Goal: Task Accomplishment & Management: Manage account settings

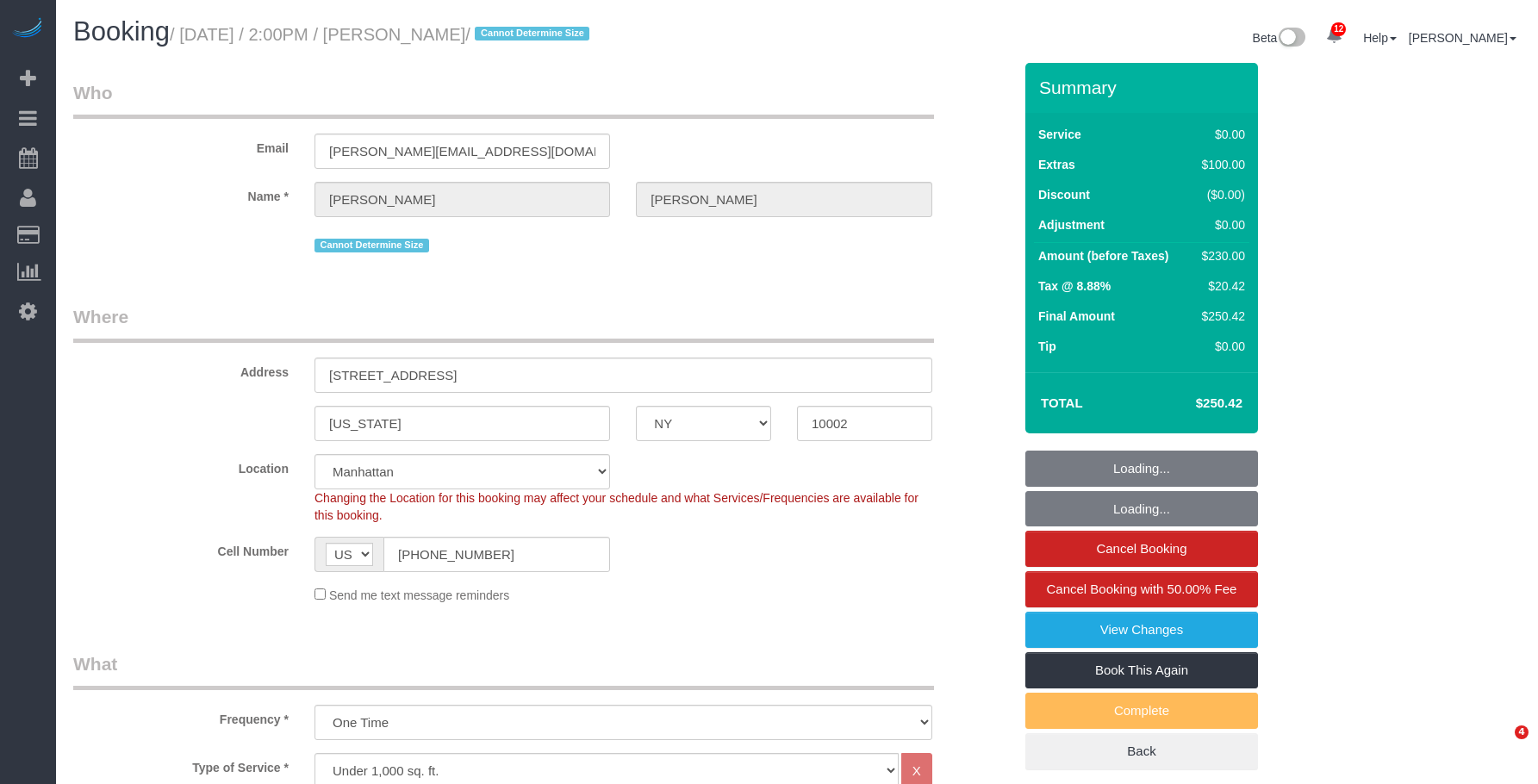
select select "NY"
select select "1"
select select "string:stripe-pm_1Rxs0i4VGloSiKo7M0XWTDqI"
select select "spot1"
select select "number:89"
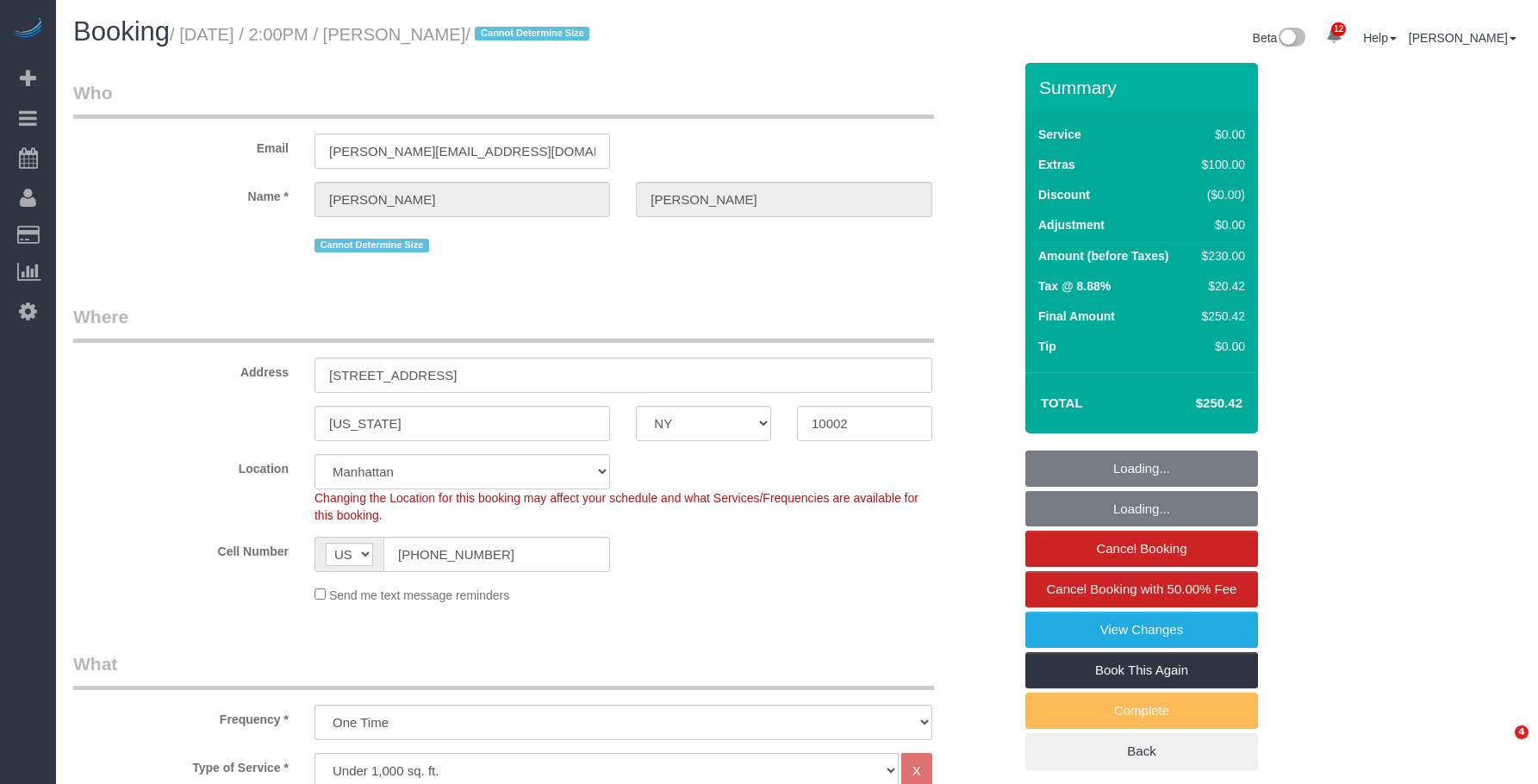
select select "number:90"
select select "number:15"
select select "number:5"
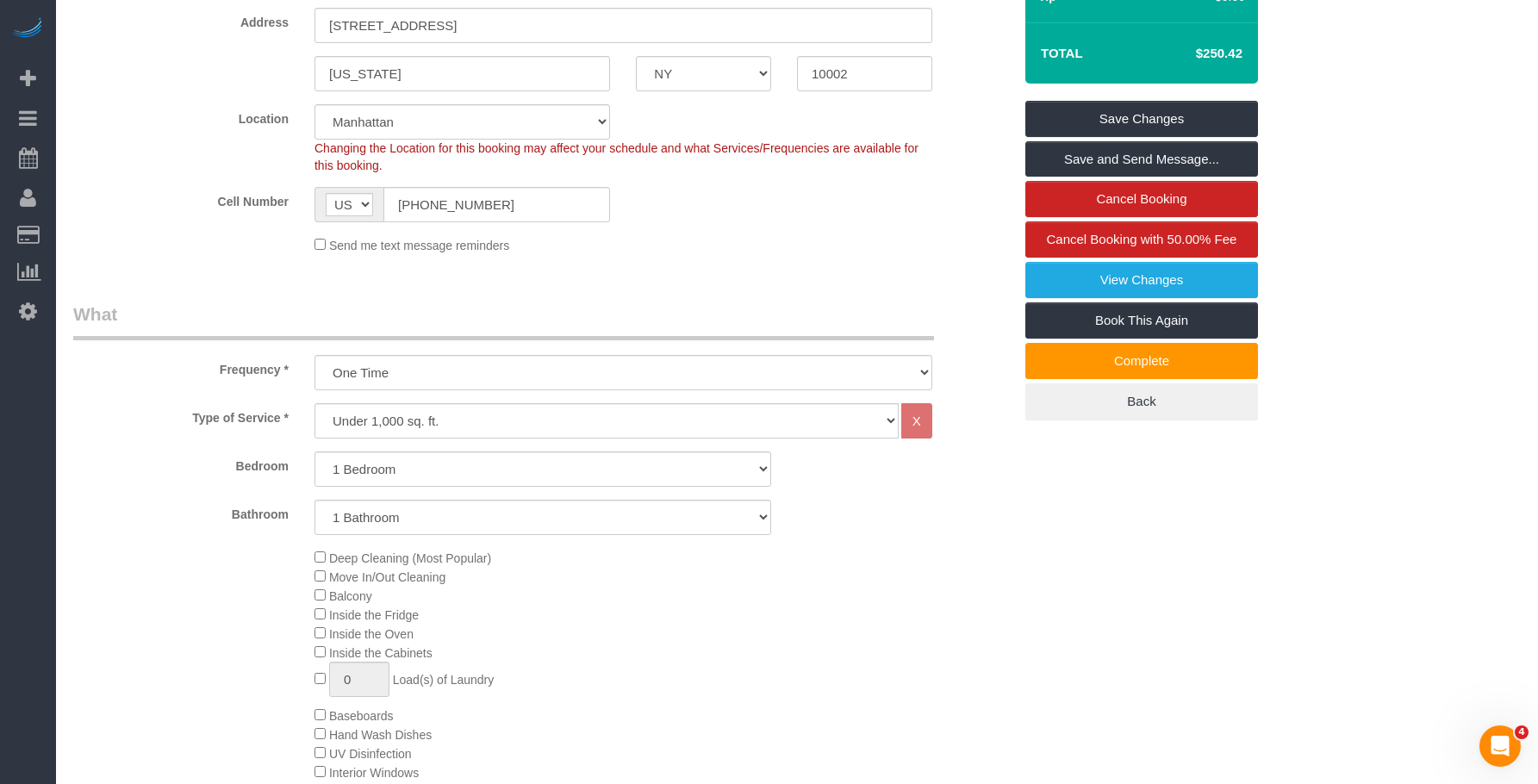
scroll to position [431, 0]
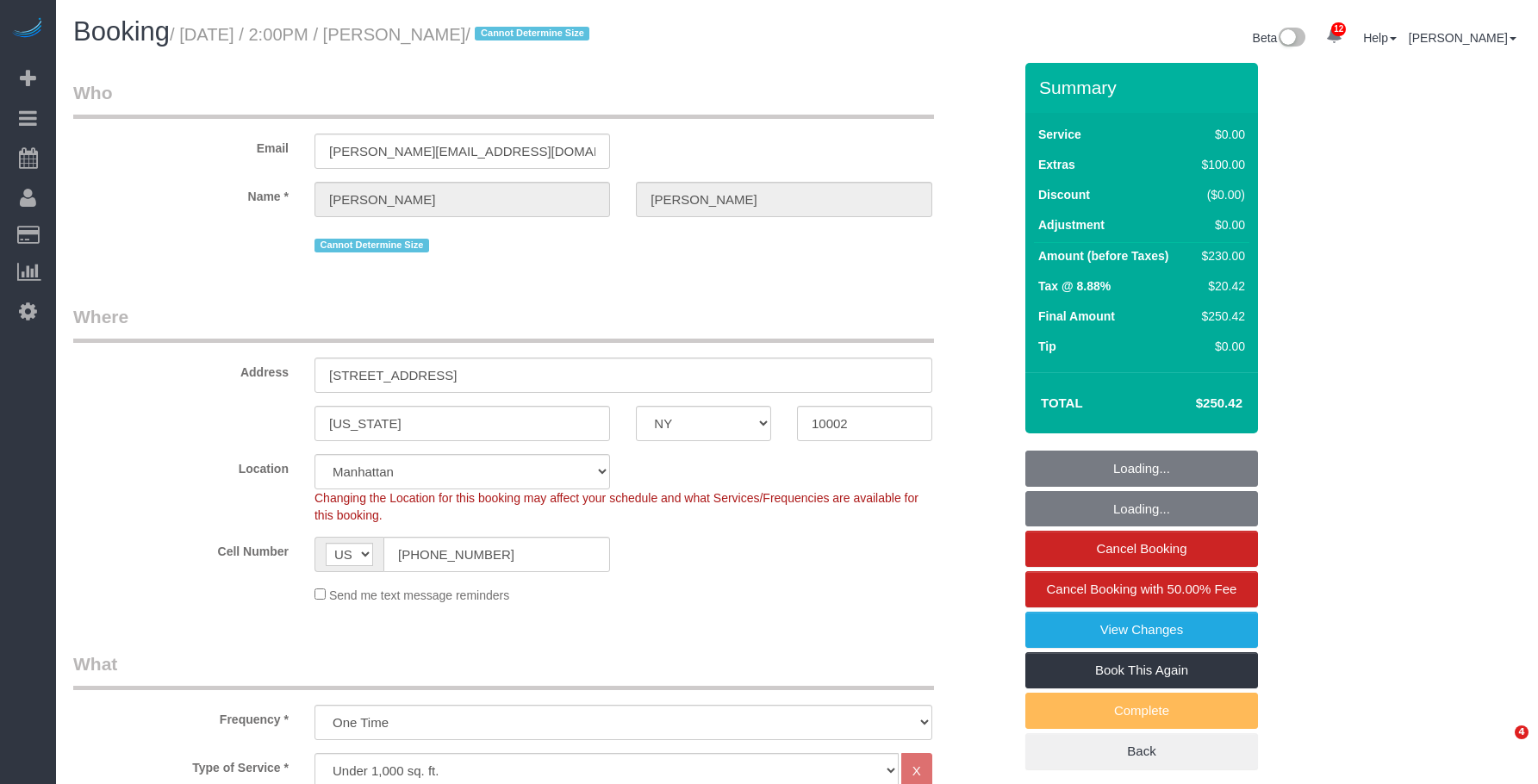
select select "NY"
select select "1"
select select "string:stripe-pm_1Rxs0i4VGloSiKo7M0XWTDqI"
select select "spot1"
select select "number:89"
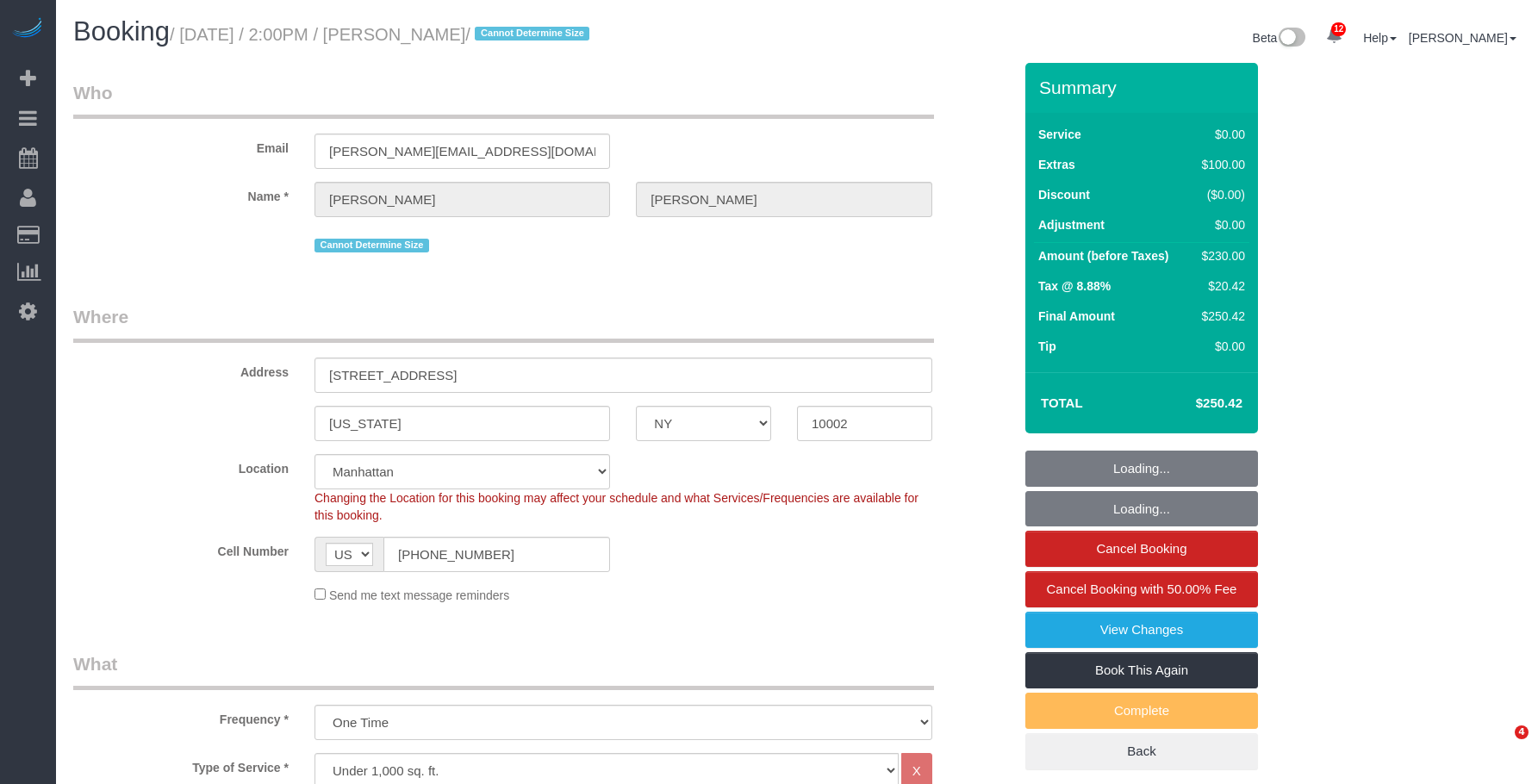
select select "number:90"
select select "number:15"
select select "number:5"
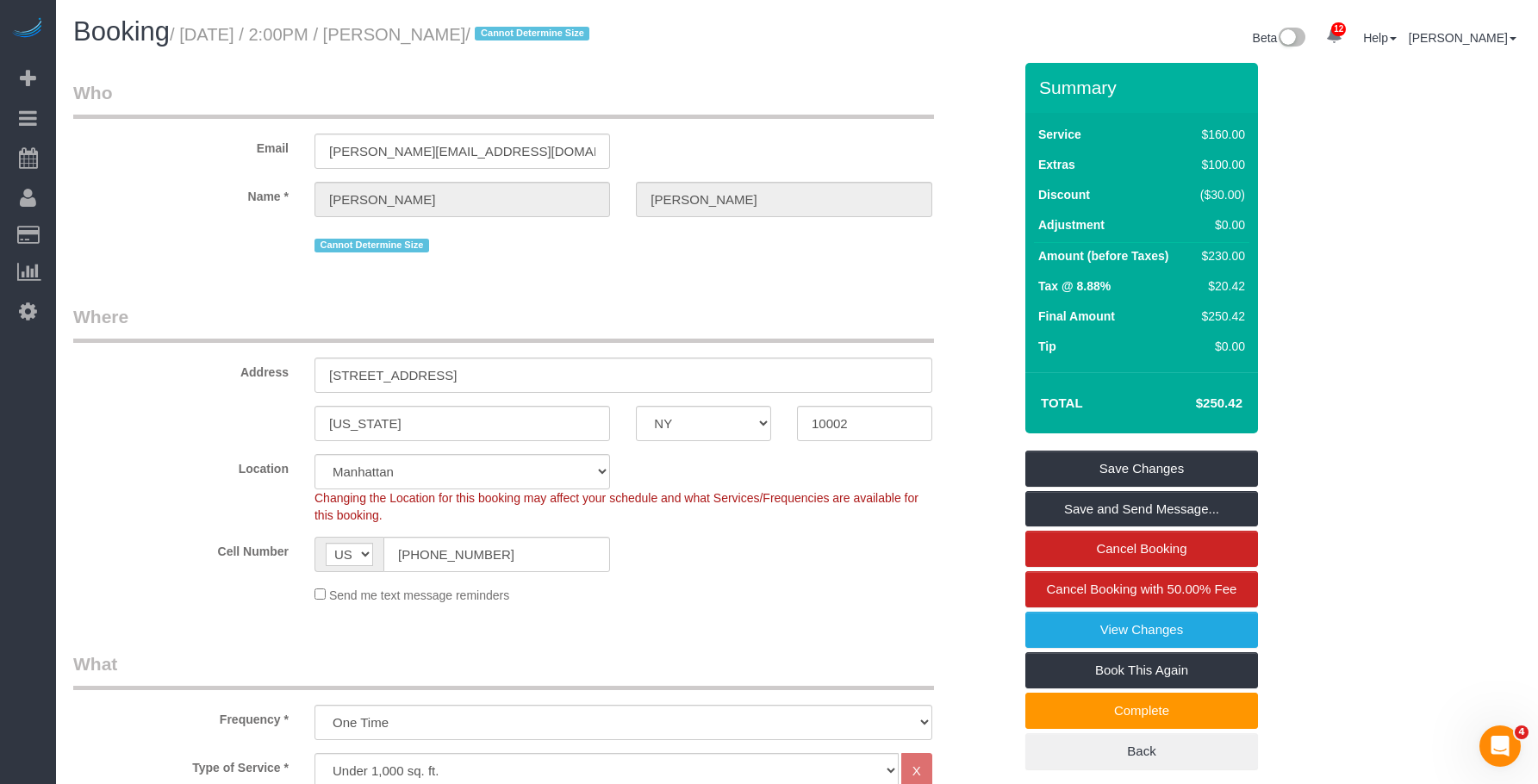
click at [513, 39] on small "/ August 20, 2025 / 2:00PM / James Vinson / Cannot Determine Size" at bounding box center [381, 34] width 425 height 19
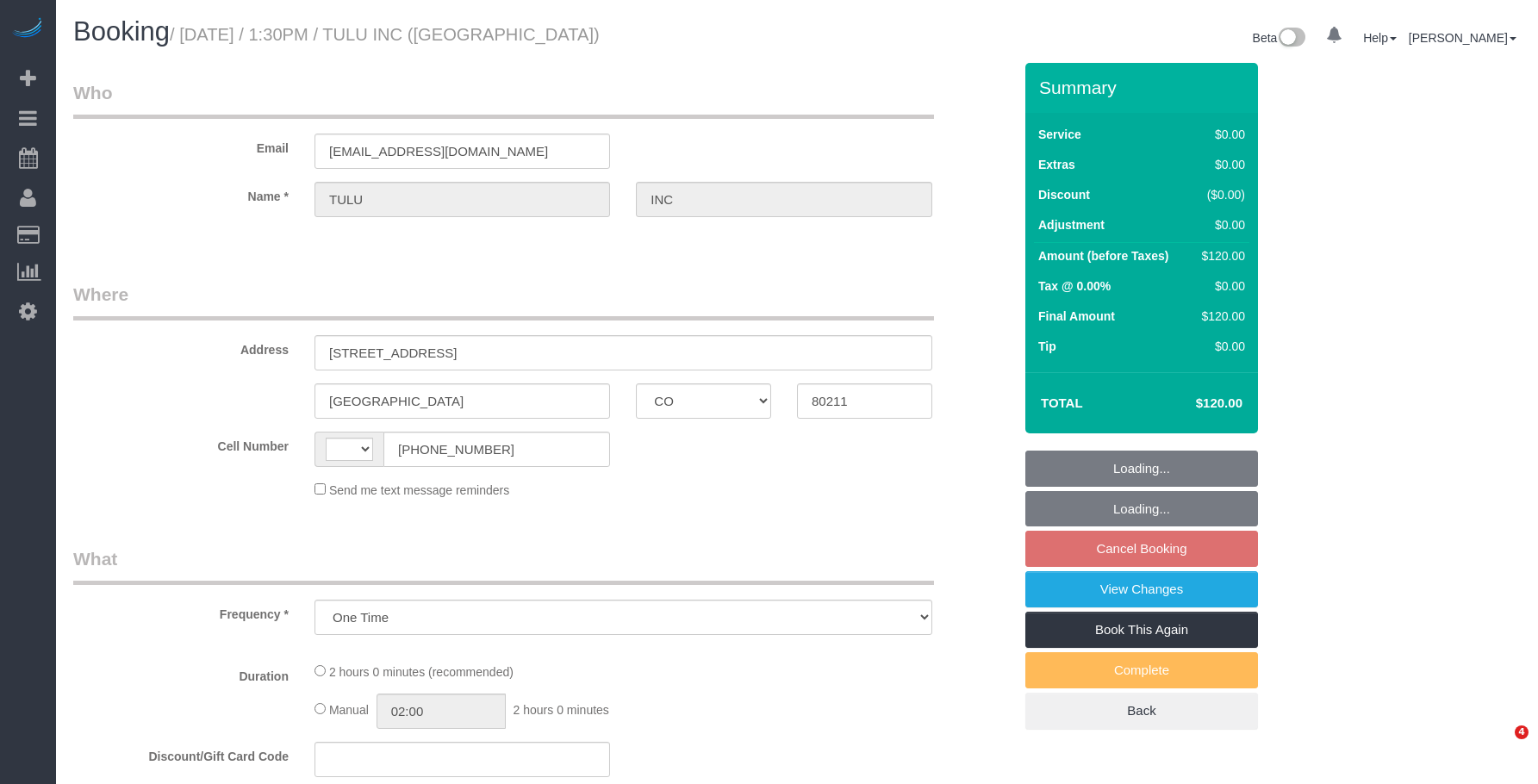
select select "CO"
drag, startPoint x: 0, startPoint y: 0, endPoint x: 787, endPoint y: 272, distance: 832.7
click at [689, 53] on div "Booking / [DATE] / 1:30PM / TULU INC ([GEOGRAPHIC_DATA])" at bounding box center [429, 35] width 737 height 37
select select "number:89"
select select "number:90"
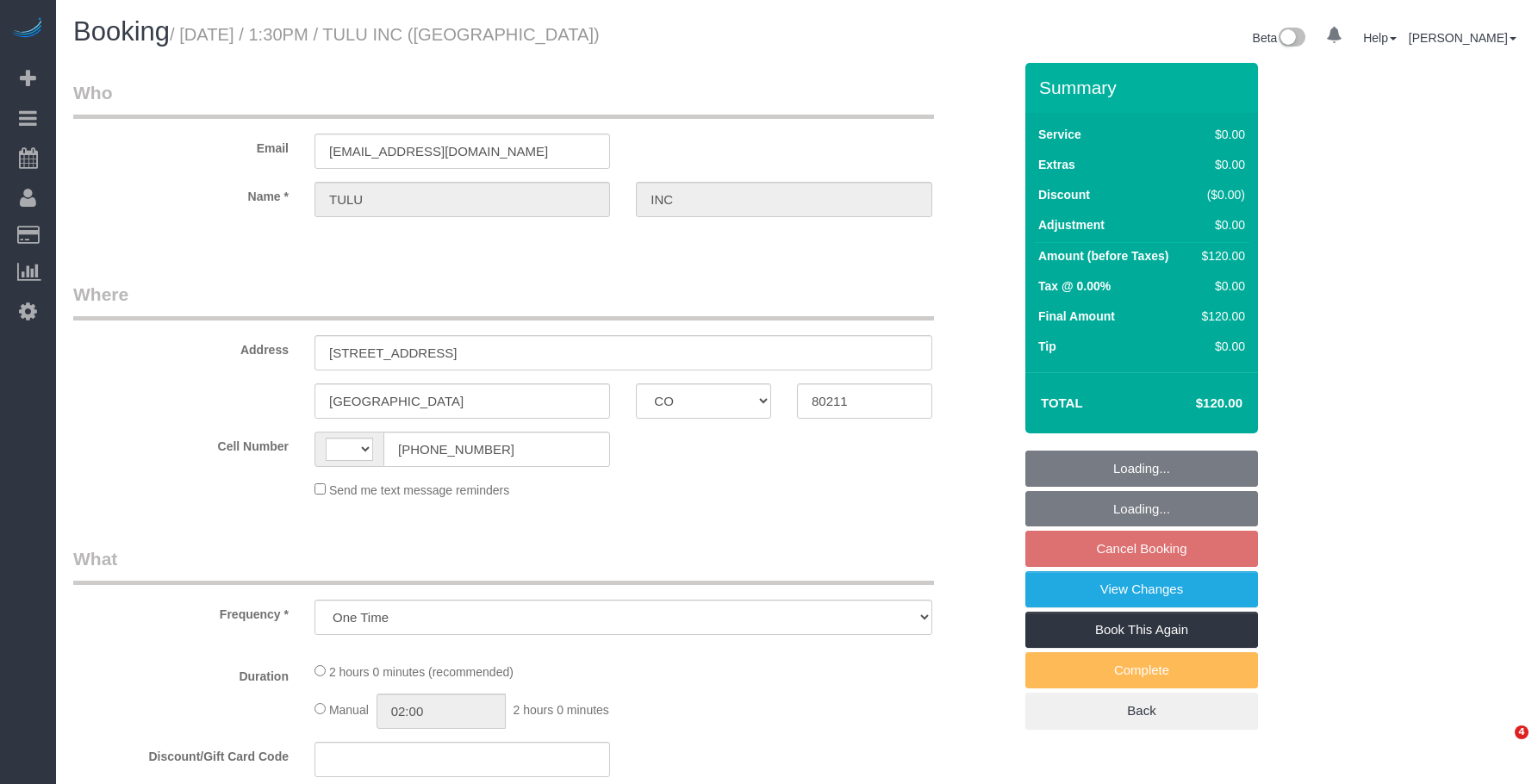
select select "number:15"
select select "number:6"
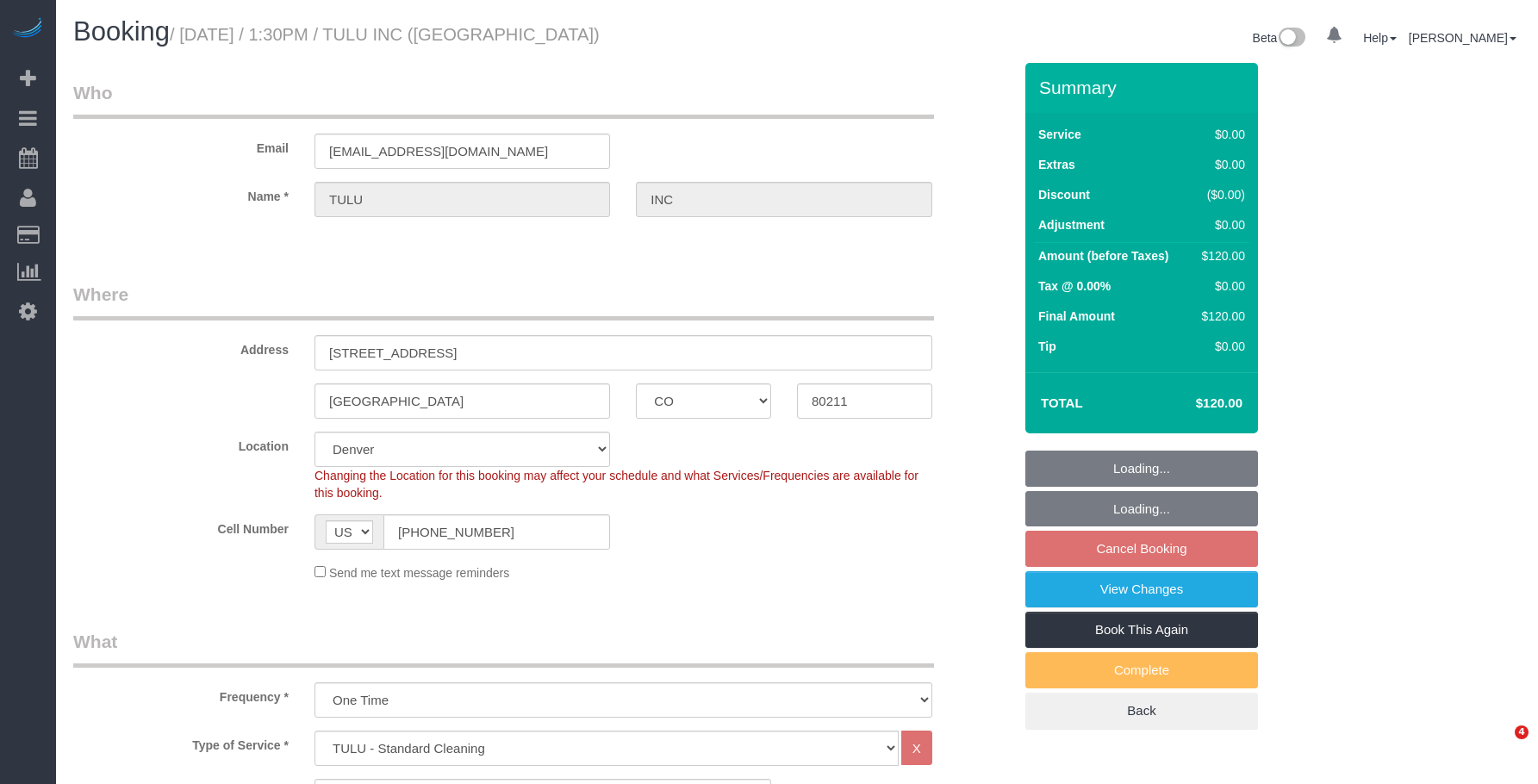
select select "string:[GEOGRAPHIC_DATA]"
select select "object:976"
select select "1"
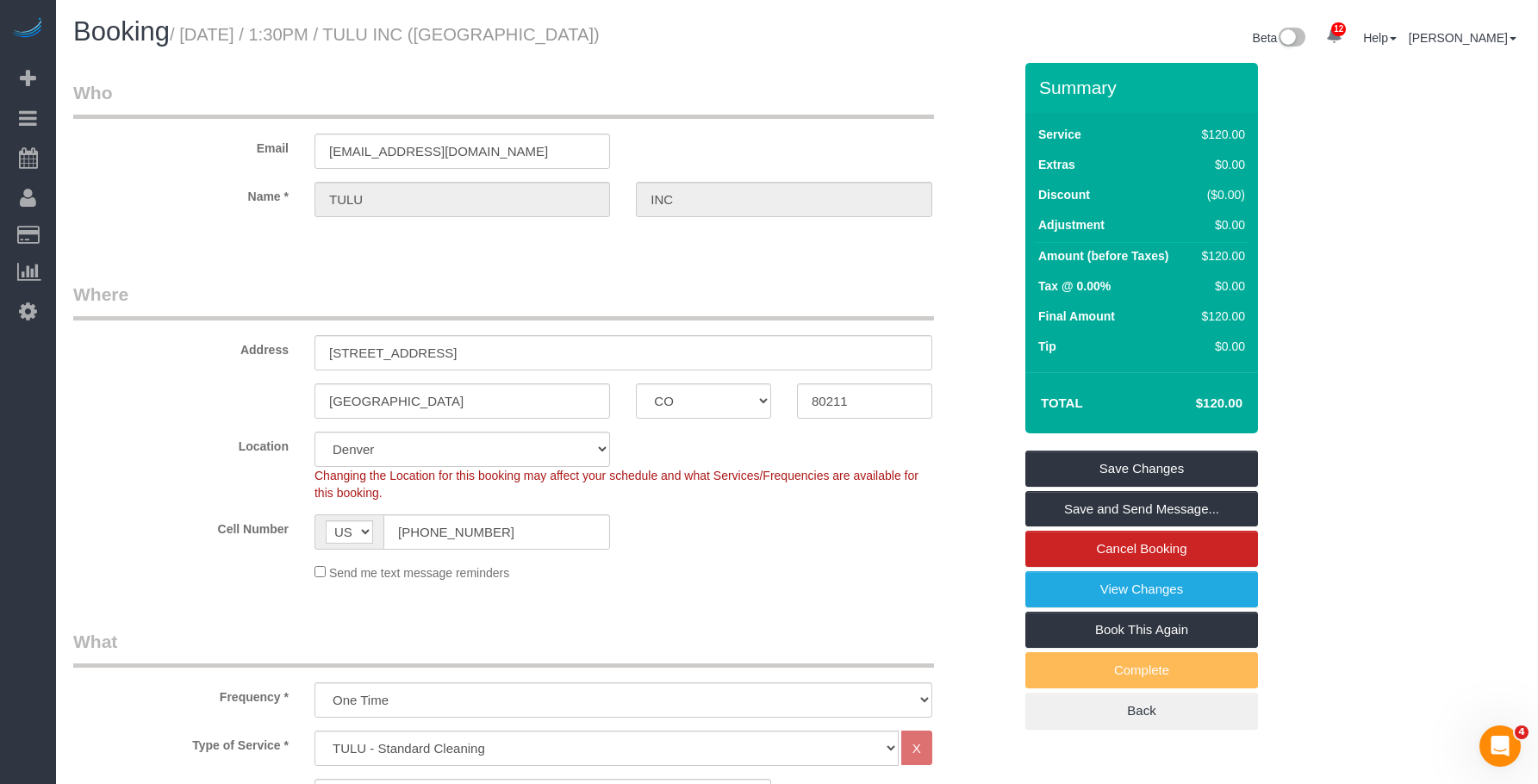
click at [830, 282] on legend "Where" at bounding box center [504, 300] width 861 height 39
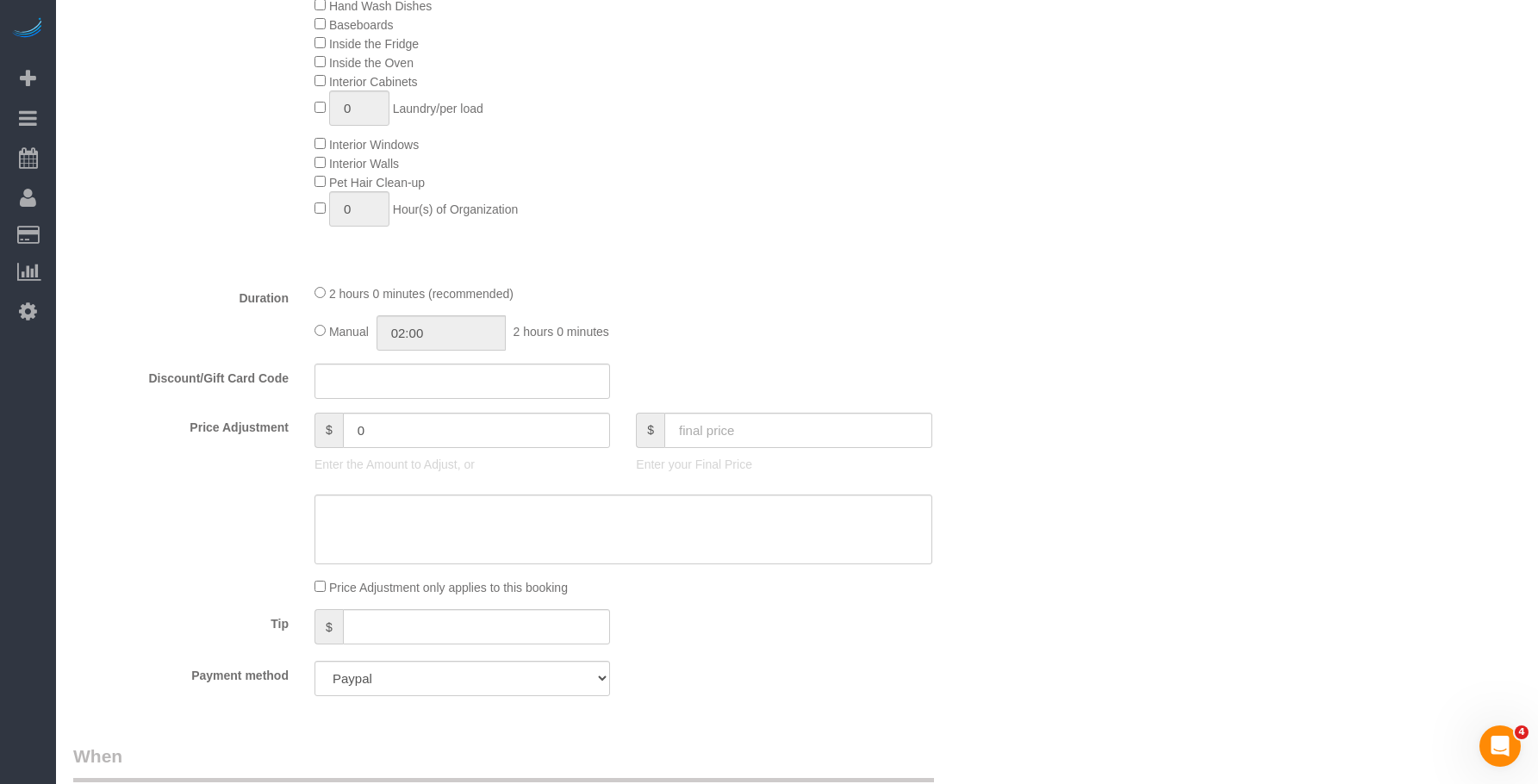
scroll to position [861, 0]
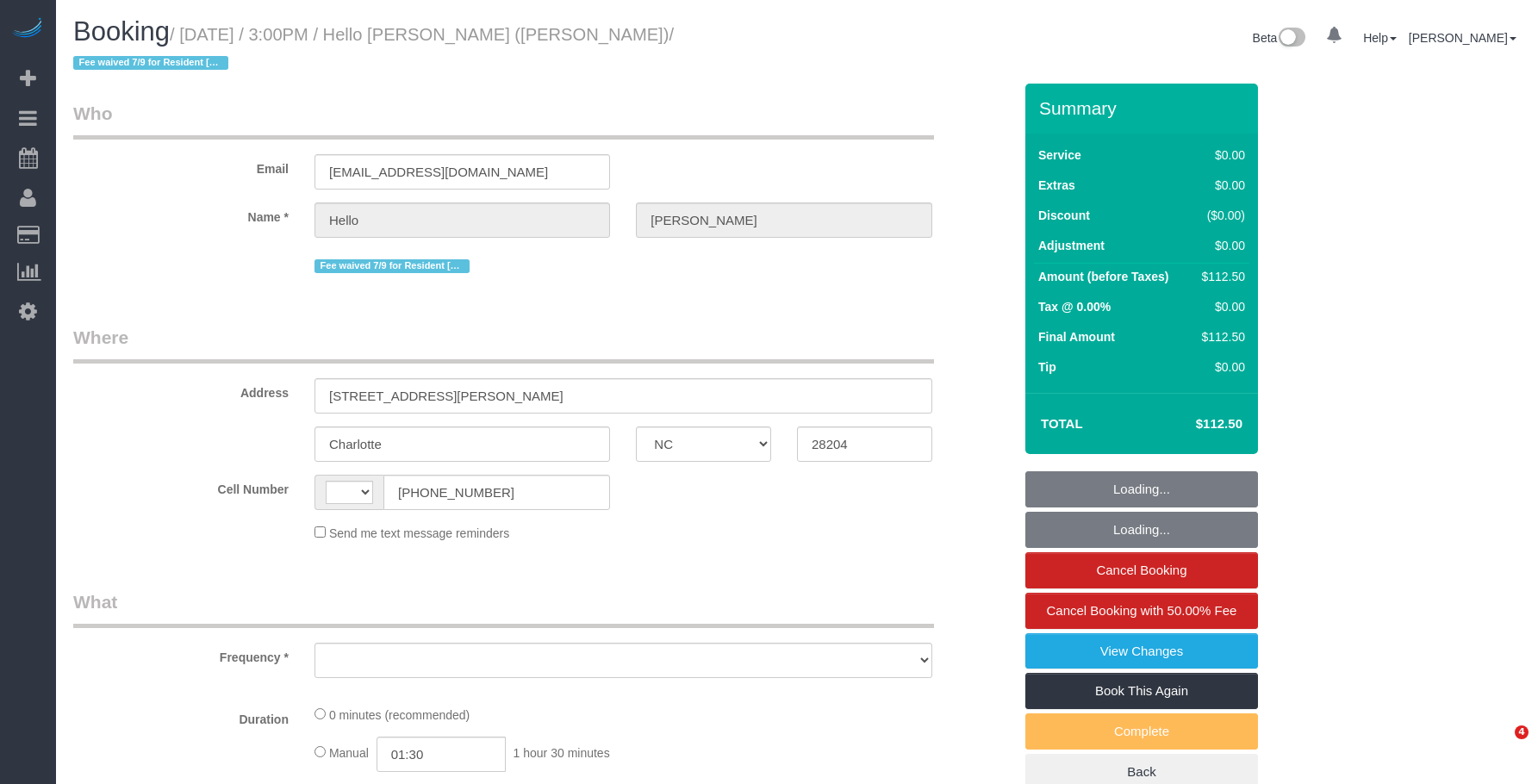
select select "NC"
drag, startPoint x: 0, startPoint y: 0, endPoint x: 845, endPoint y: 76, distance: 848.4
click at [824, 24] on div "Beta 0 Your Notifications You have 0 alerts × You have 5 to charge for 08/19/20…" at bounding box center [1166, 40] width 737 height 46
select select "number:89"
select select "number:90"
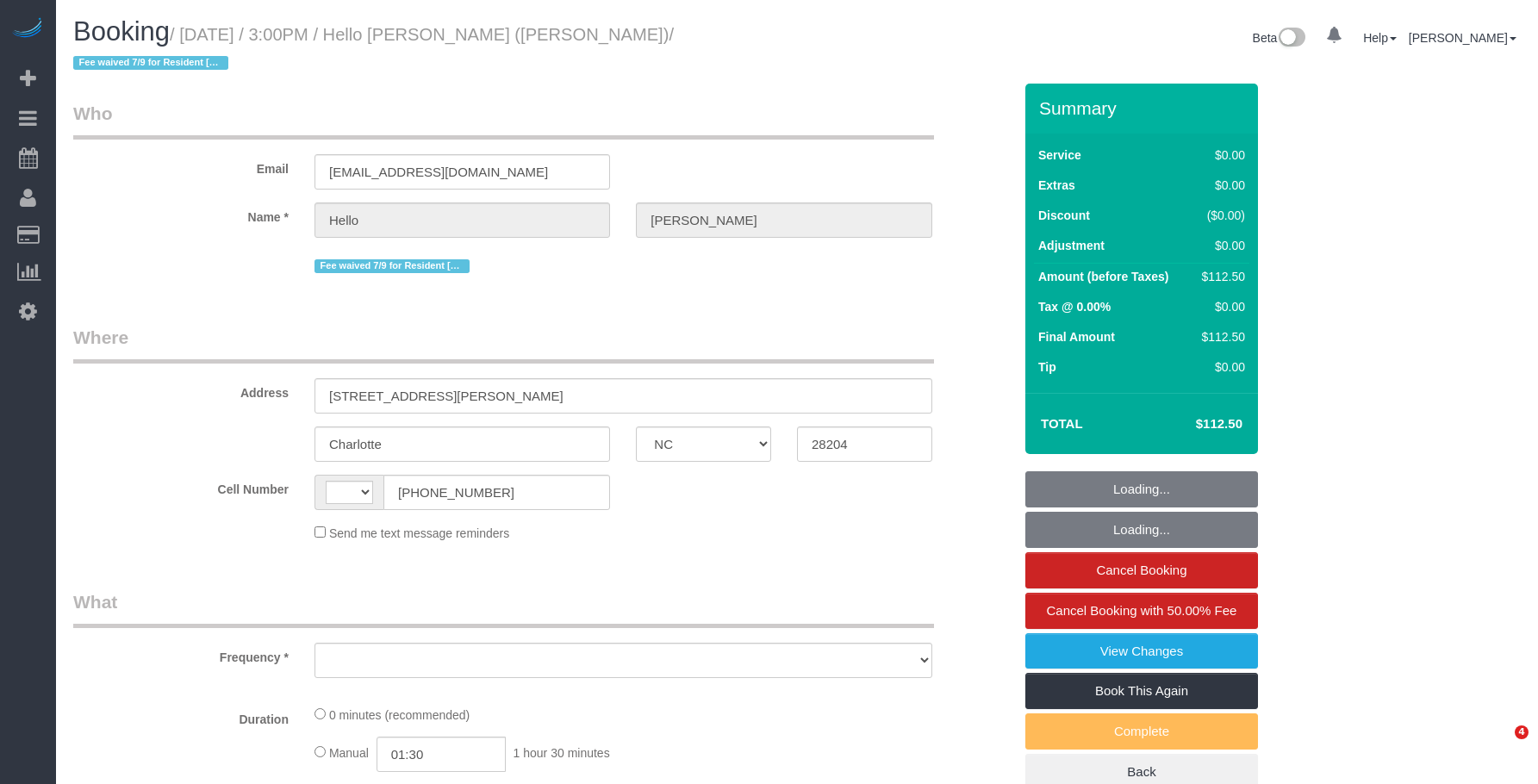
select select "number:15"
select select "number:5"
select select "string:US"
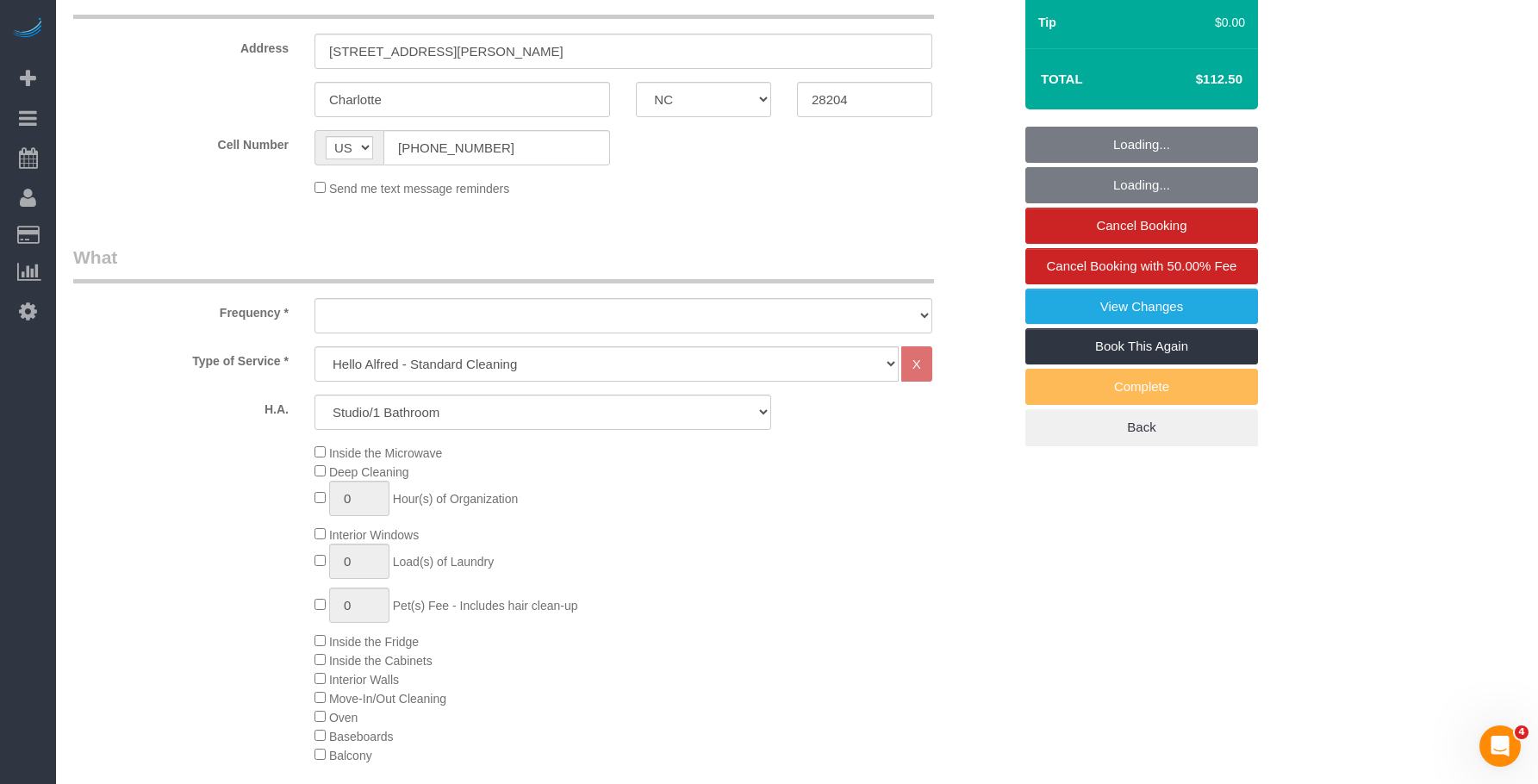
select select "object:959"
select select "spot1"
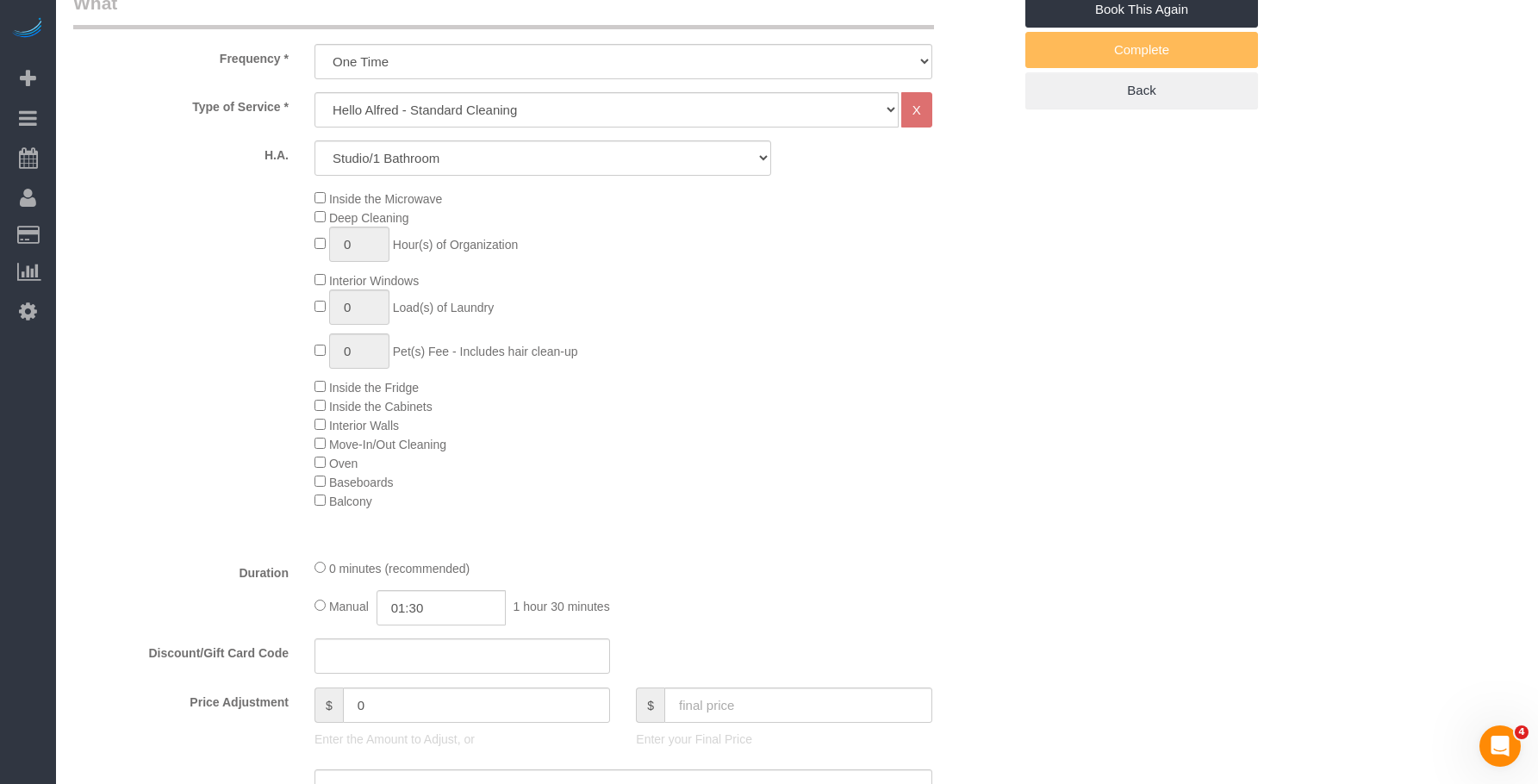
select select "object:988"
select select "spot22"
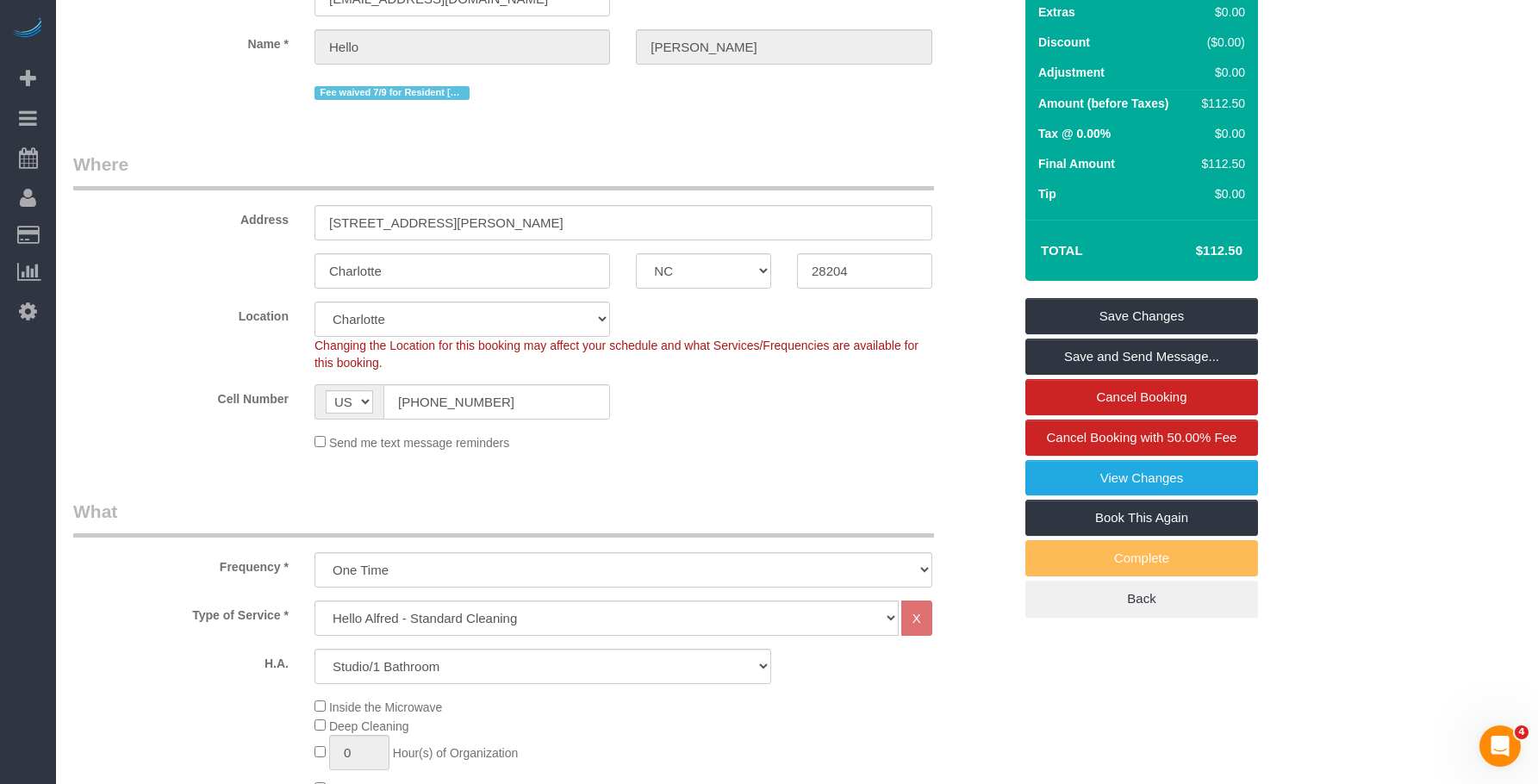
scroll to position [172, 0]
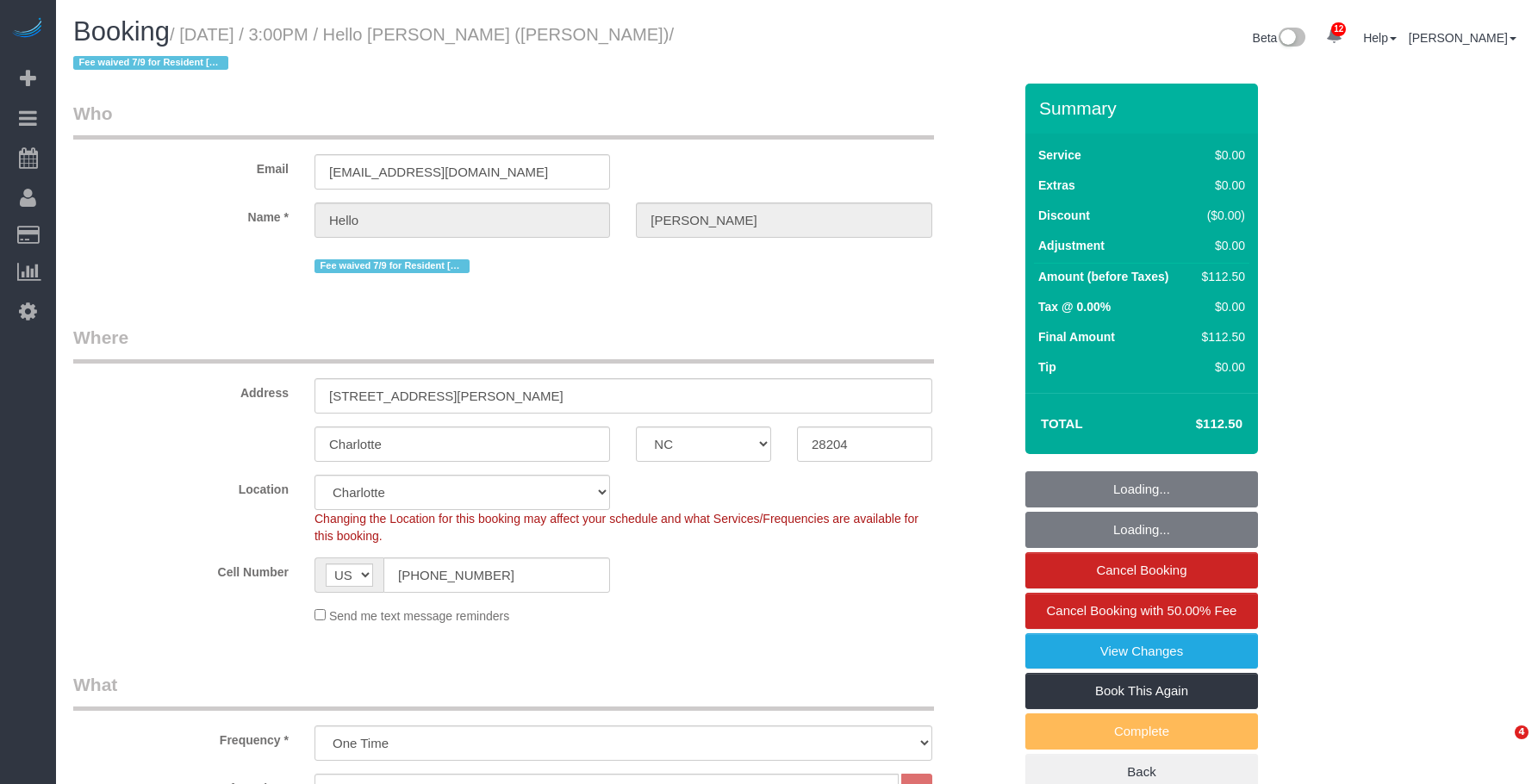
select select "NC"
select select "object:815"
select select "spot1"
select select "number:89"
select select "number:90"
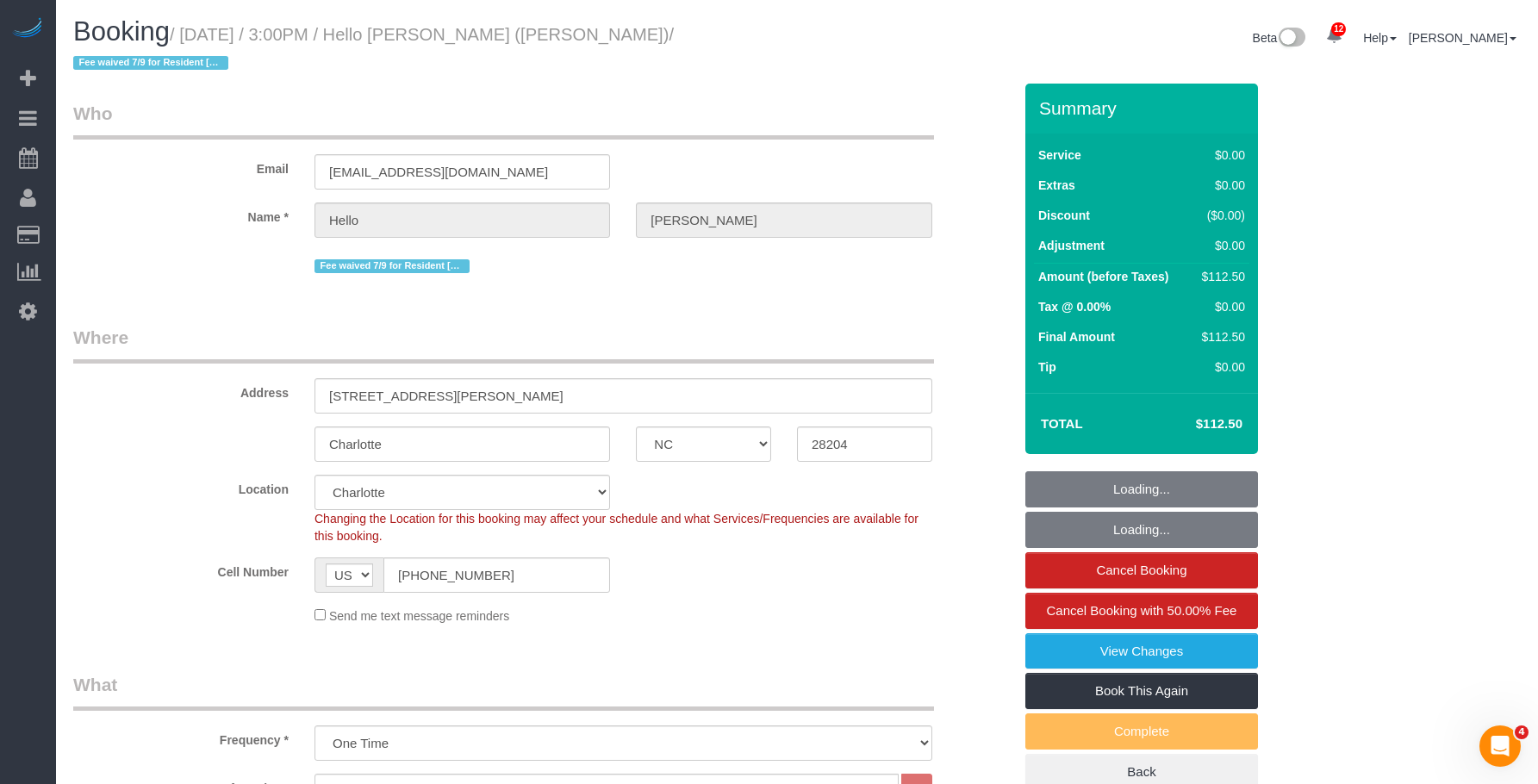
select select "number:15"
select select "number:5"
click at [590, 267] on fieldset "Who Email helloalfred-charlotte@maidsailors.com Name * Hello Alfred Fee waived …" at bounding box center [543, 195] width 939 height 189
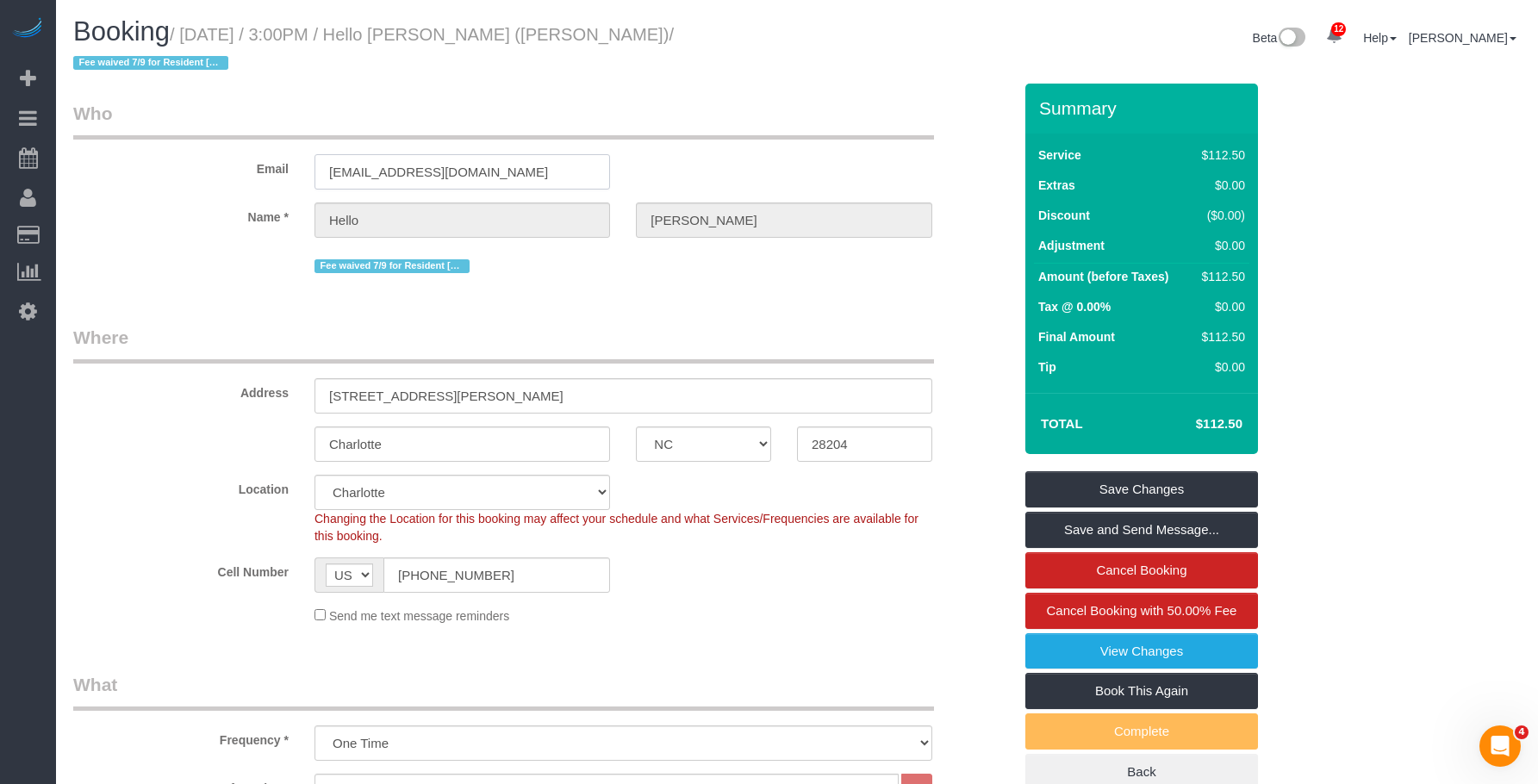
drag, startPoint x: 561, startPoint y: 149, endPoint x: 126, endPoint y: 137, distance: 435.2
click at [126, 137] on div "Email helloalfred-charlotte@maidsailors.com" at bounding box center [543, 144] width 965 height 89
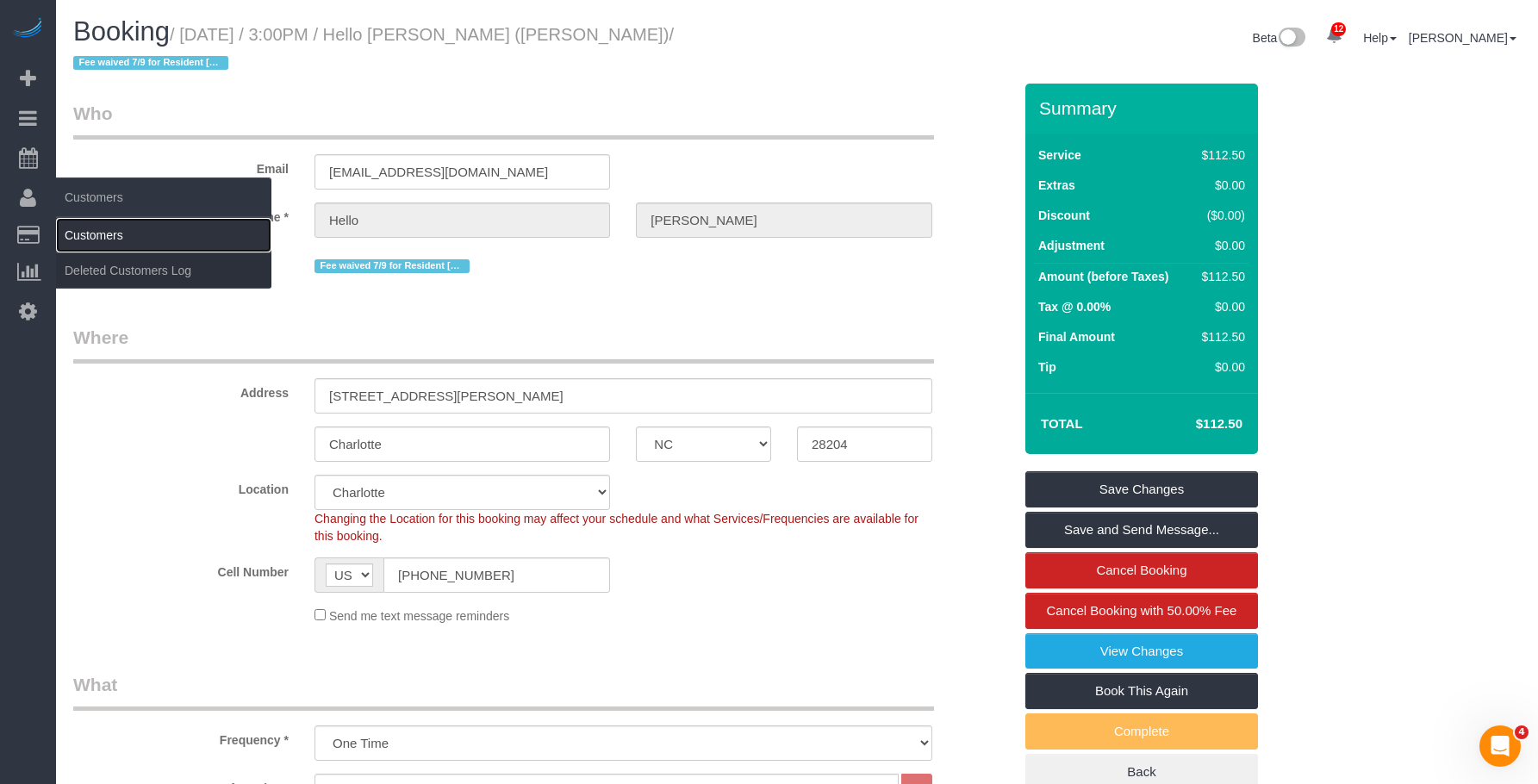
click at [89, 228] on link "Customers" at bounding box center [163, 235] width 215 height 35
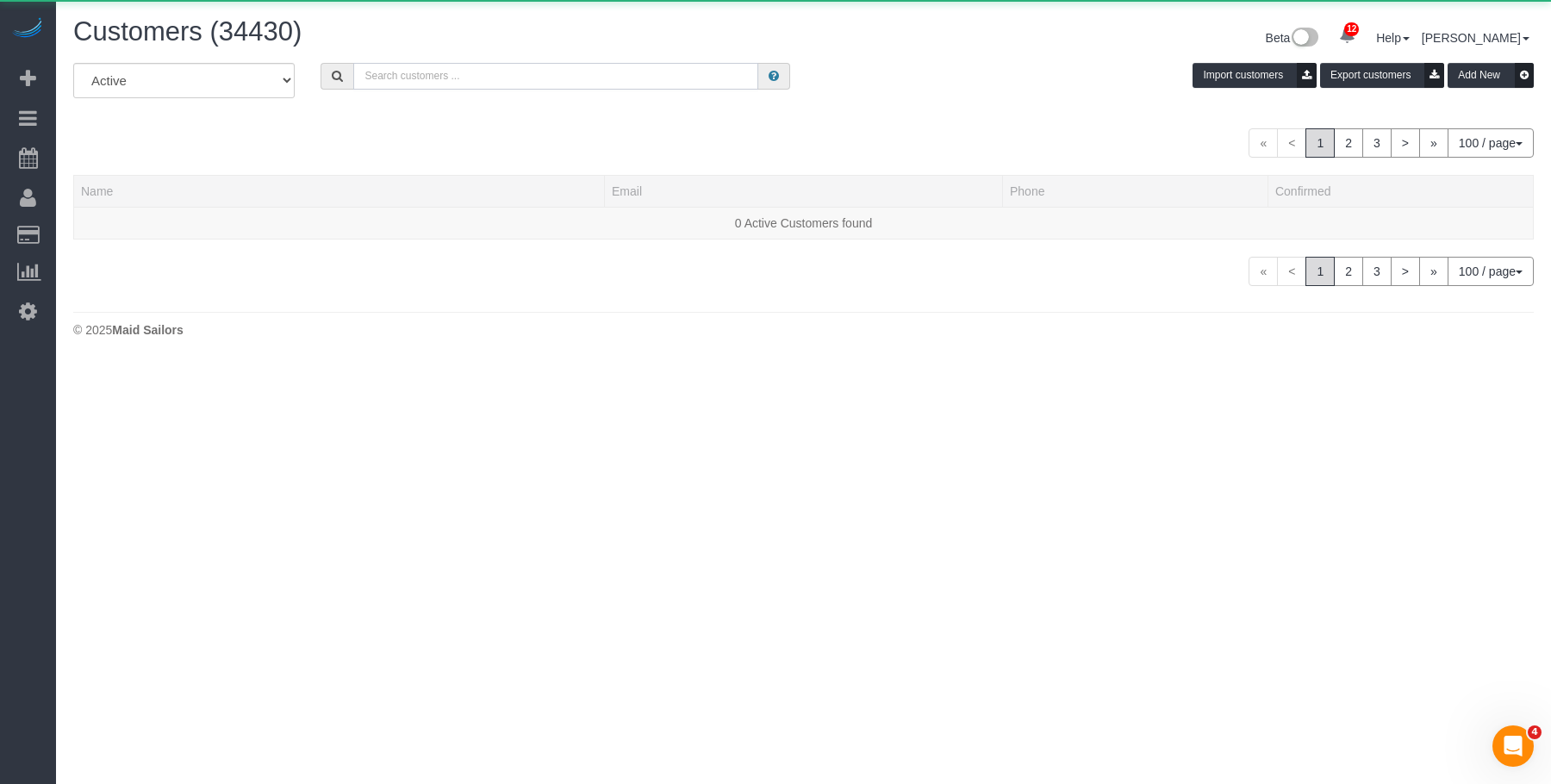
click at [656, 71] on input "text" at bounding box center [555, 76] width 405 height 27
paste input "[EMAIL_ADDRESS][DOMAIN_NAME]"
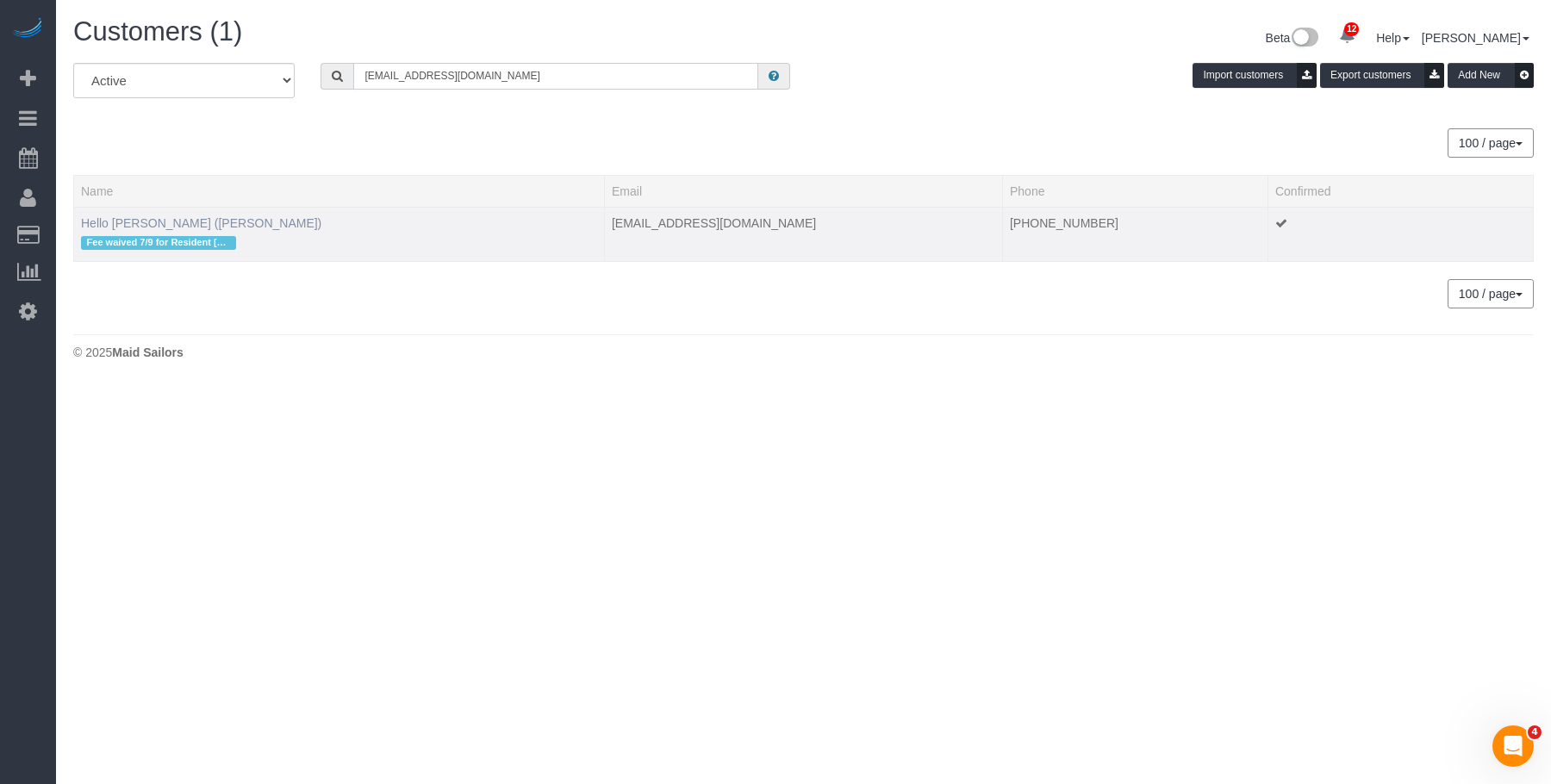
type input "[EMAIL_ADDRESS][DOMAIN_NAME]"
click at [183, 218] on link "Hello Alfred (Charlotte)" at bounding box center [200, 223] width 240 height 14
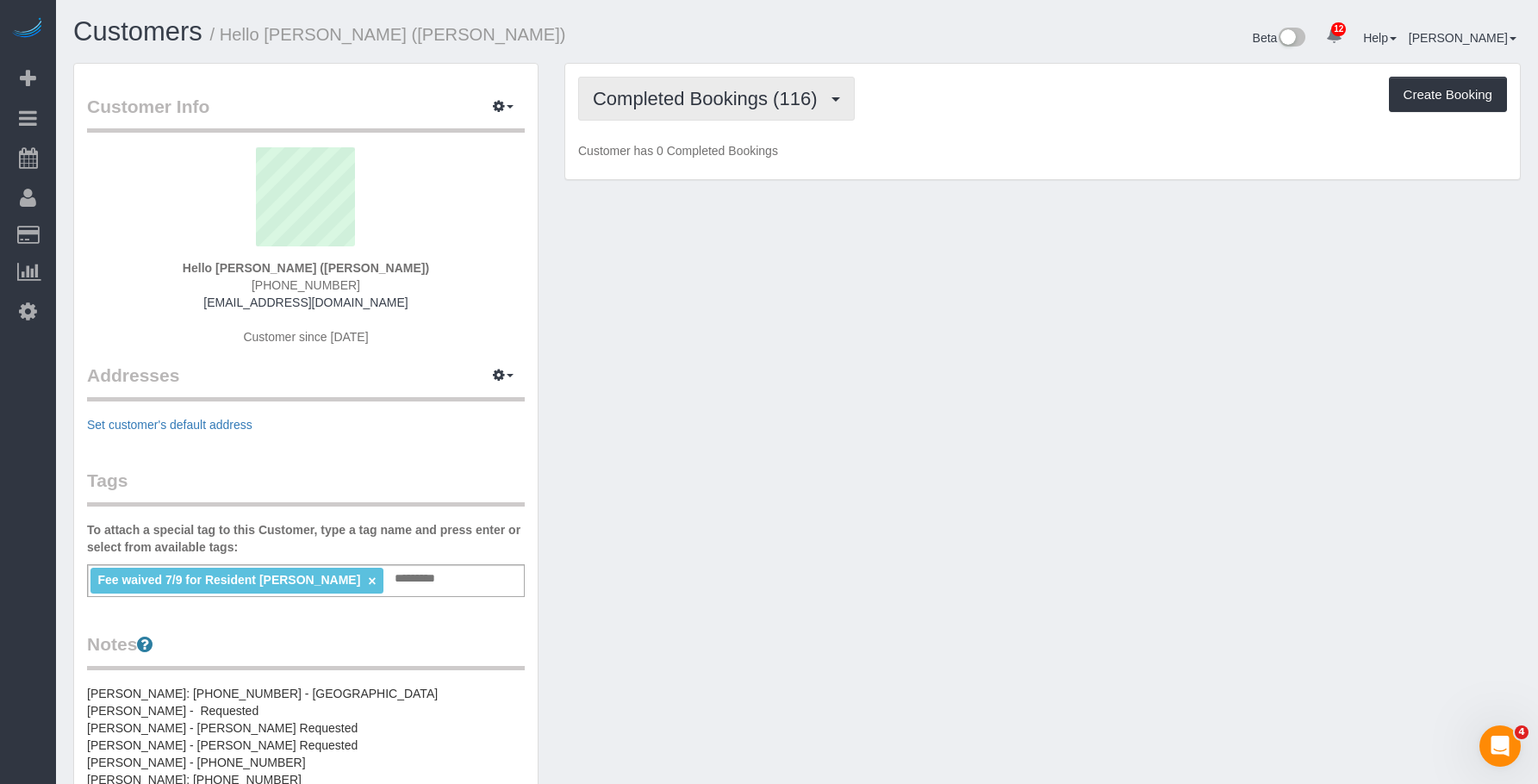
click at [714, 95] on span "Completed Bookings (116)" at bounding box center [709, 98] width 233 height 22
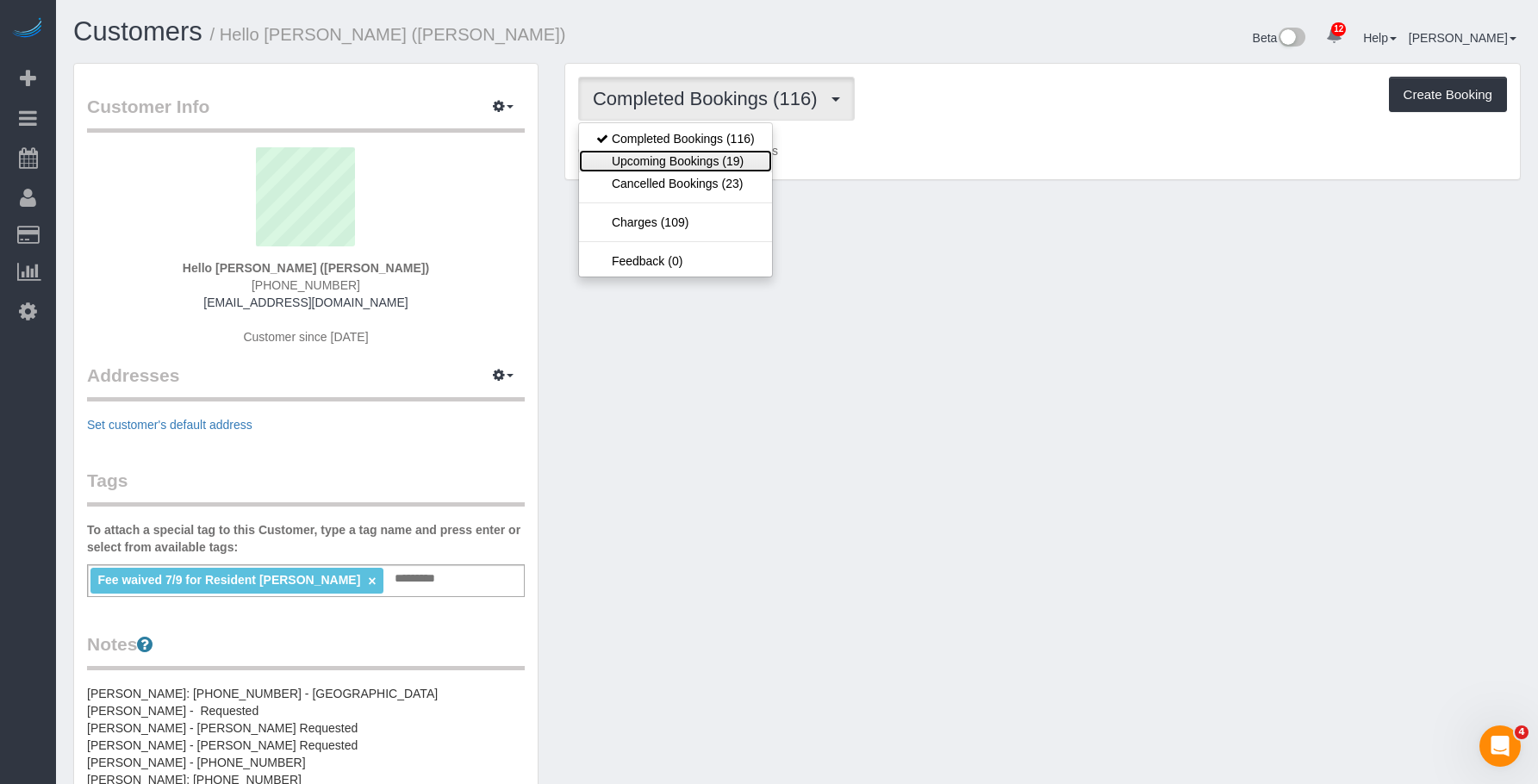
click at [693, 165] on link "Upcoming Bookings (19)" at bounding box center [676, 161] width 193 height 23
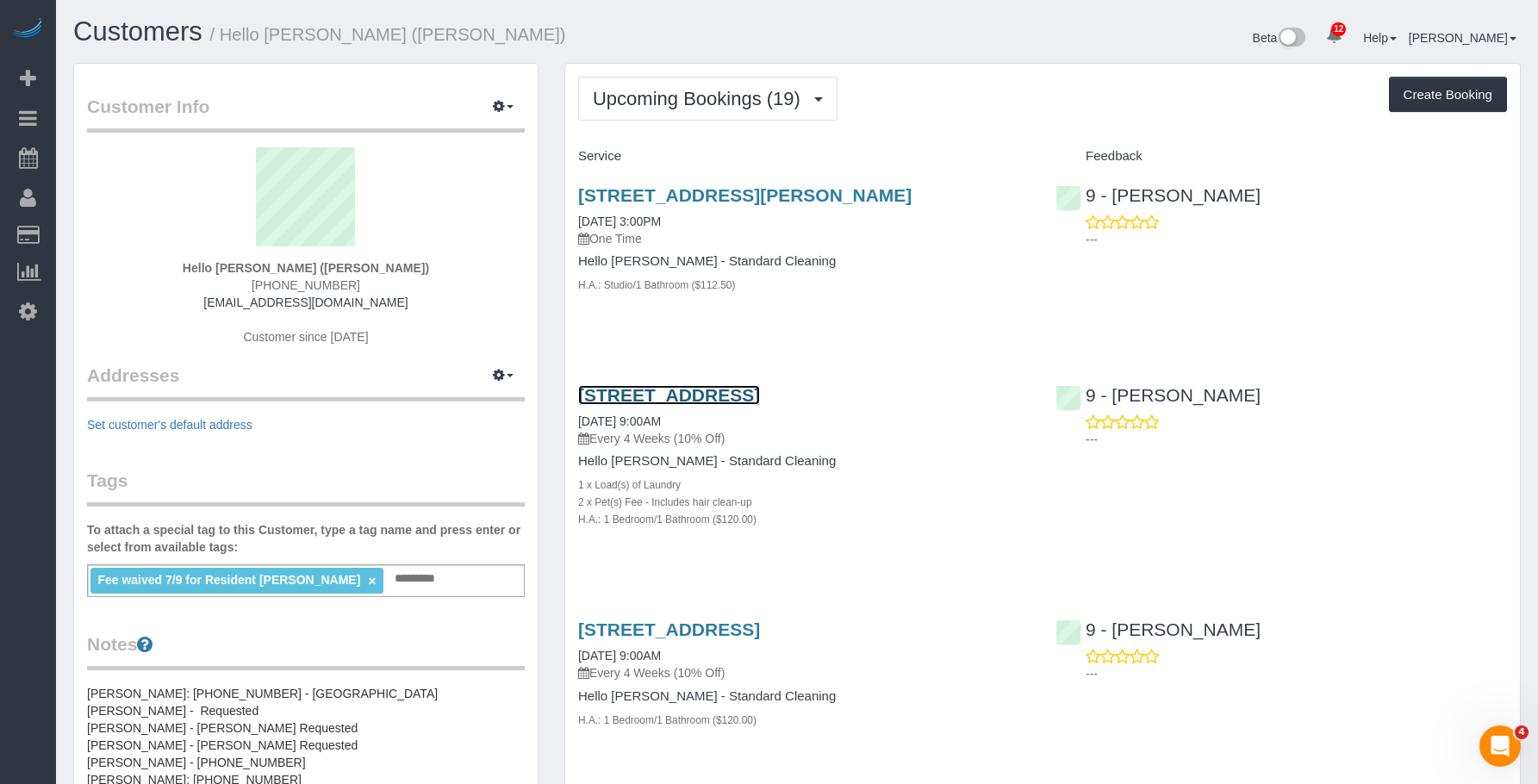
click at [760, 393] on link "2142 Commonwealth Avenue, Apt. 108, Charlotte, NC 28205" at bounding box center [669, 395] width 182 height 20
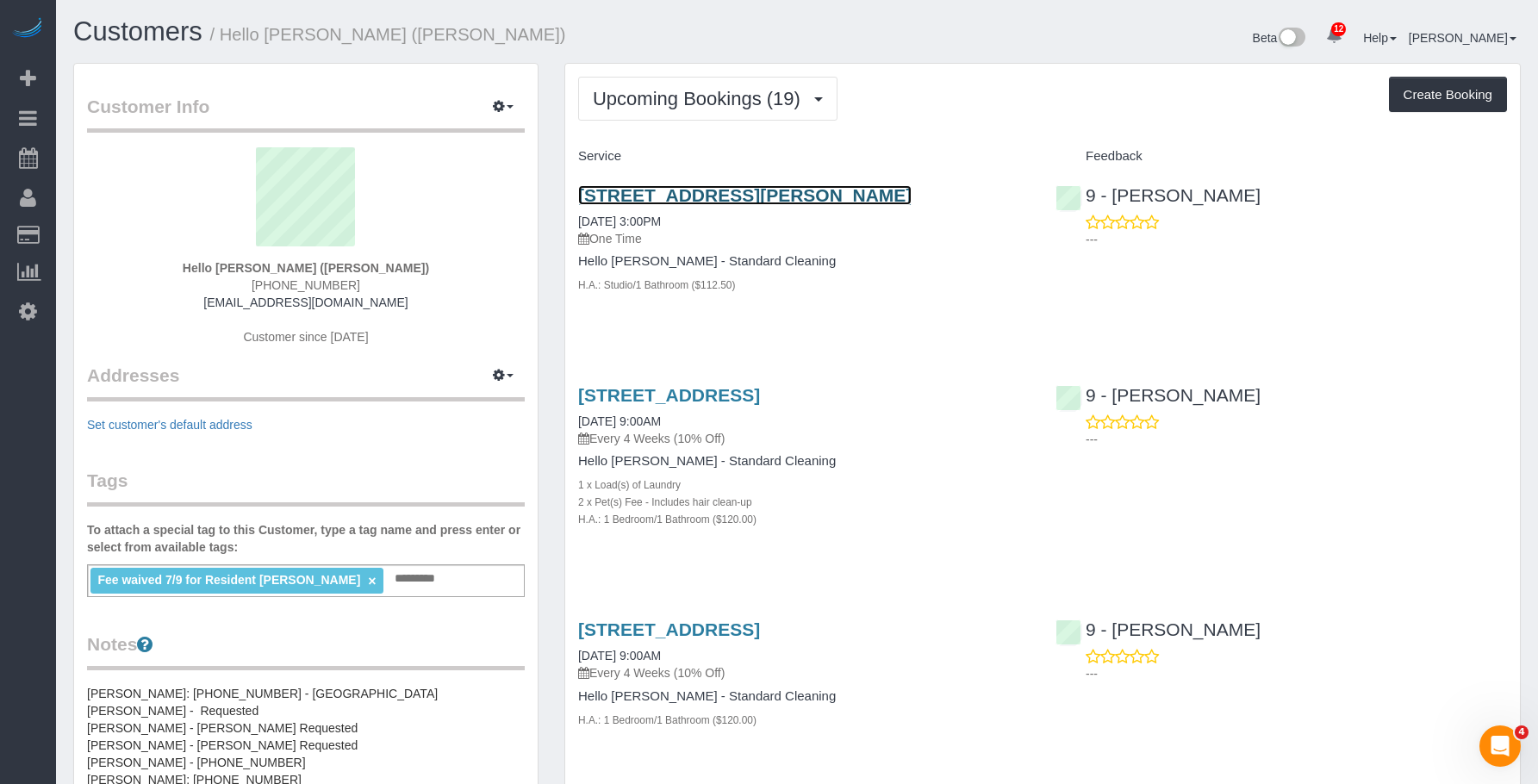
click at [912, 198] on link "1133 Harding Place, Apt. 358, Charlotte, NC 28204" at bounding box center [745, 195] width 333 height 20
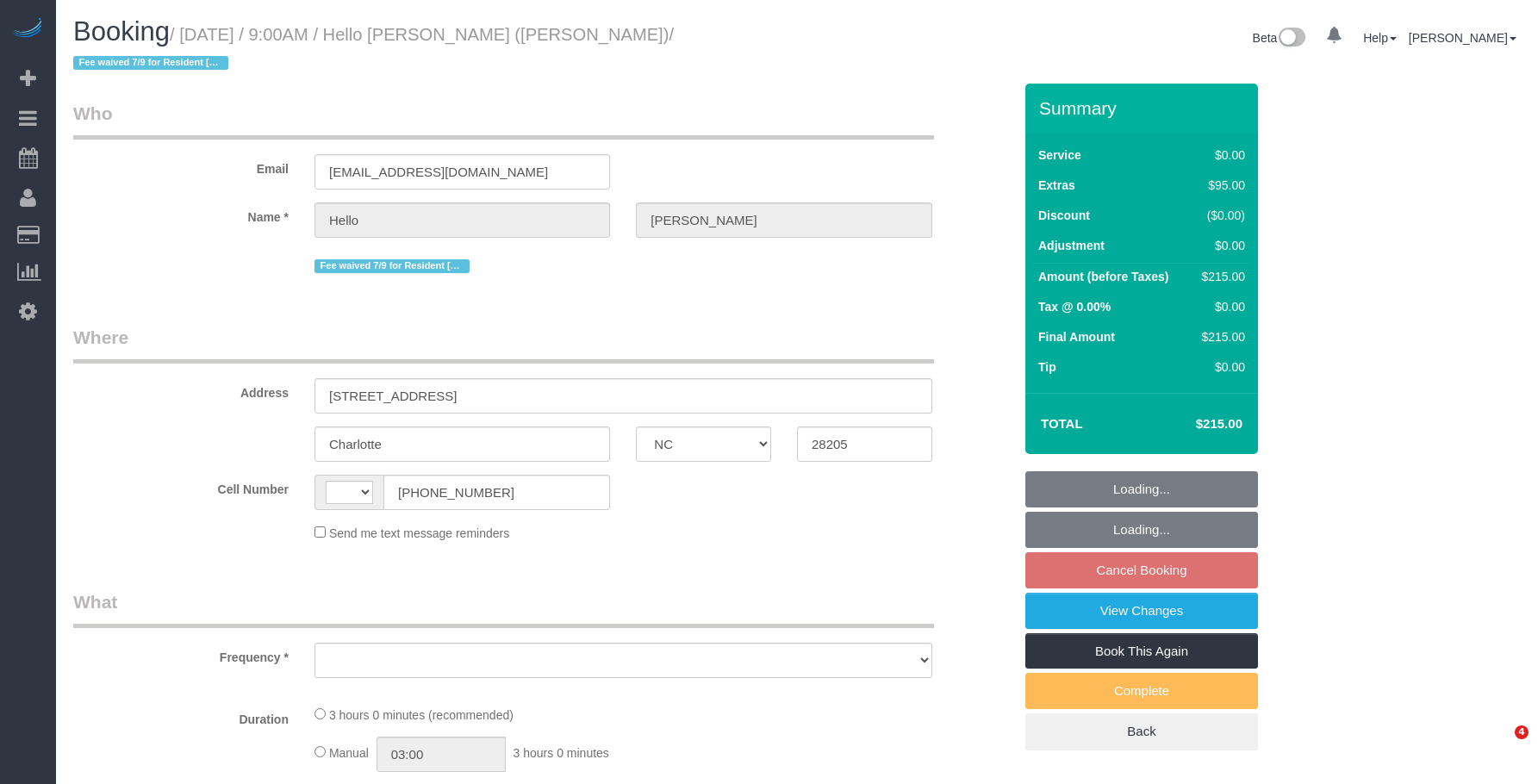
select select "NC"
select select "string:[GEOGRAPHIC_DATA]"
select select "object:712"
select select "spot2"
select select "number:89"
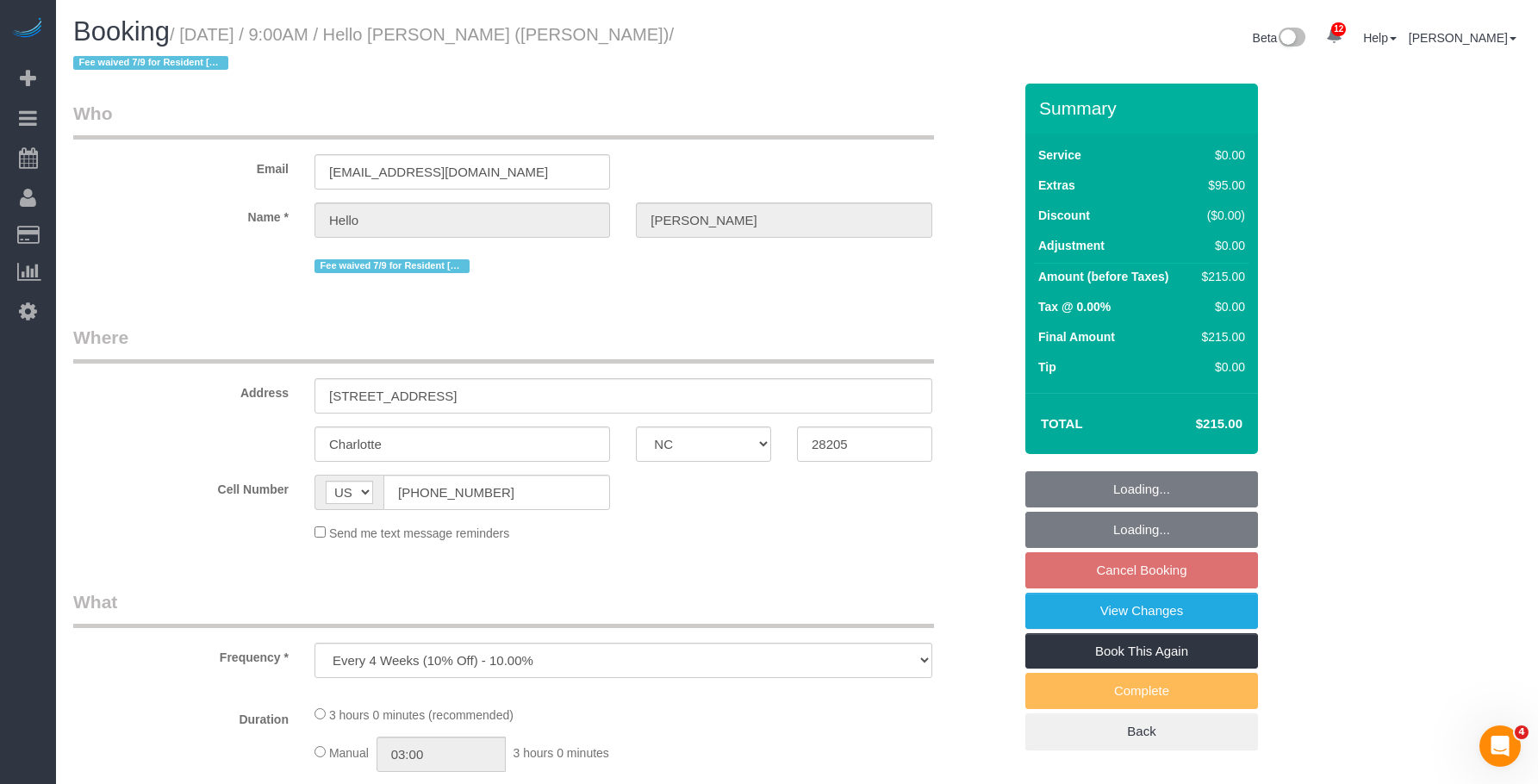
select select "number:90"
select select "number:14"
select select "number:5"
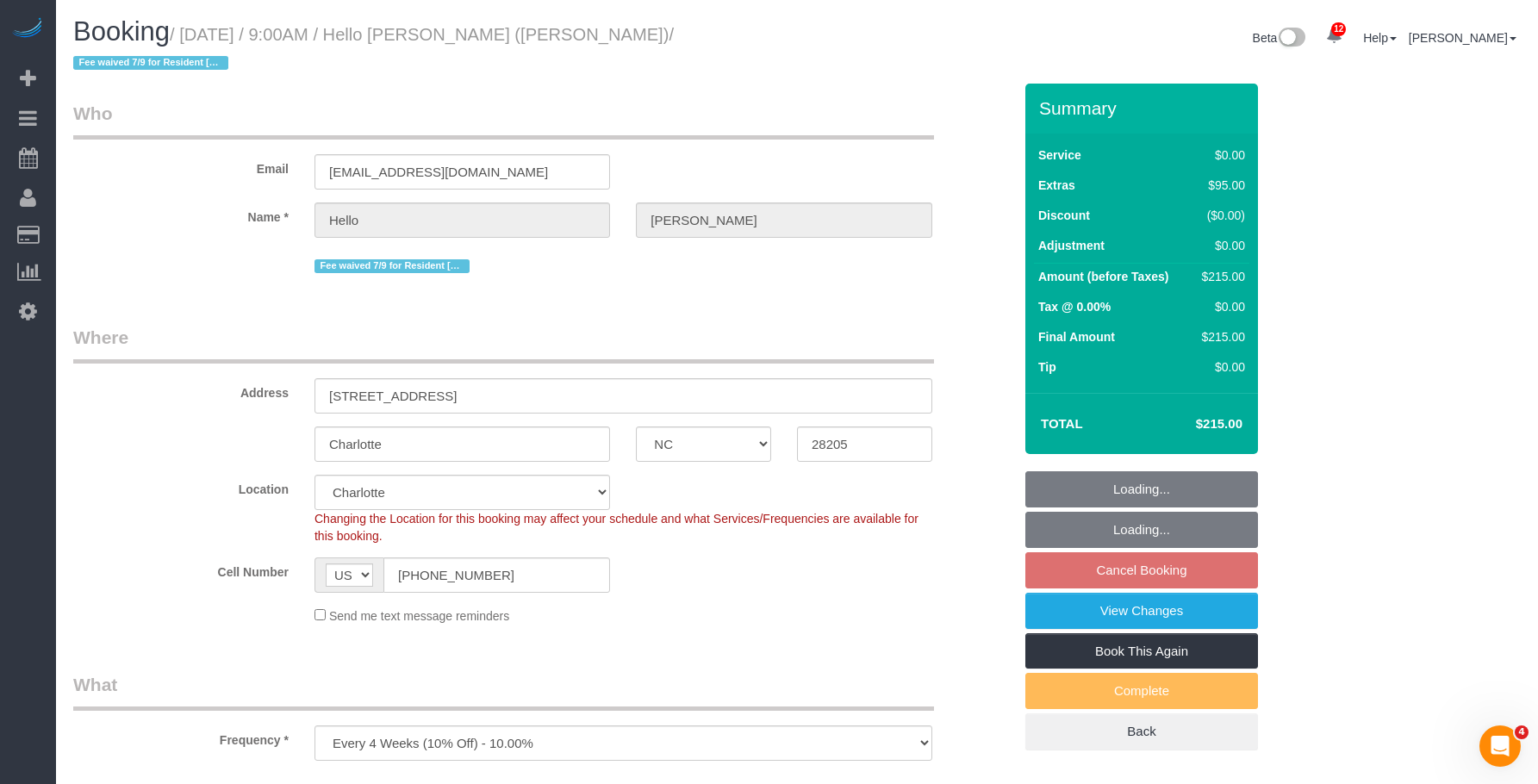
select select "1"
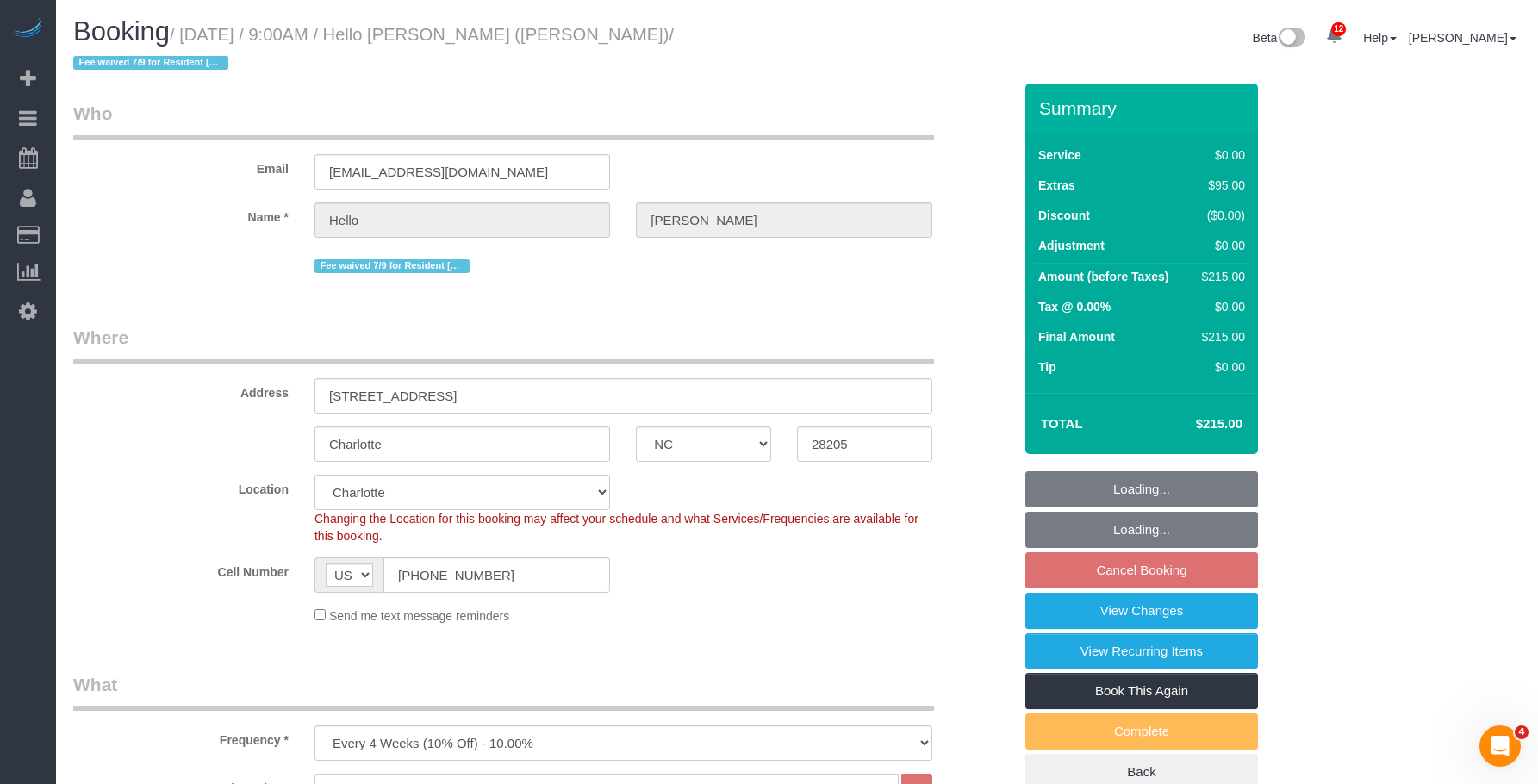
select select "object:986"
select select "1"
click at [1156, 592] on link "View Changes" at bounding box center [1142, 610] width 233 height 36
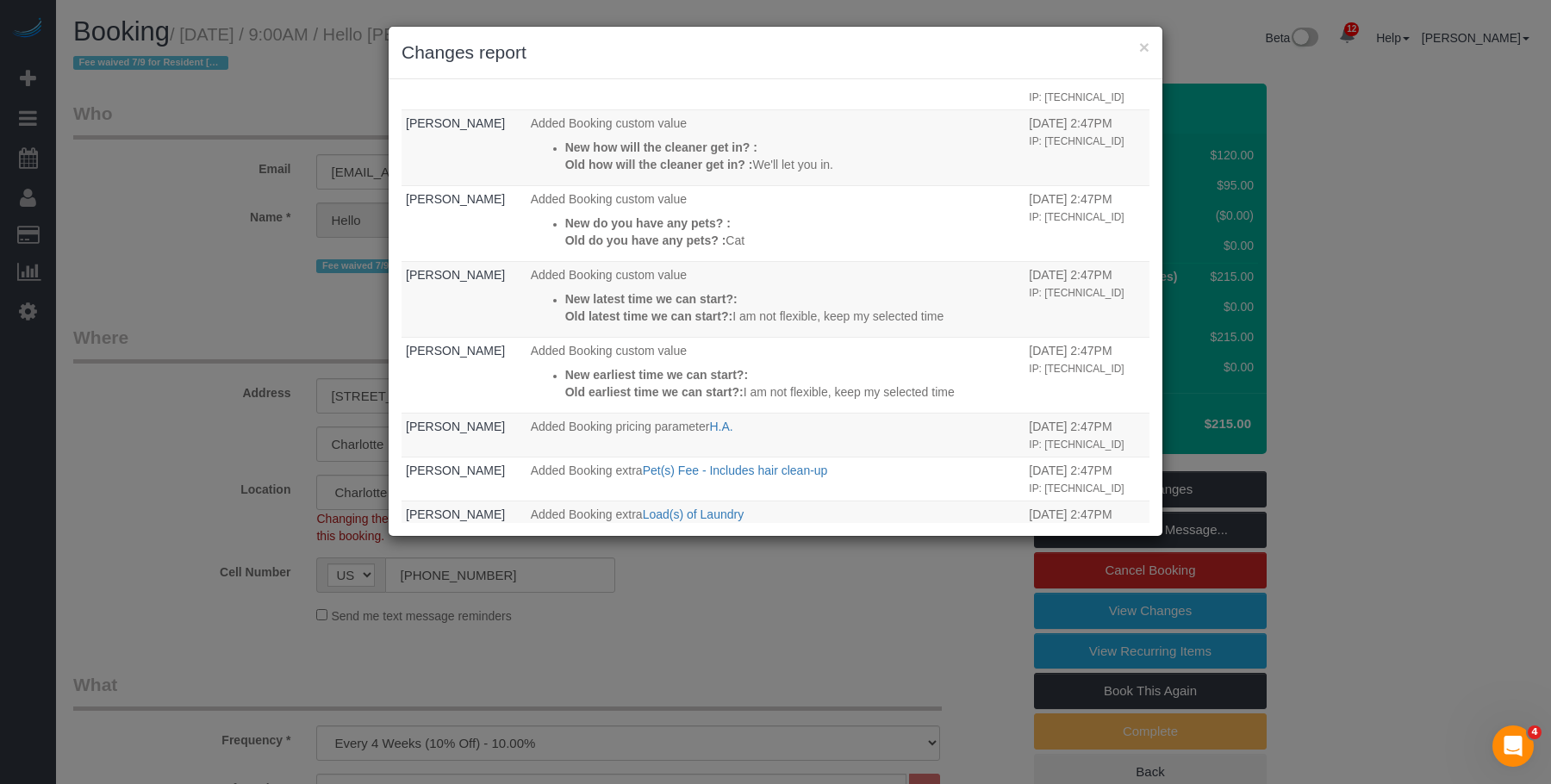
scroll to position [259, 0]
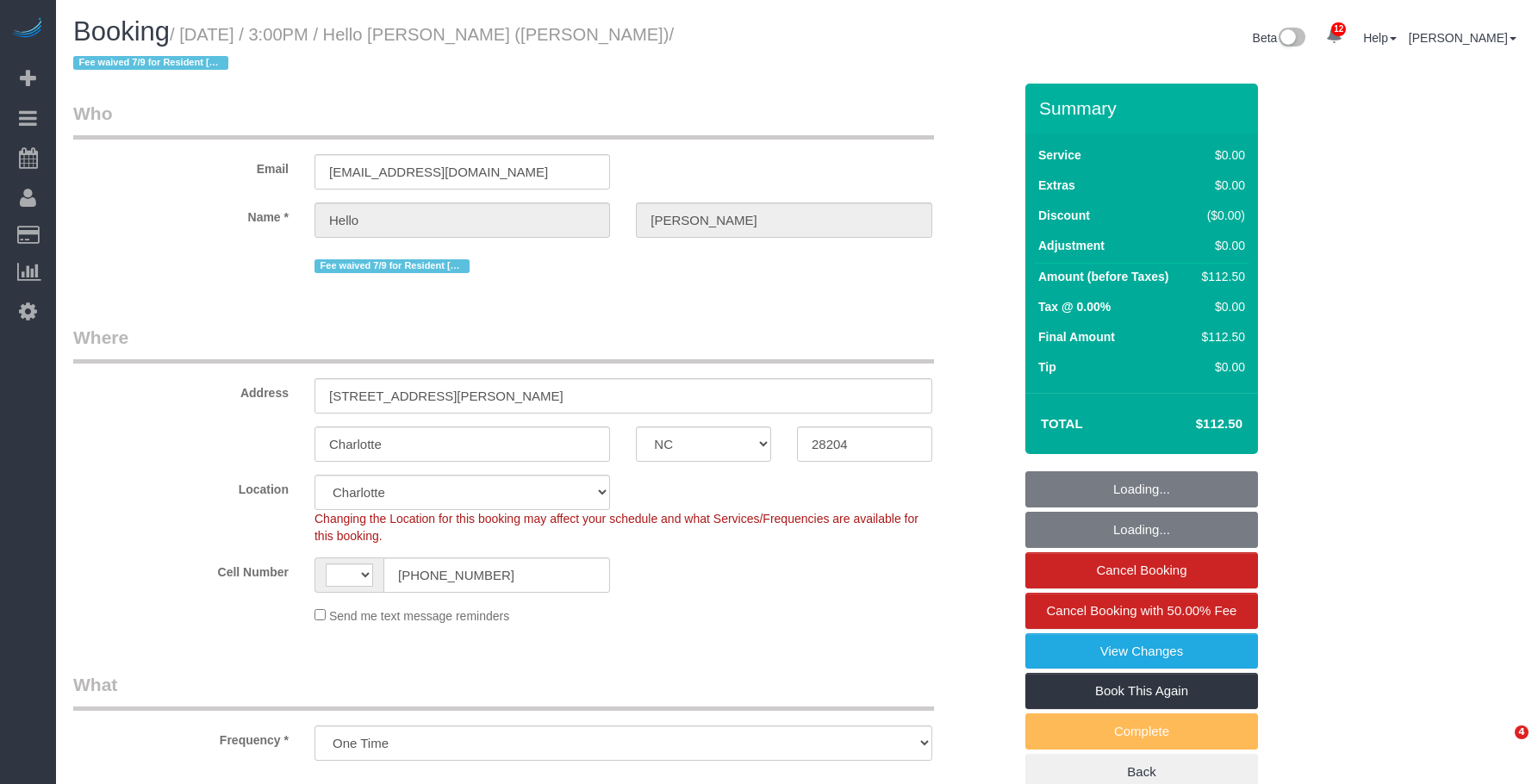
select select "NC"
select select "object:722"
select select "string:[GEOGRAPHIC_DATA]"
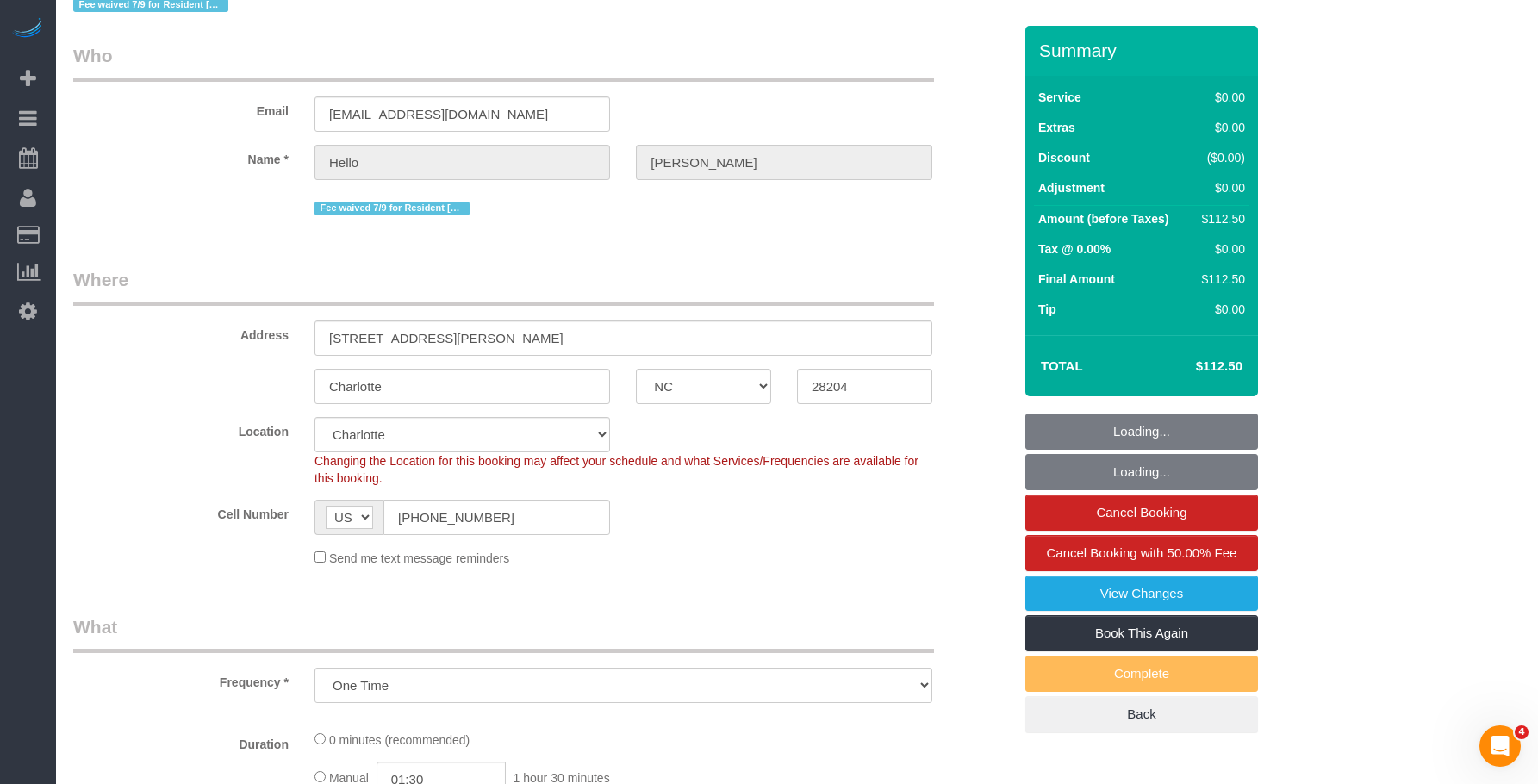
select select "spot1"
select select "number:89"
select select "number:90"
select select "number:15"
select select "number:5"
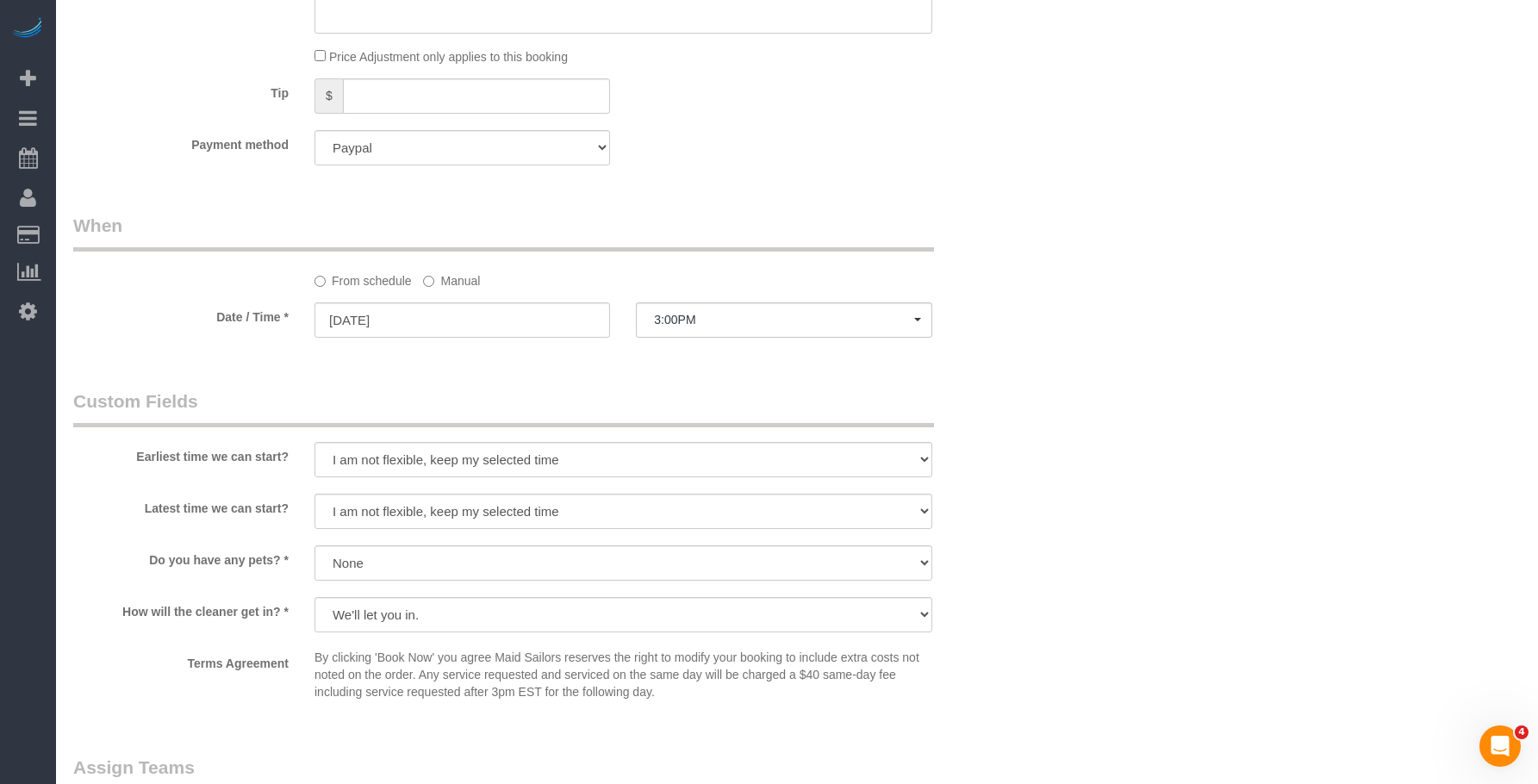
scroll to position [1636, 0]
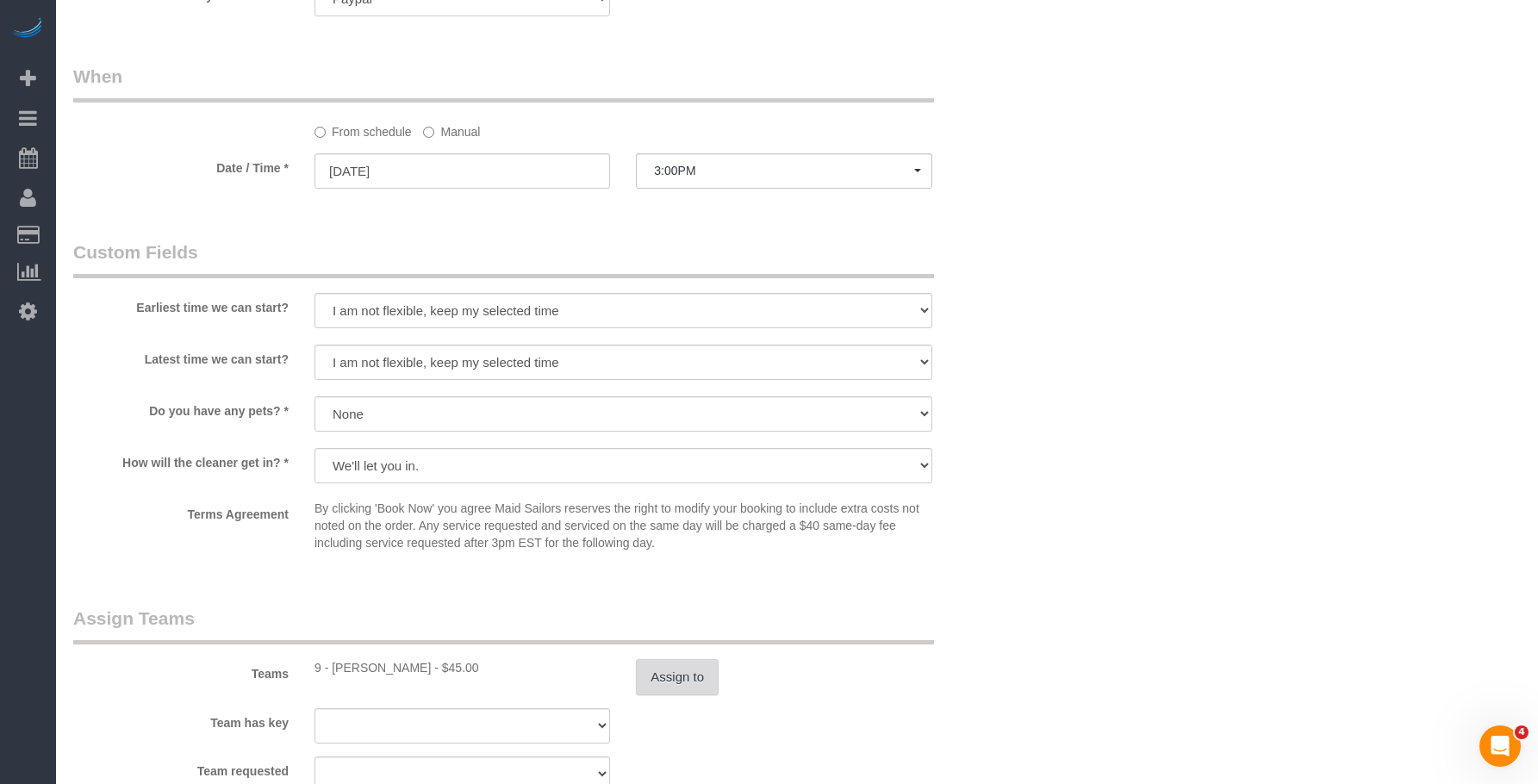
click at [697, 659] on button "Assign to" at bounding box center [677, 677] width 83 height 36
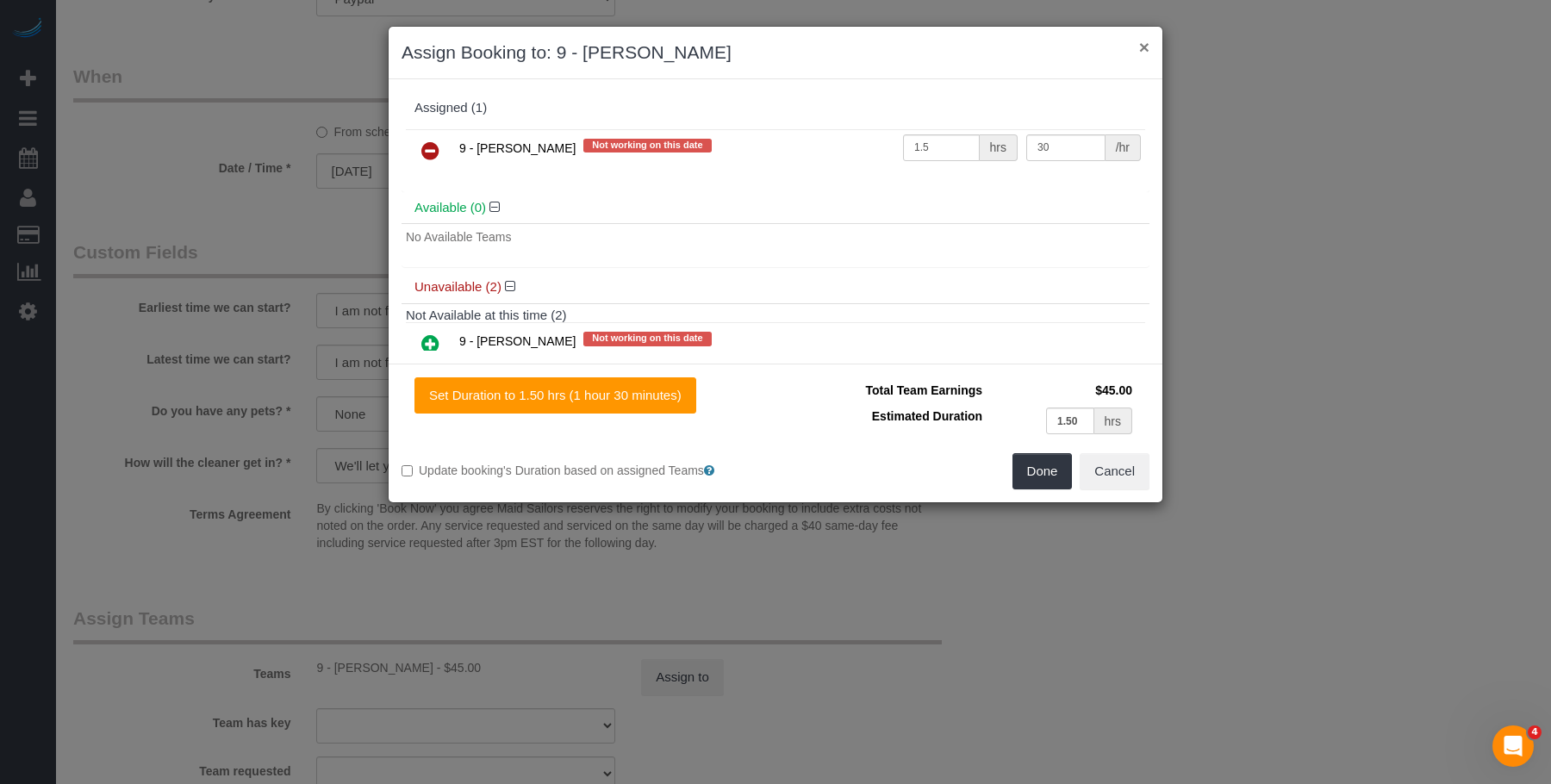
click at [1143, 48] on button "×" at bounding box center [1144, 47] width 10 height 18
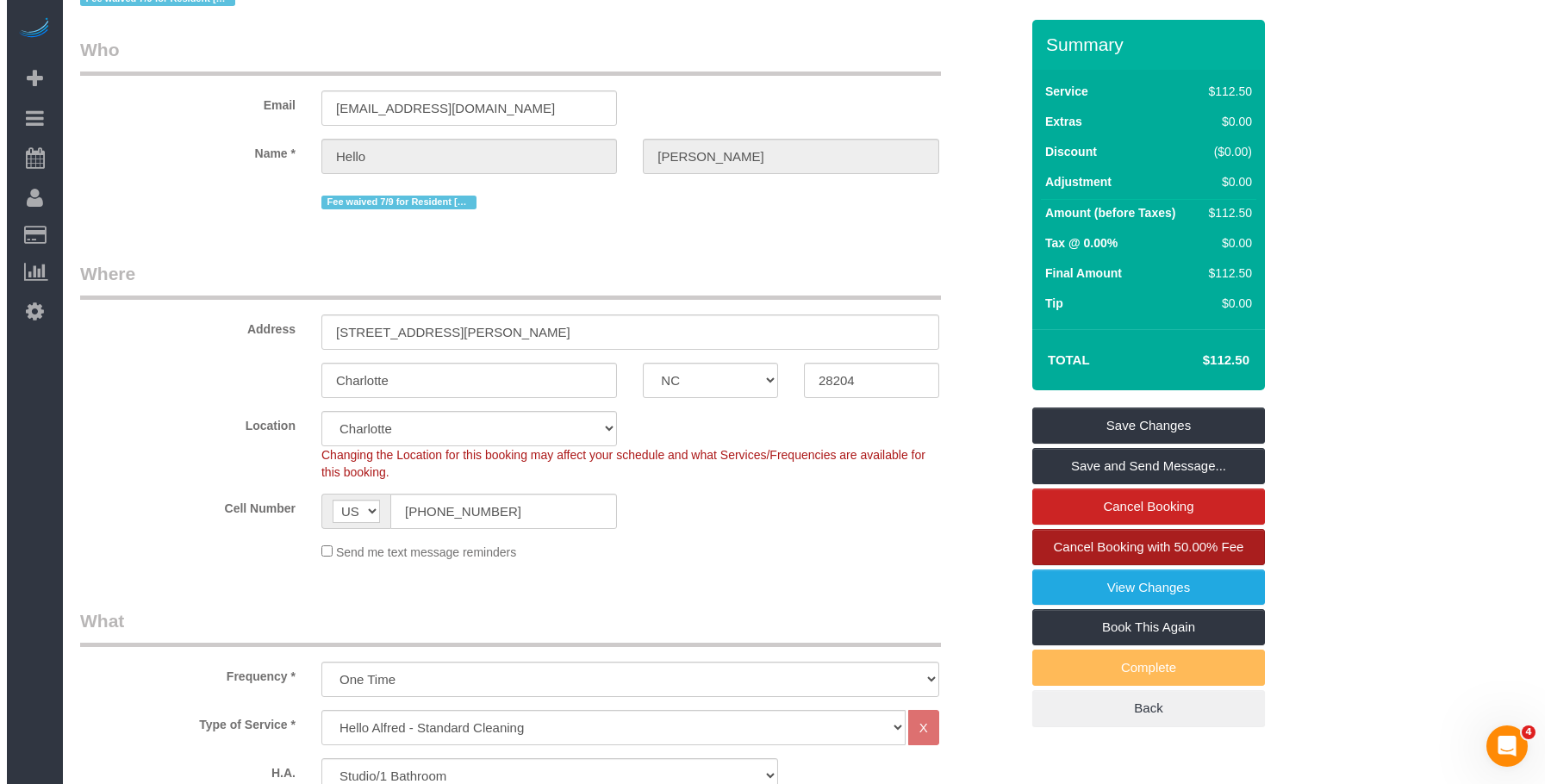
scroll to position [0, 0]
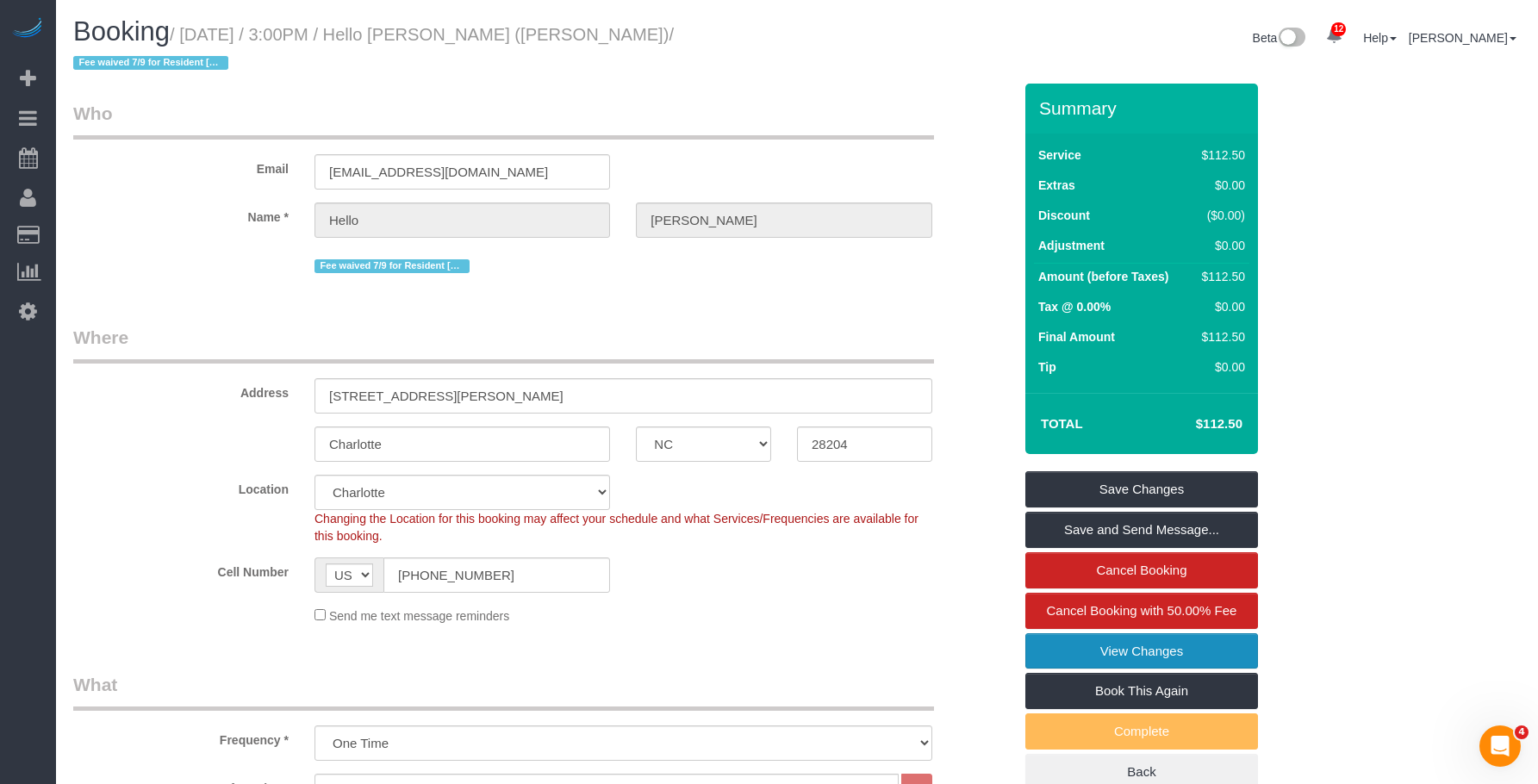
click at [1038, 633] on link "View Changes" at bounding box center [1142, 651] width 233 height 36
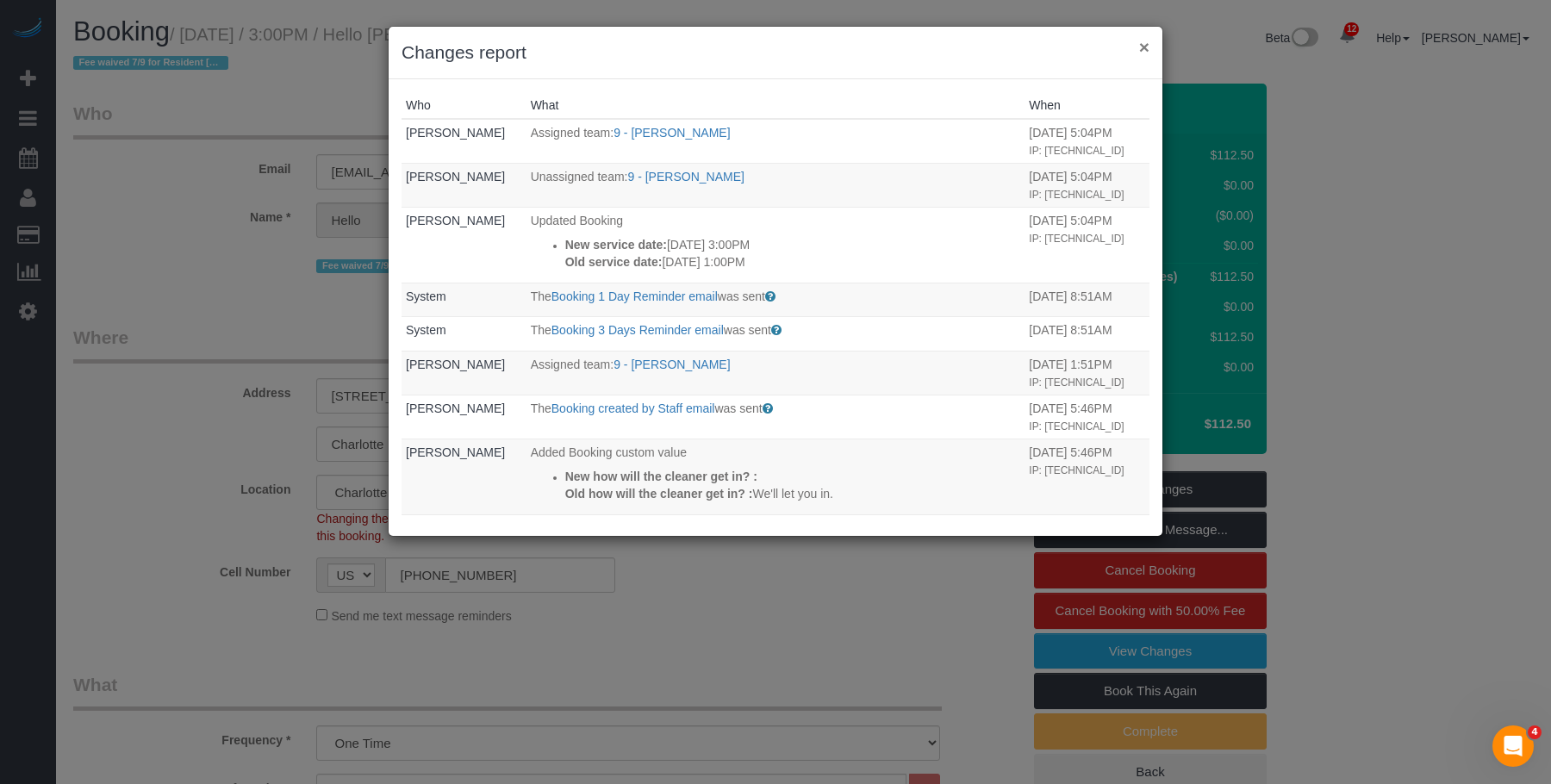
click at [1146, 48] on button "×" at bounding box center [1144, 47] width 10 height 18
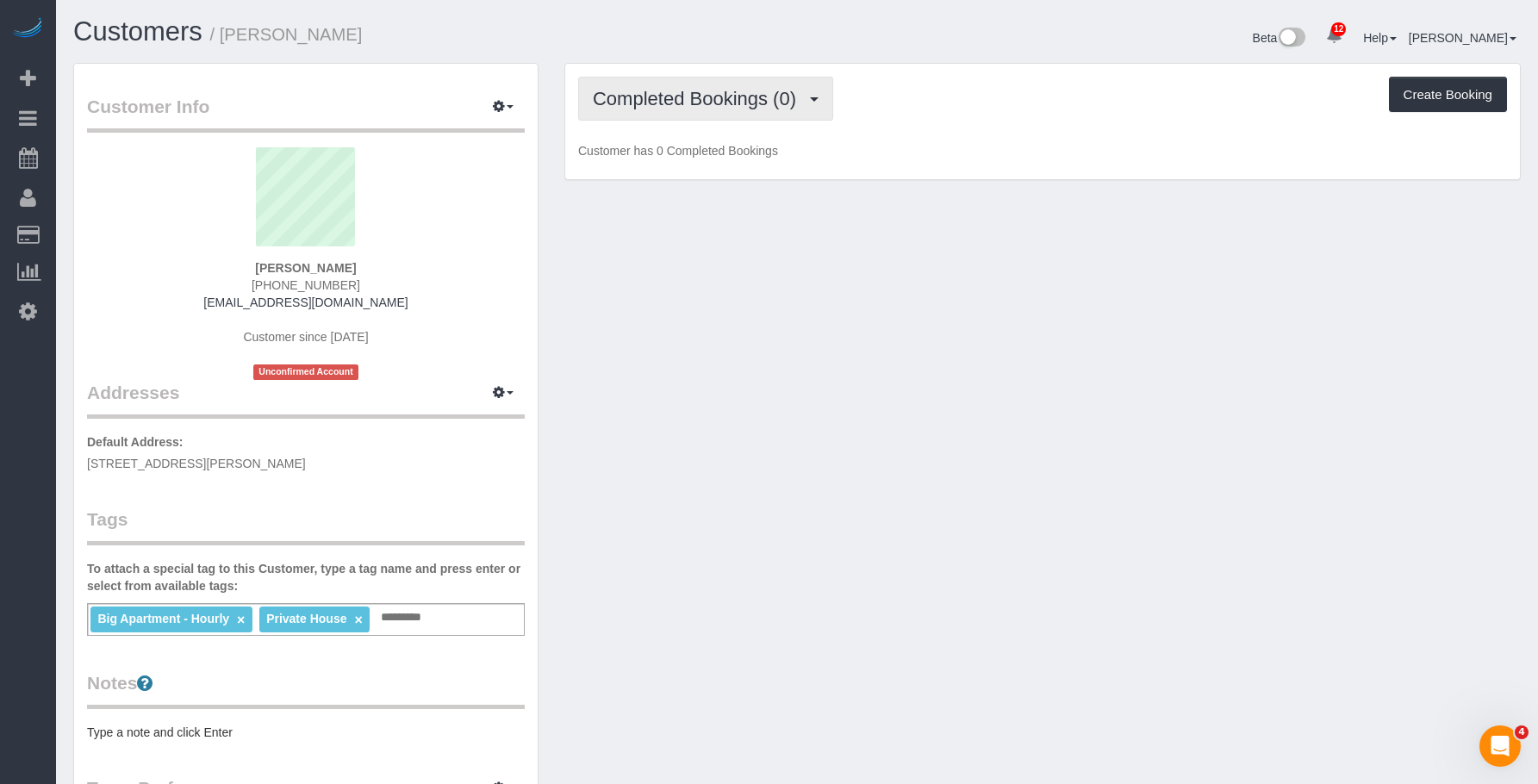
click at [709, 117] on button "Completed Bookings (0)" at bounding box center [706, 98] width 255 height 44
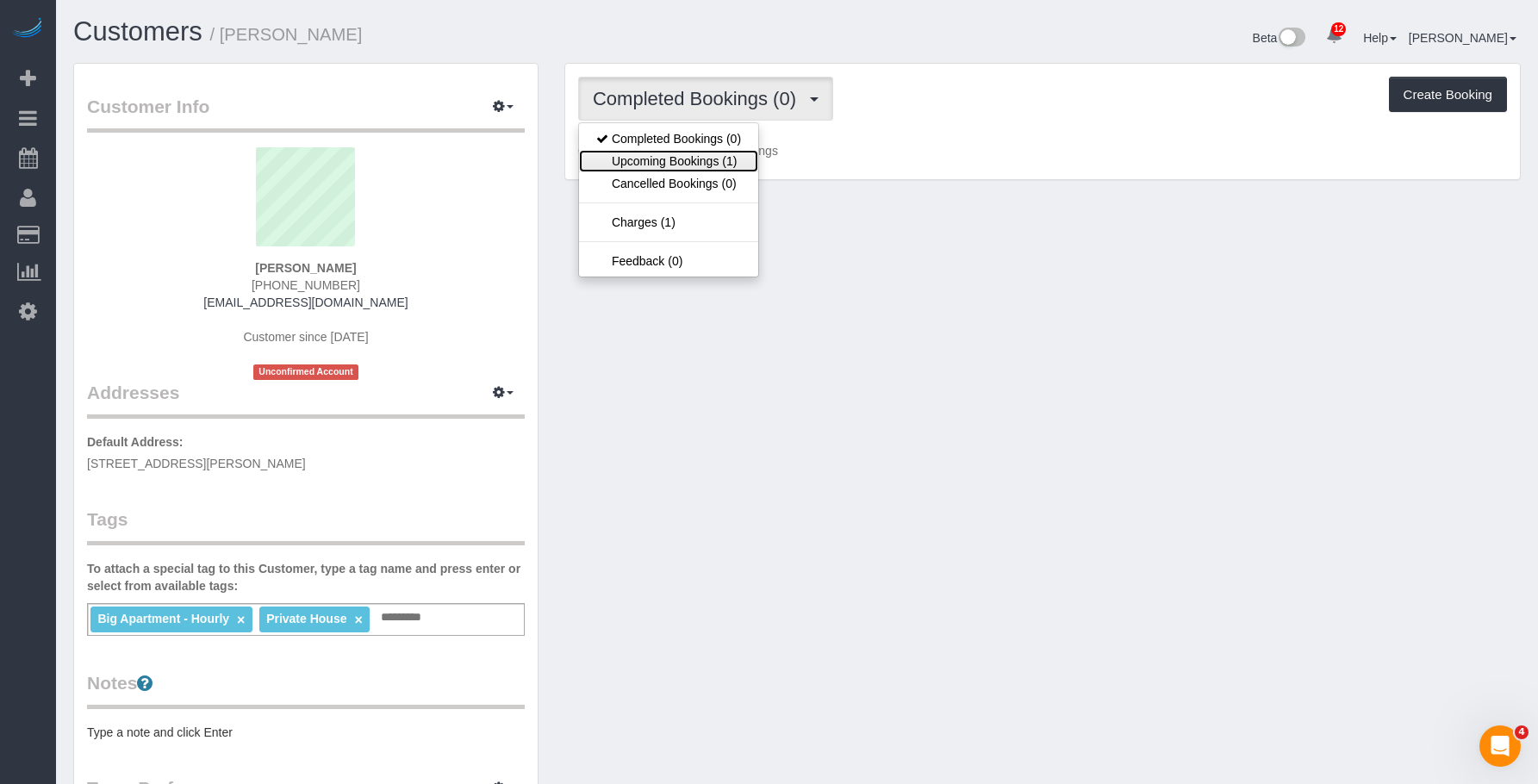
click at [687, 163] on link "Upcoming Bookings (1)" at bounding box center [669, 161] width 179 height 23
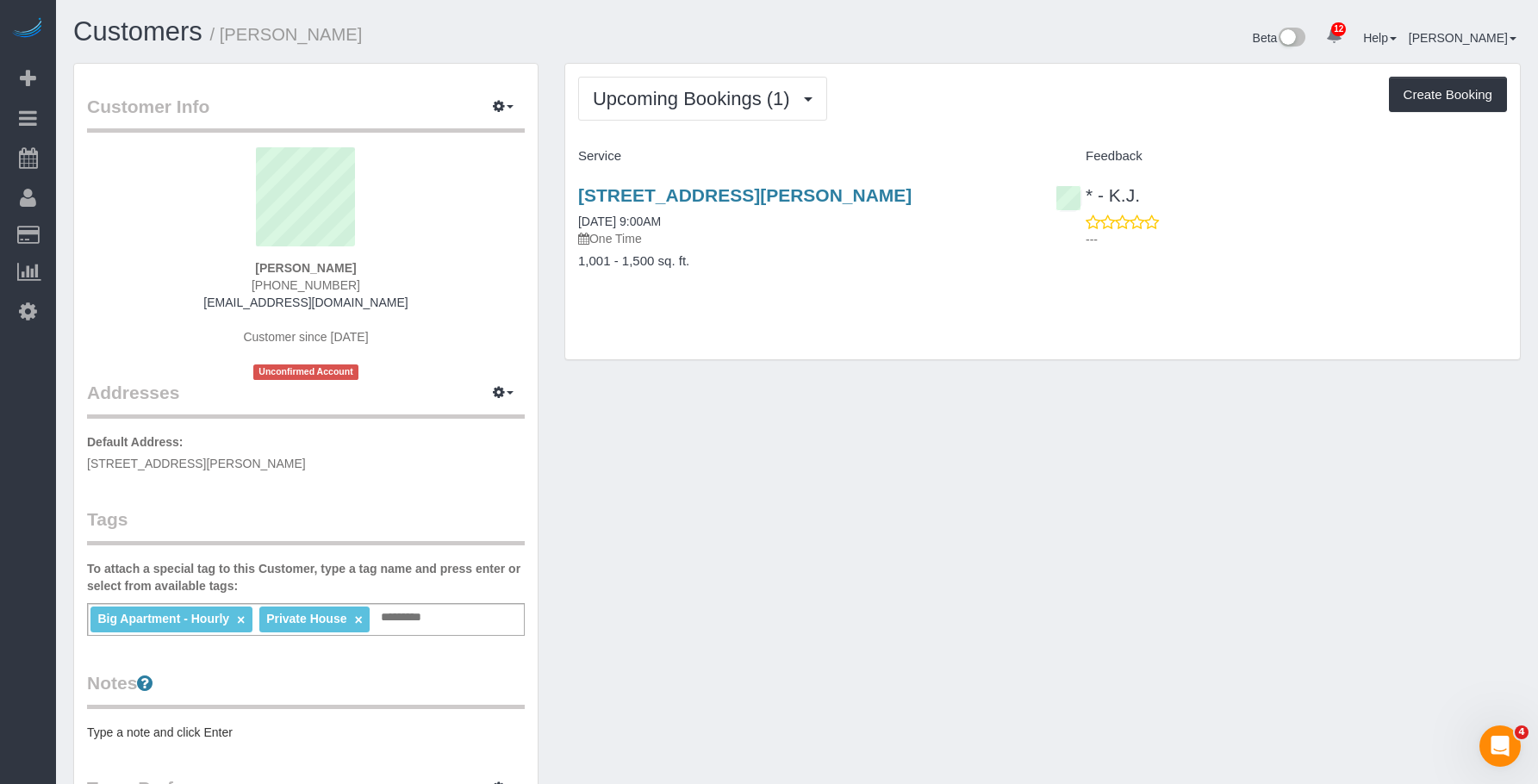
drag, startPoint x: 560, startPoint y: 183, endPoint x: 917, endPoint y: 174, distance: 357.1
click at [917, 174] on div "Upcoming Bookings (1) Completed Bookings (0) Upcoming Bookings (1) Cancelled Bo…" at bounding box center [1042, 220] width 983 height 314
copy link "[STREET_ADDRESS][PERSON_NAME]"
drag, startPoint x: 870, startPoint y: 394, endPoint x: 645, endPoint y: 90, distance: 378.2
click at [870, 394] on div "Customer Info Edit Contact Info Send Message Email Preferences Special Sales Ta…" at bounding box center [797, 641] width 1473 height 1157
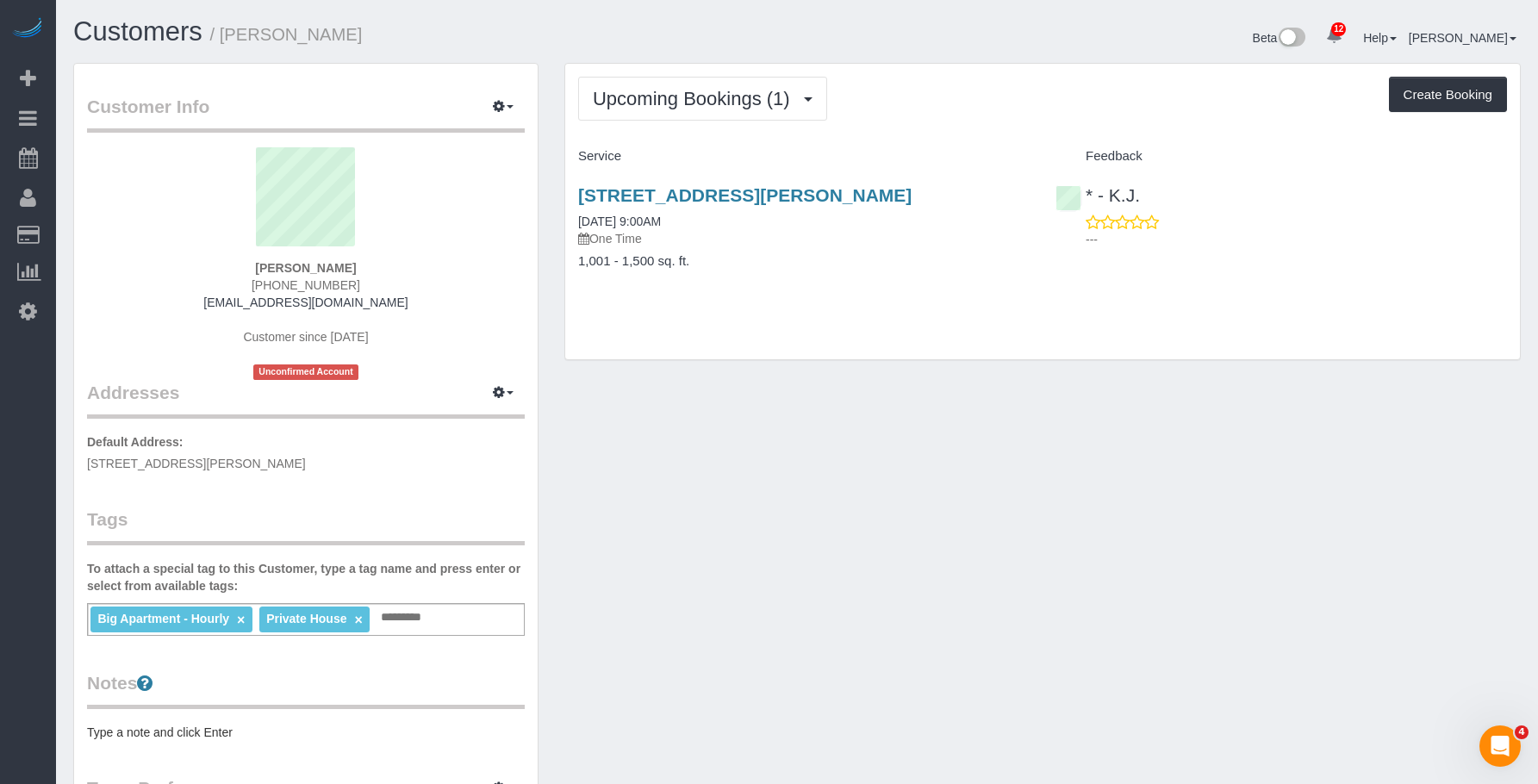
drag, startPoint x: 571, startPoint y: 192, endPoint x: 903, endPoint y: 179, distance: 332.3
click at [903, 179] on div "141 Logan Street, Brooklyn, NY 11208 08/21/2025 9:00AM One Time 1,001 - 1,500 s…" at bounding box center [803, 236] width 477 height 132
copy link "[STREET_ADDRESS][PERSON_NAME]"
drag, startPoint x: 867, startPoint y: 261, endPoint x: 868, endPoint y: 228, distance: 33.0
click at [867, 262] on h4 "1,001 - 1,500 sq. ft." at bounding box center [803, 261] width 451 height 15
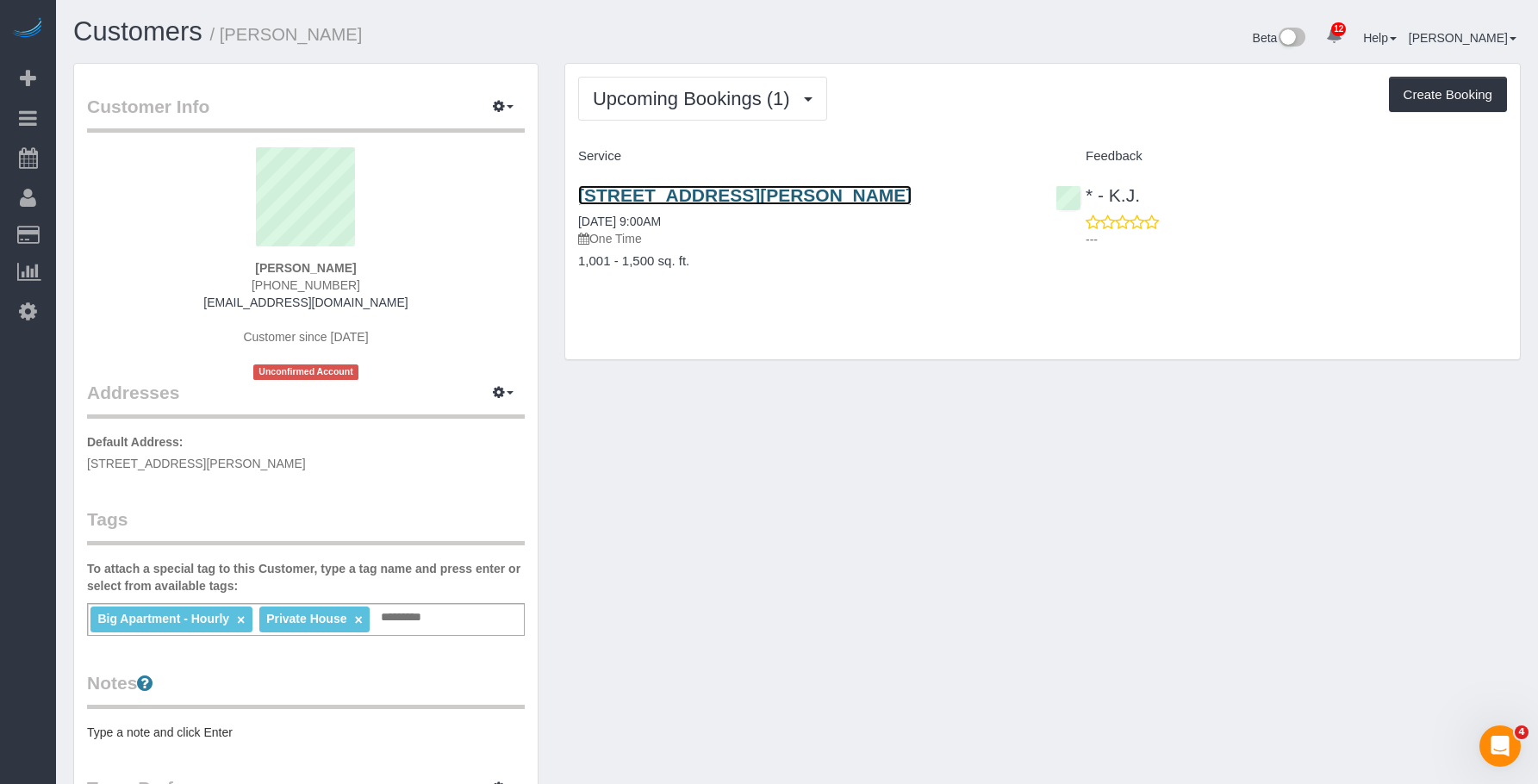
click at [880, 200] on link "[STREET_ADDRESS][PERSON_NAME]" at bounding box center [745, 195] width 333 height 20
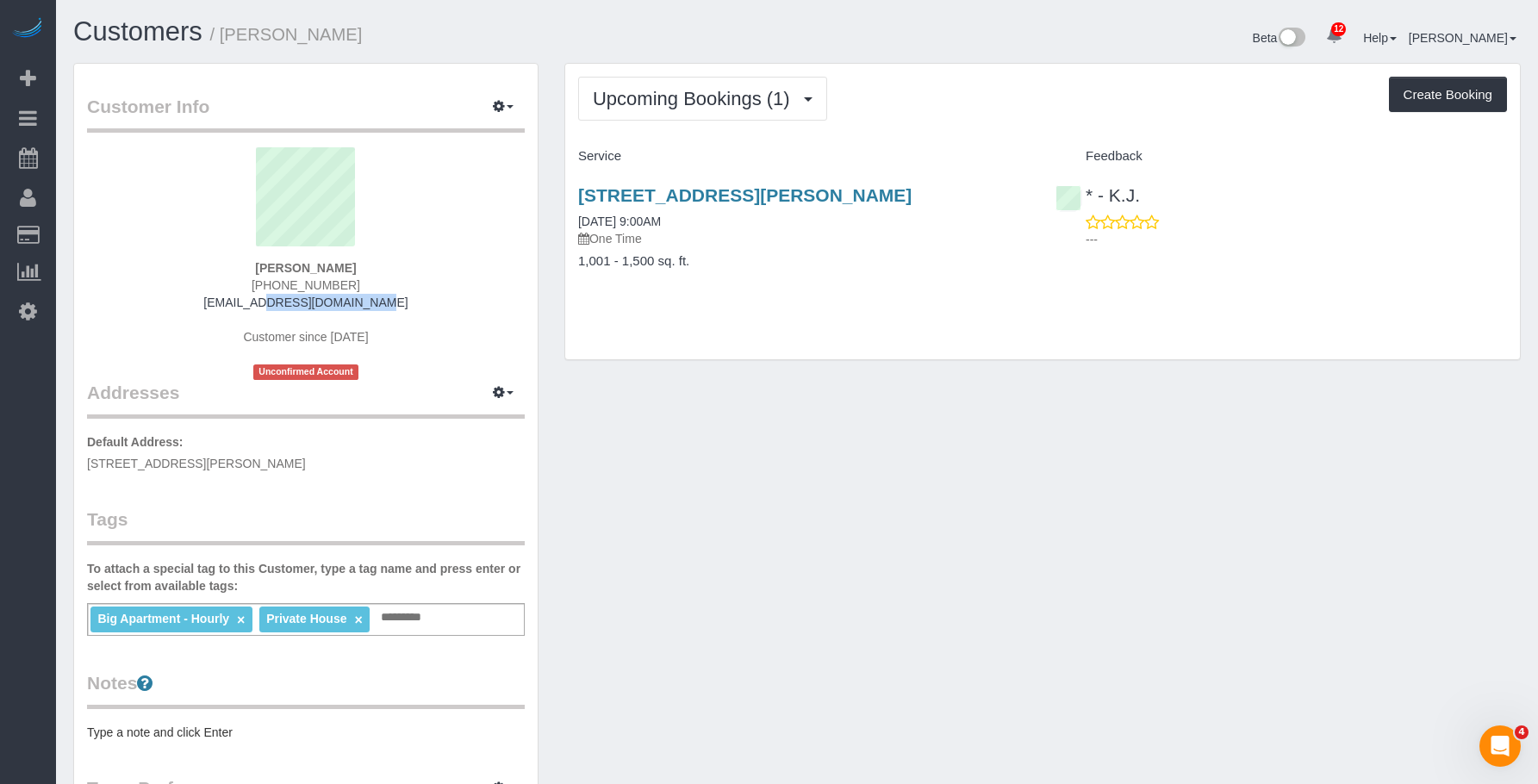
drag, startPoint x: 247, startPoint y: 303, endPoint x: 553, endPoint y: 168, distance: 334.5
click at [451, 300] on div "Alex Burgos 1 (917) 796-5737 solook9@gmail.com Customer since 2025 Unconfirmed …" at bounding box center [306, 264] width 438 height 233
copy link "[EMAIL_ADDRESS][DOMAIN_NAME]"
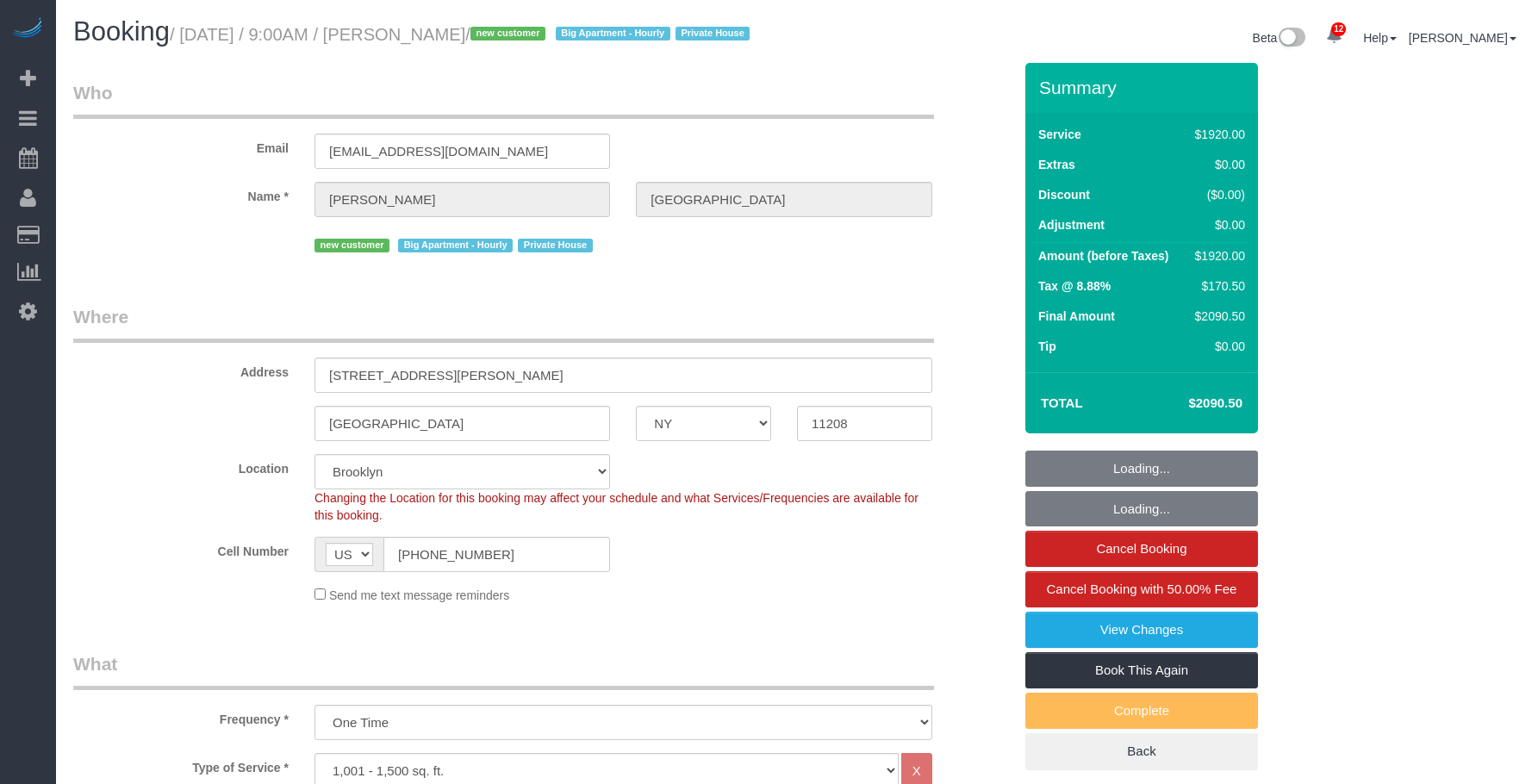
select select "NY"
select select "4"
select select "360"
select select "spot1"
select select "number:89"
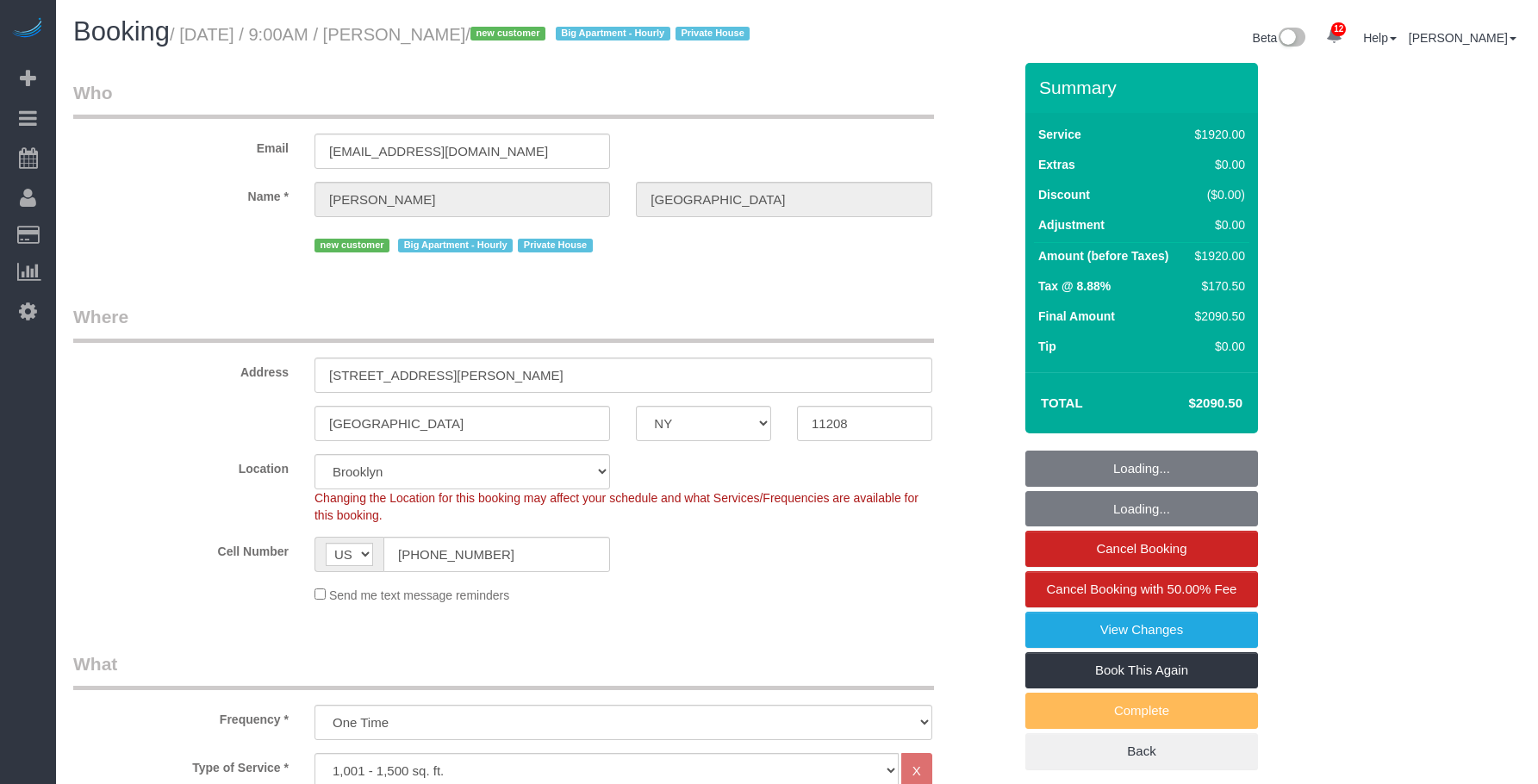
select select "number:90"
select select "number:15"
select select "number:7"
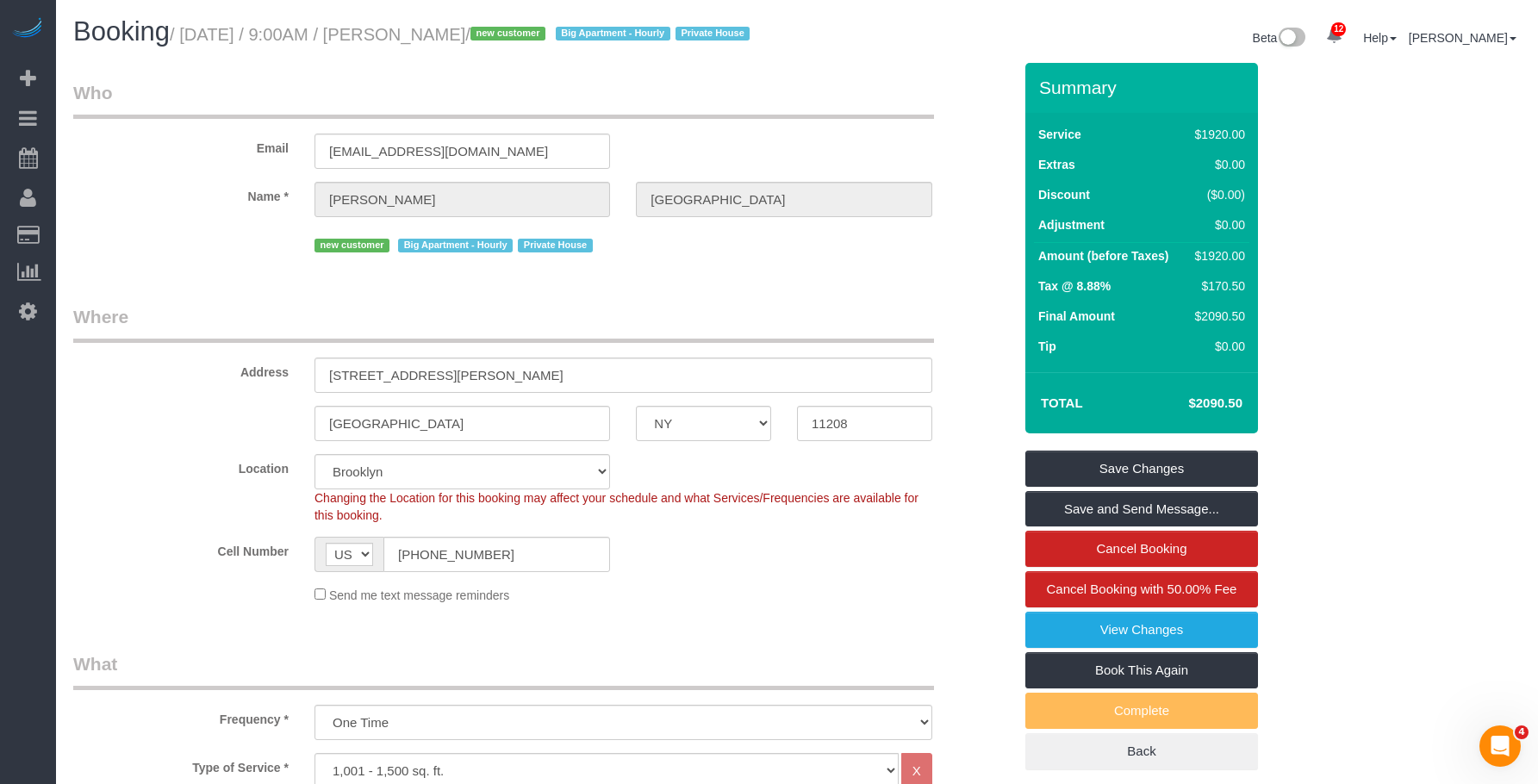
drag, startPoint x: 402, startPoint y: 40, endPoint x: 496, endPoint y: 26, distance: 95.0
click at [496, 26] on small "/ [DATE] / 9:00AM / [PERSON_NAME] / new customer Big Apartment - Hourly Private…" at bounding box center [462, 34] width 585 height 19
copy small "[PERSON_NAME]"
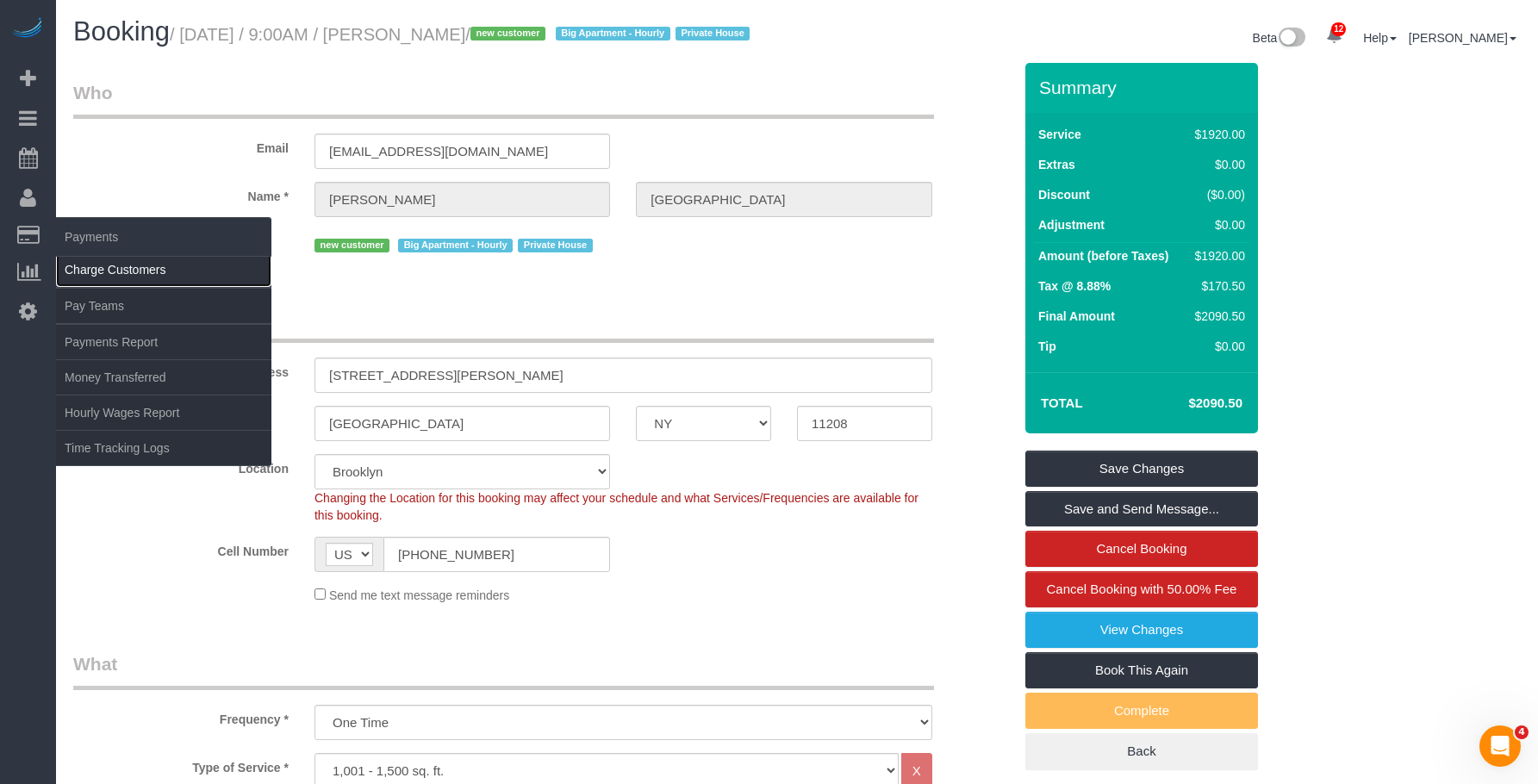
click at [125, 272] on link "Charge Customers" at bounding box center [163, 270] width 215 height 35
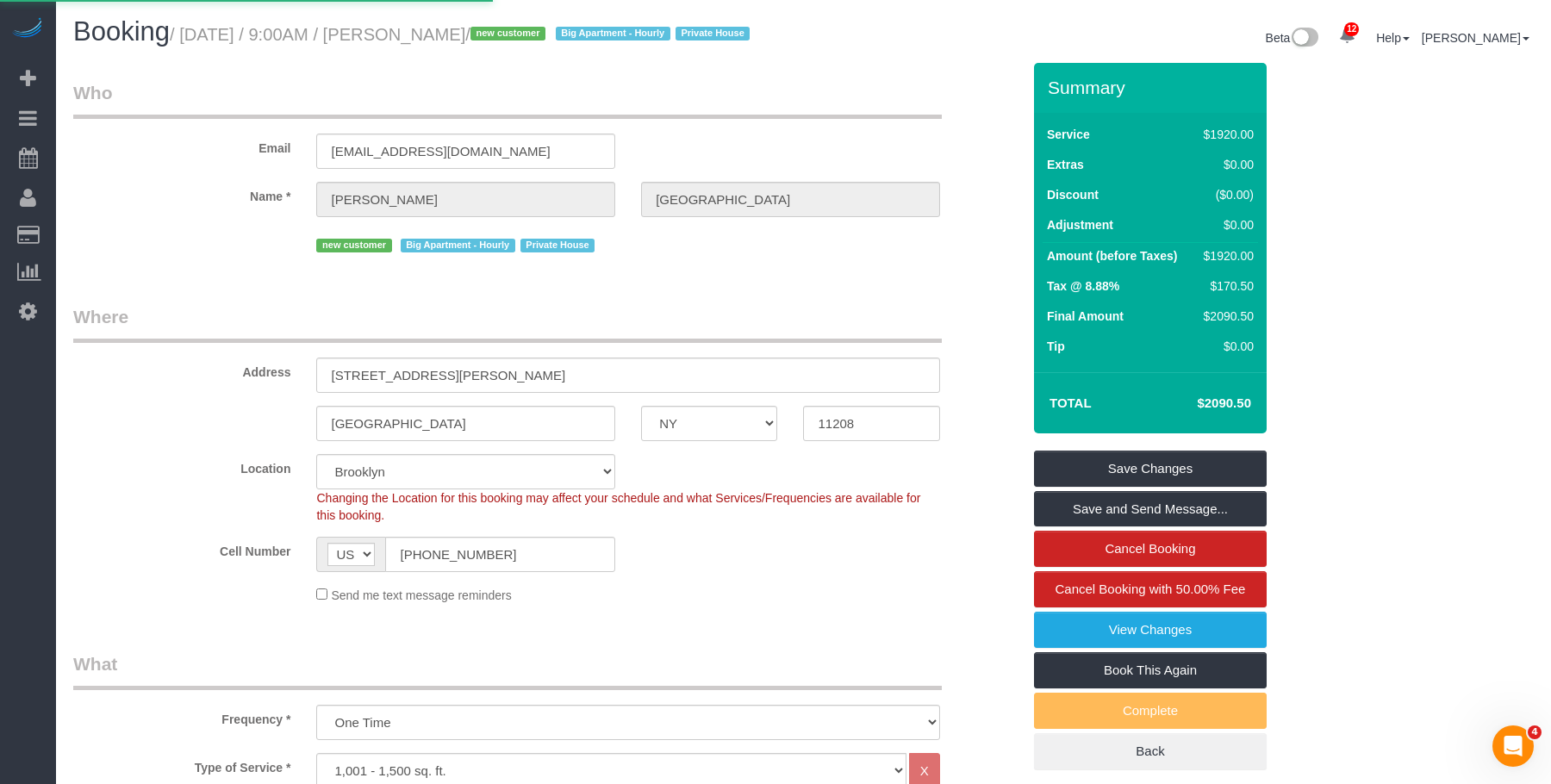
select select
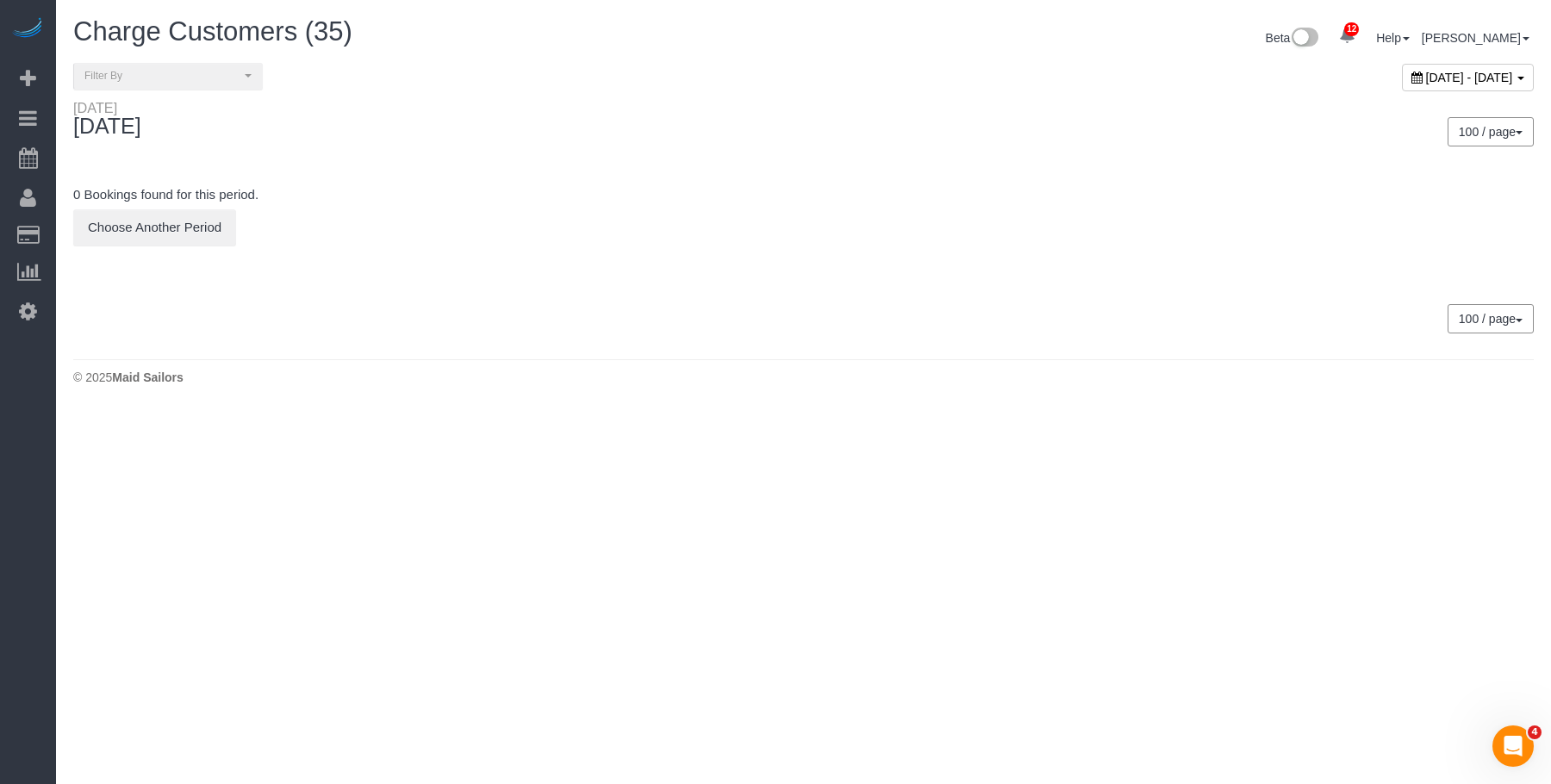
click at [1426, 72] on span "[DATE] - [DATE]" at bounding box center [1468, 78] width 87 height 14
type input "**********"
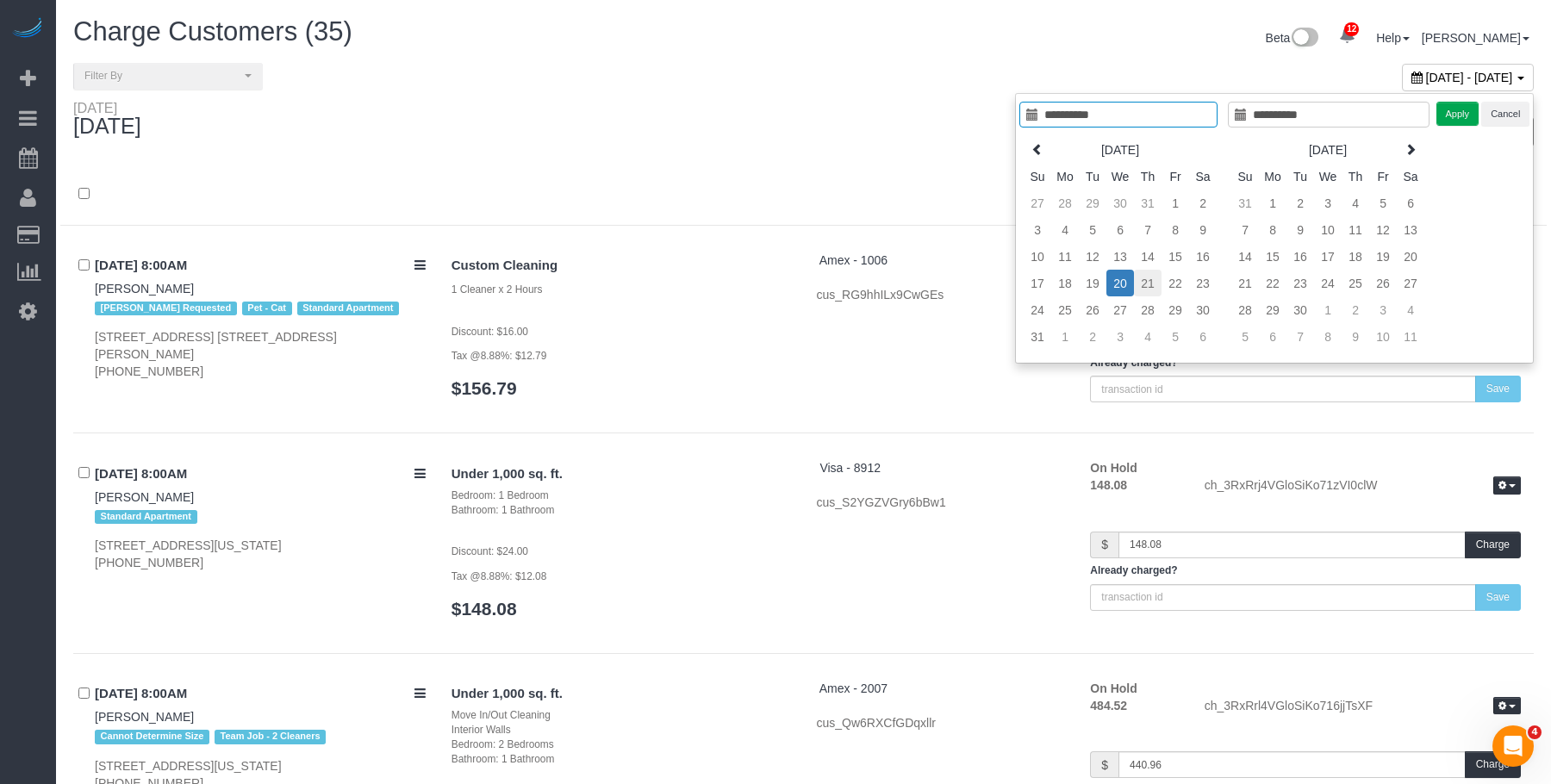
type input "**********"
click at [1136, 284] on td "21" at bounding box center [1135, 283] width 28 height 27
type input "**********"
click at [1444, 114] on button "Apply" at bounding box center [1444, 113] width 43 height 25
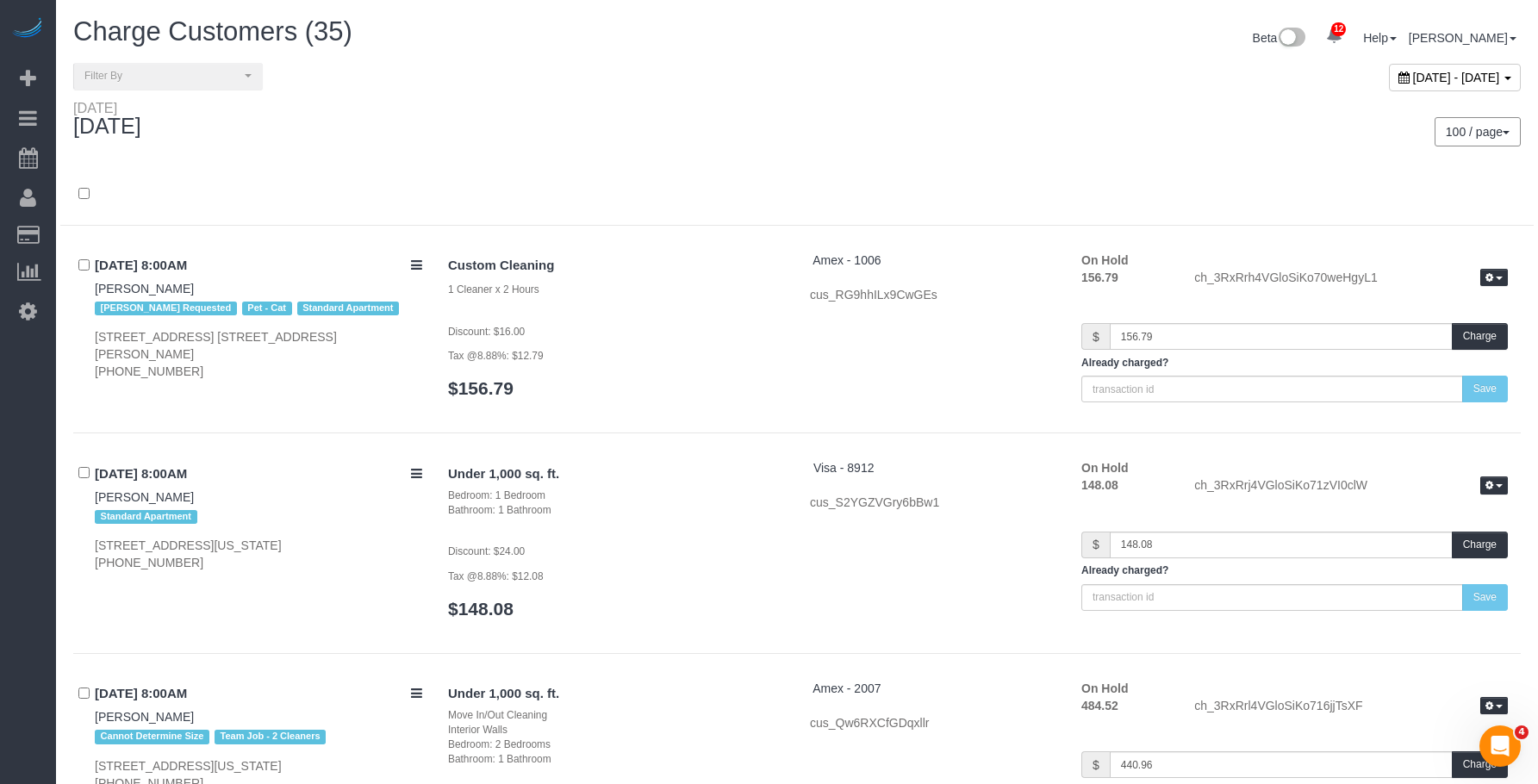
click at [934, 136] on div "100 / page 10 / page 20 / page 30 / page 40 / page 50 / page 100 / page" at bounding box center [1166, 131] width 711 height 29
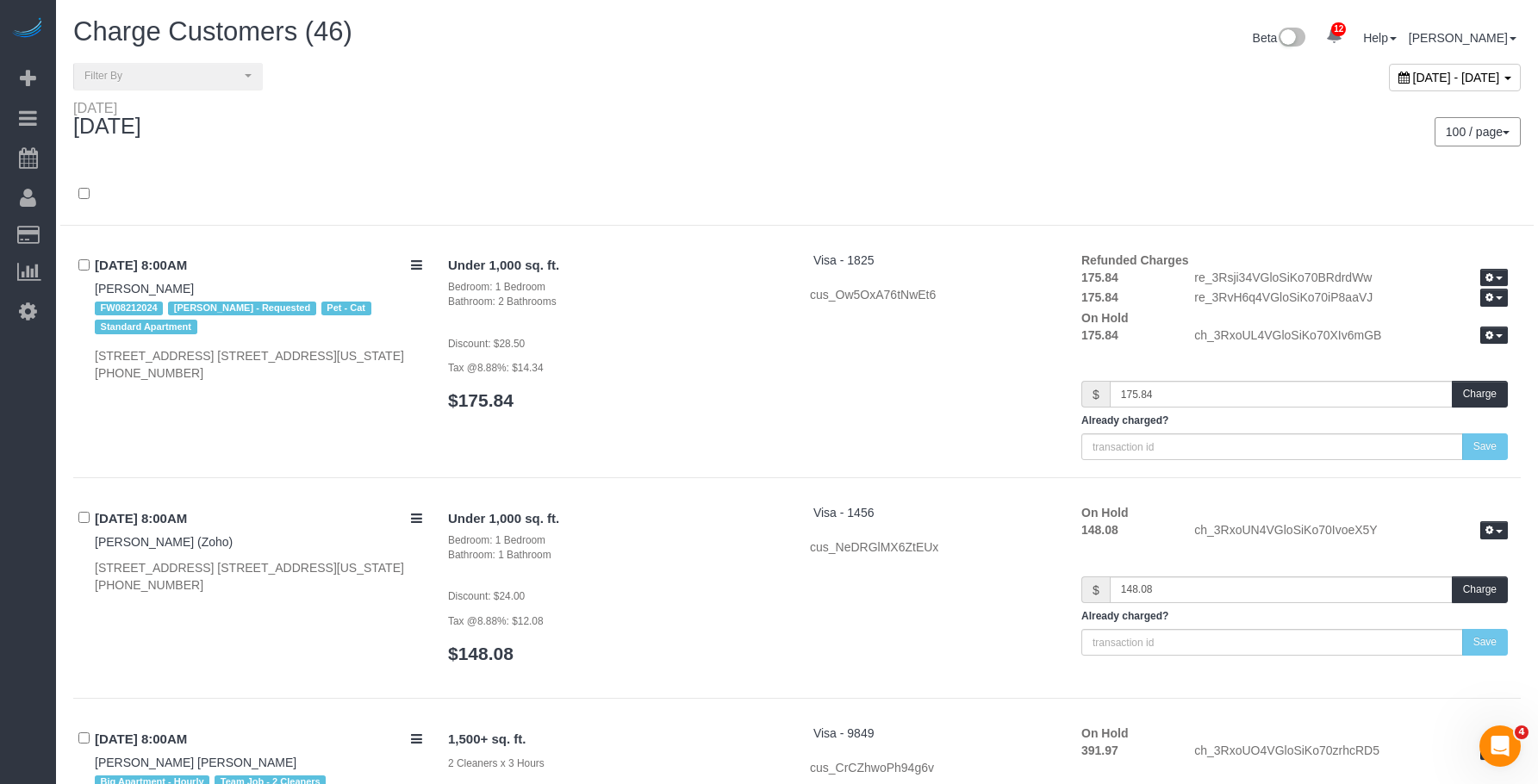
scroll to position [2836, 0]
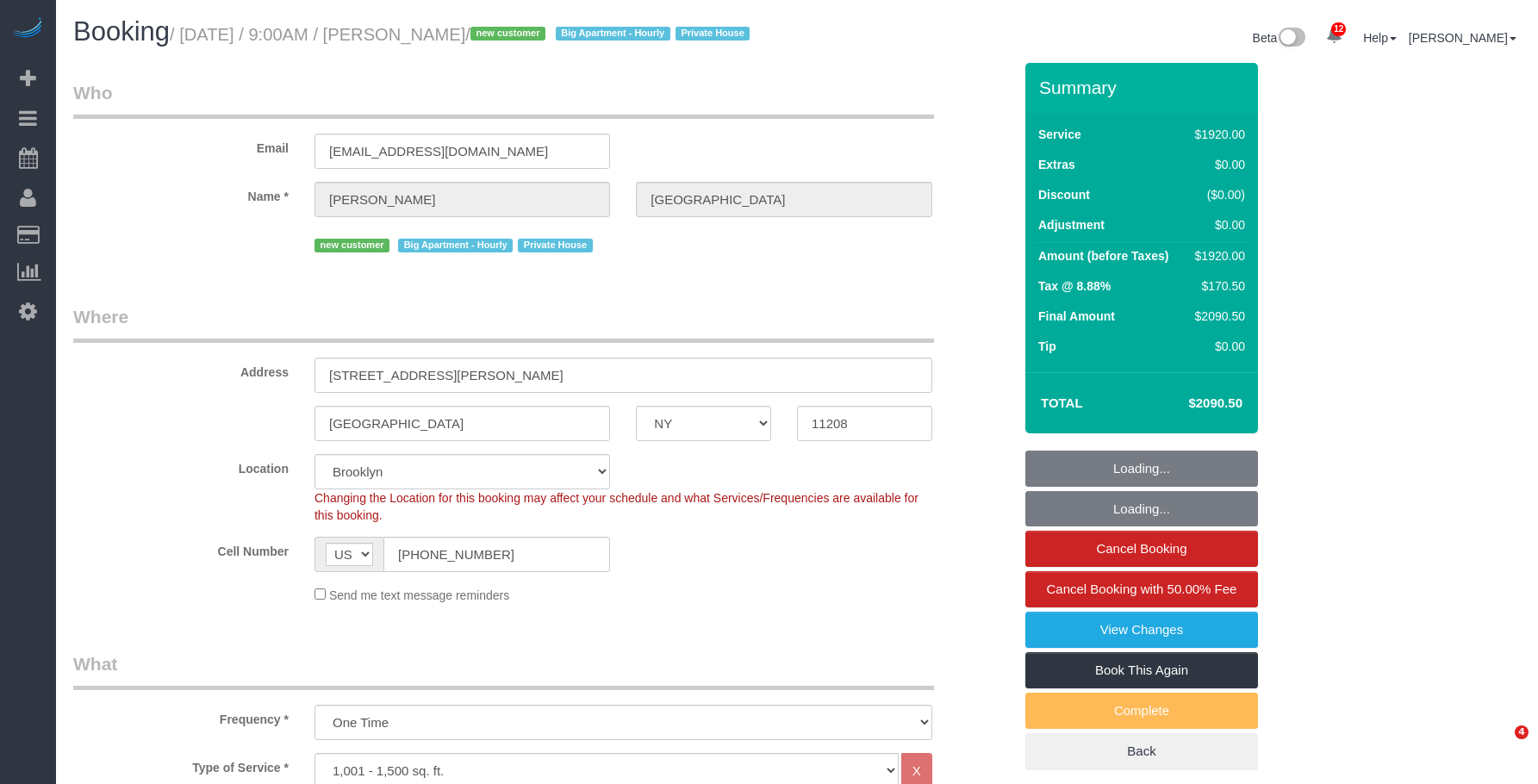
select select "NY"
select select "4"
select select "360"
select select "spot1"
select select "number:89"
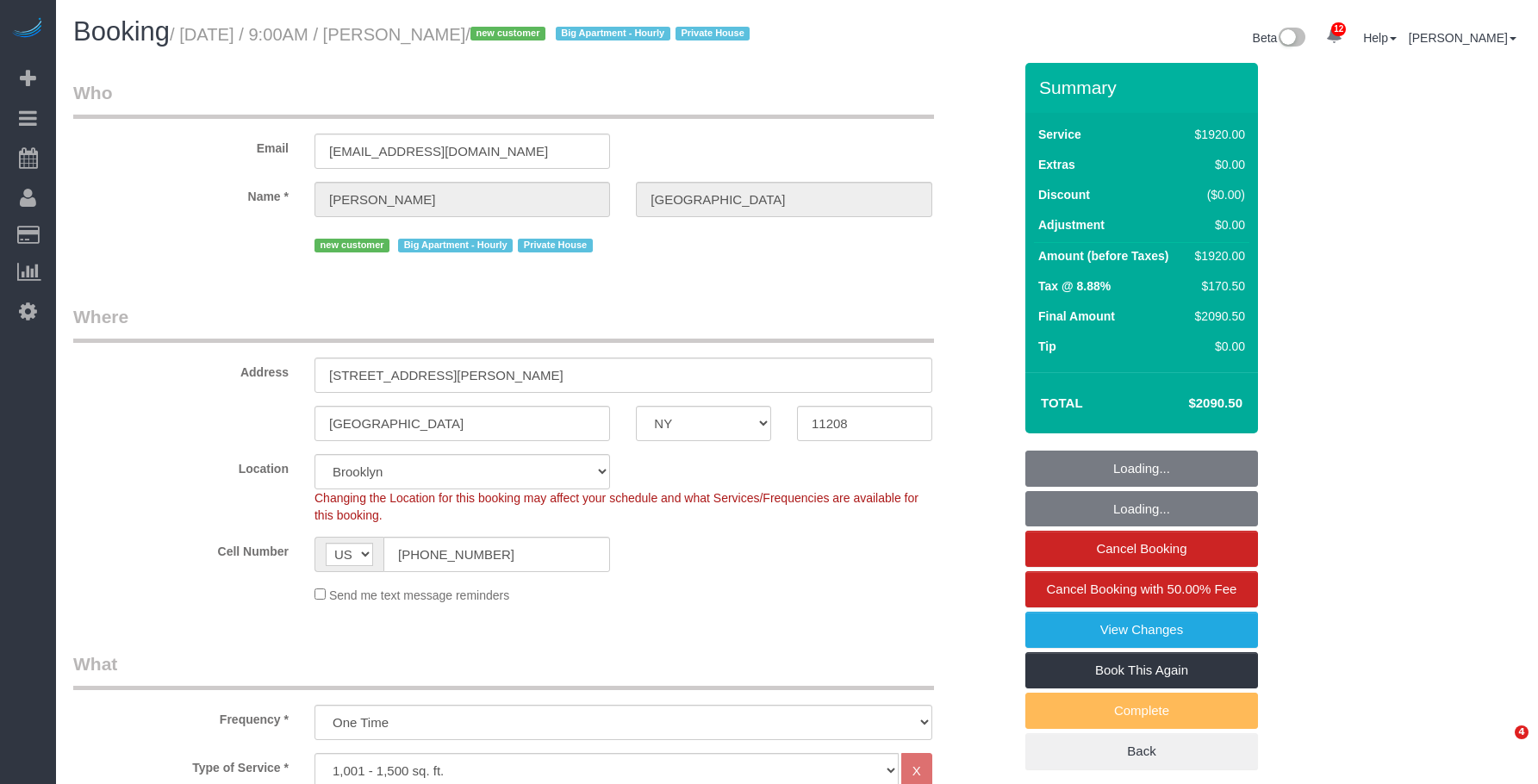
select select "number:90"
select select "number:15"
select select "number:7"
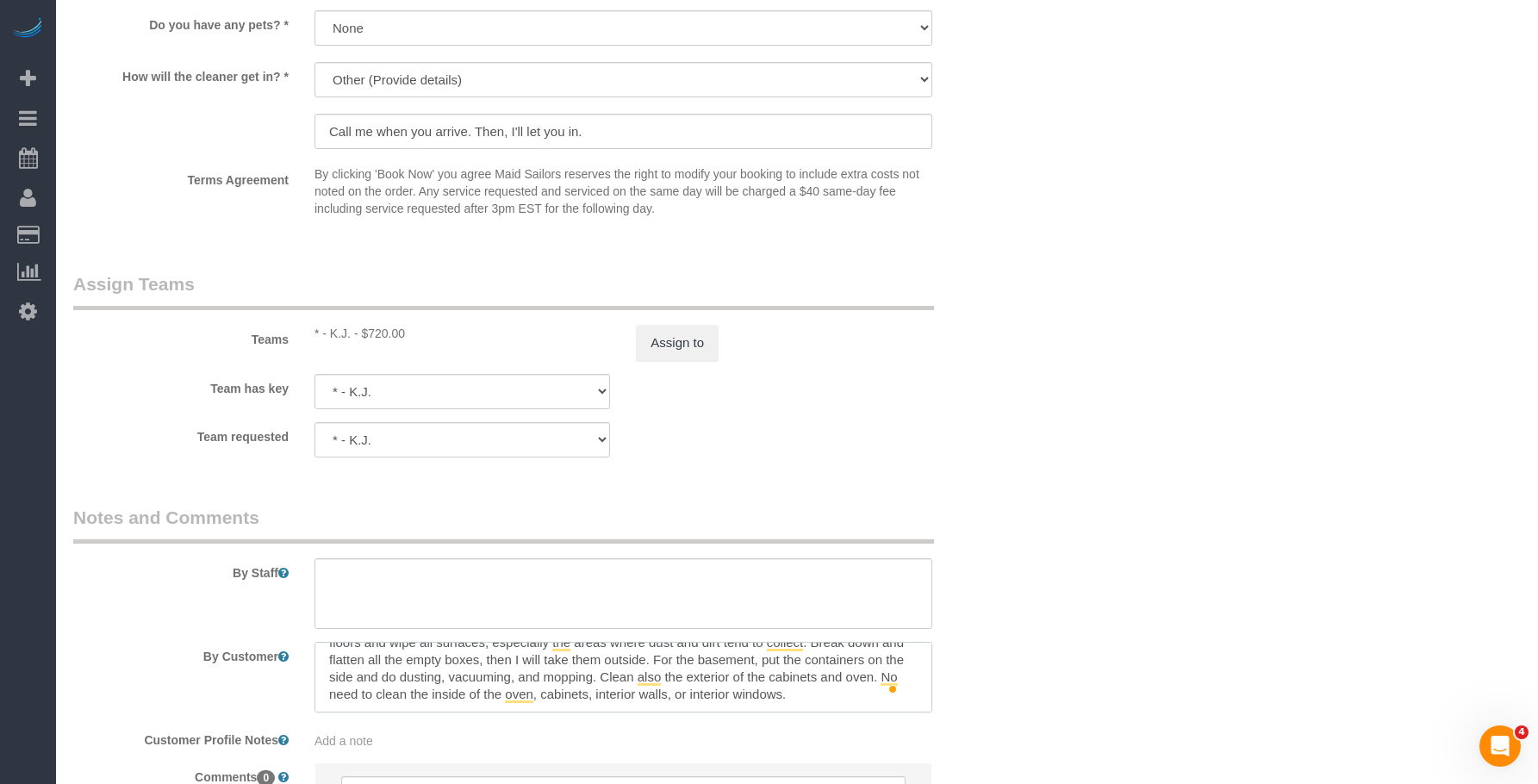
scroll to position [1837, 0]
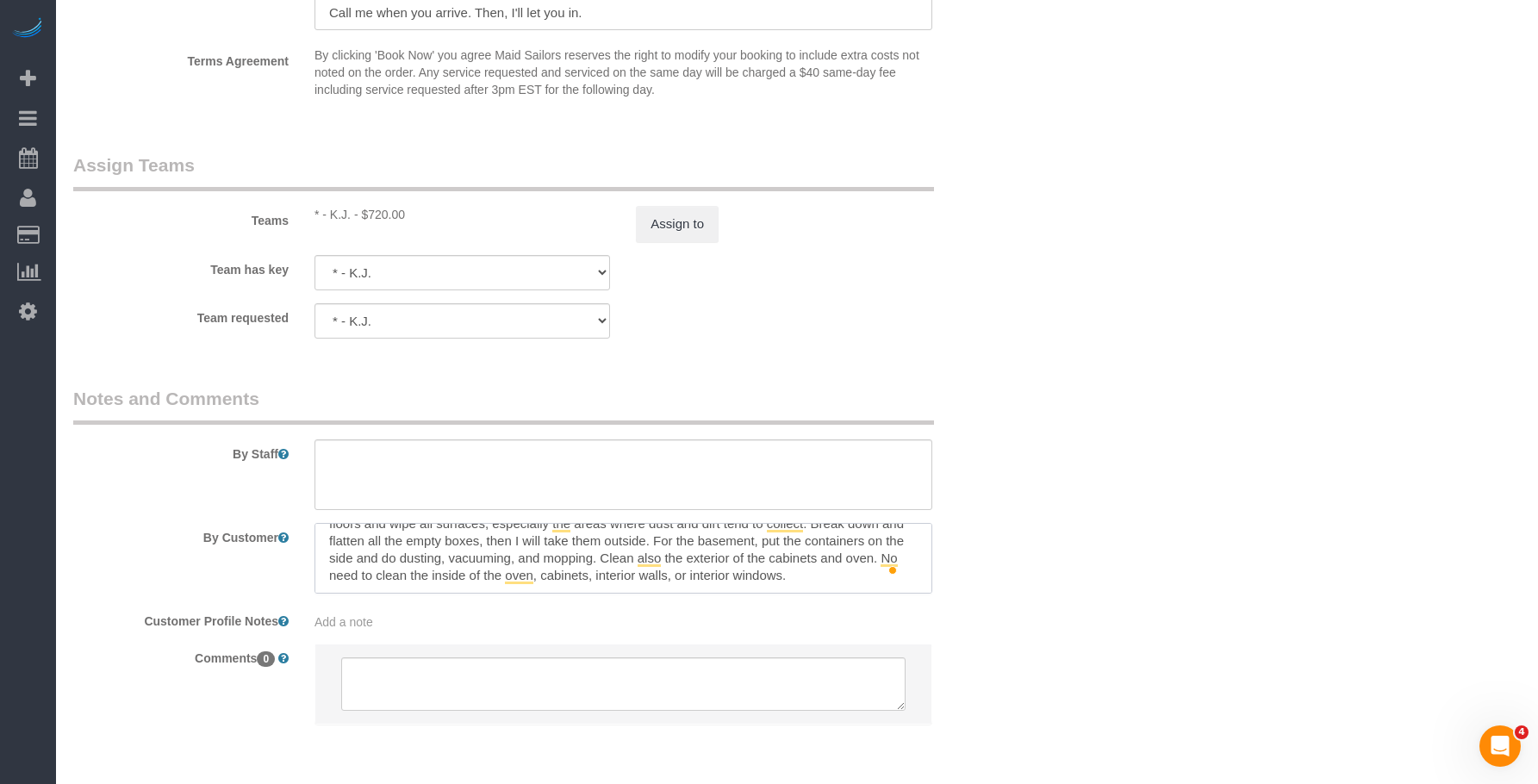
click at [771, 587] on textarea "To enrich screen reader interactions, please activate Accessibility in Grammarl…" at bounding box center [623, 557] width 618 height 71
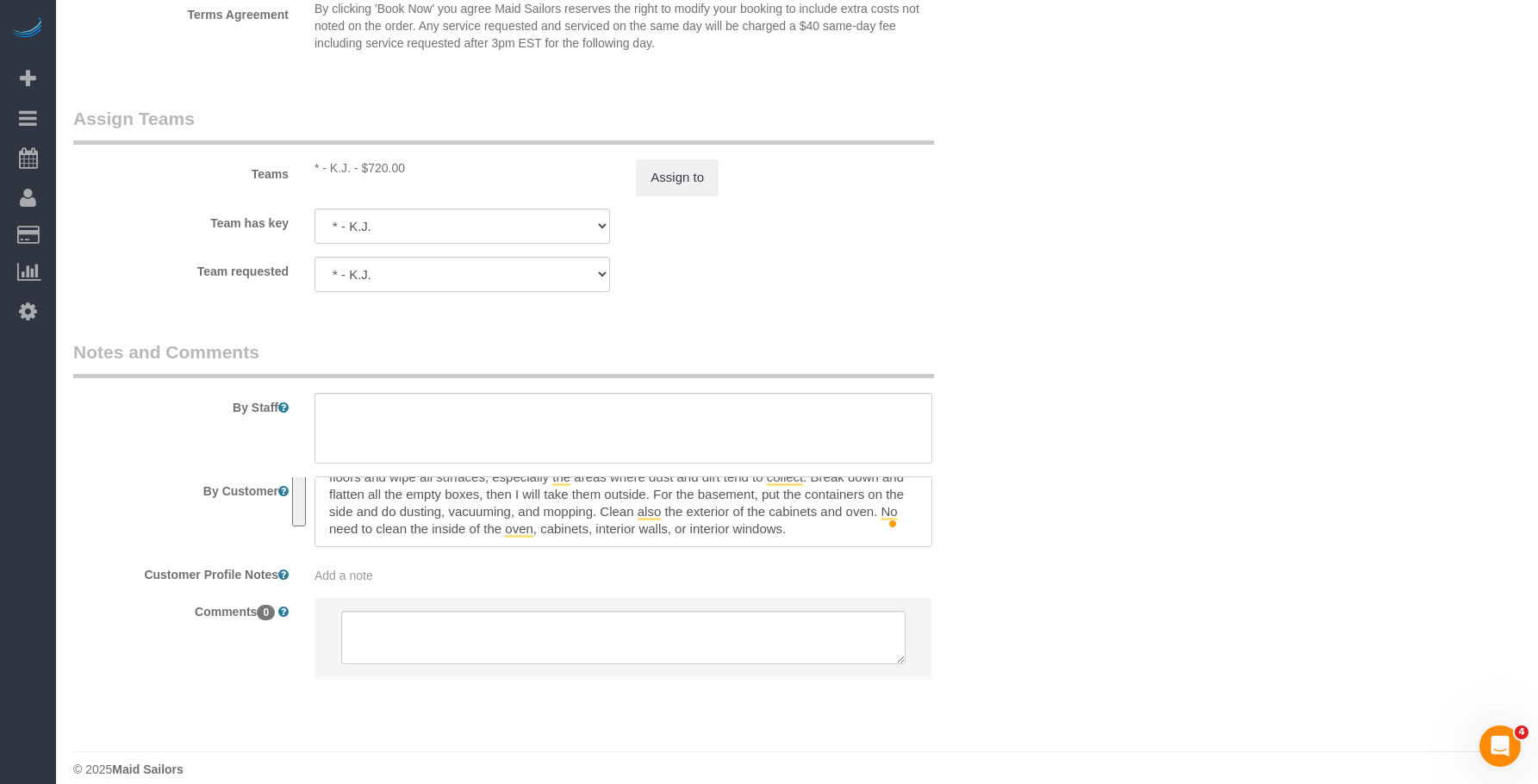
scroll to position [1922, 0]
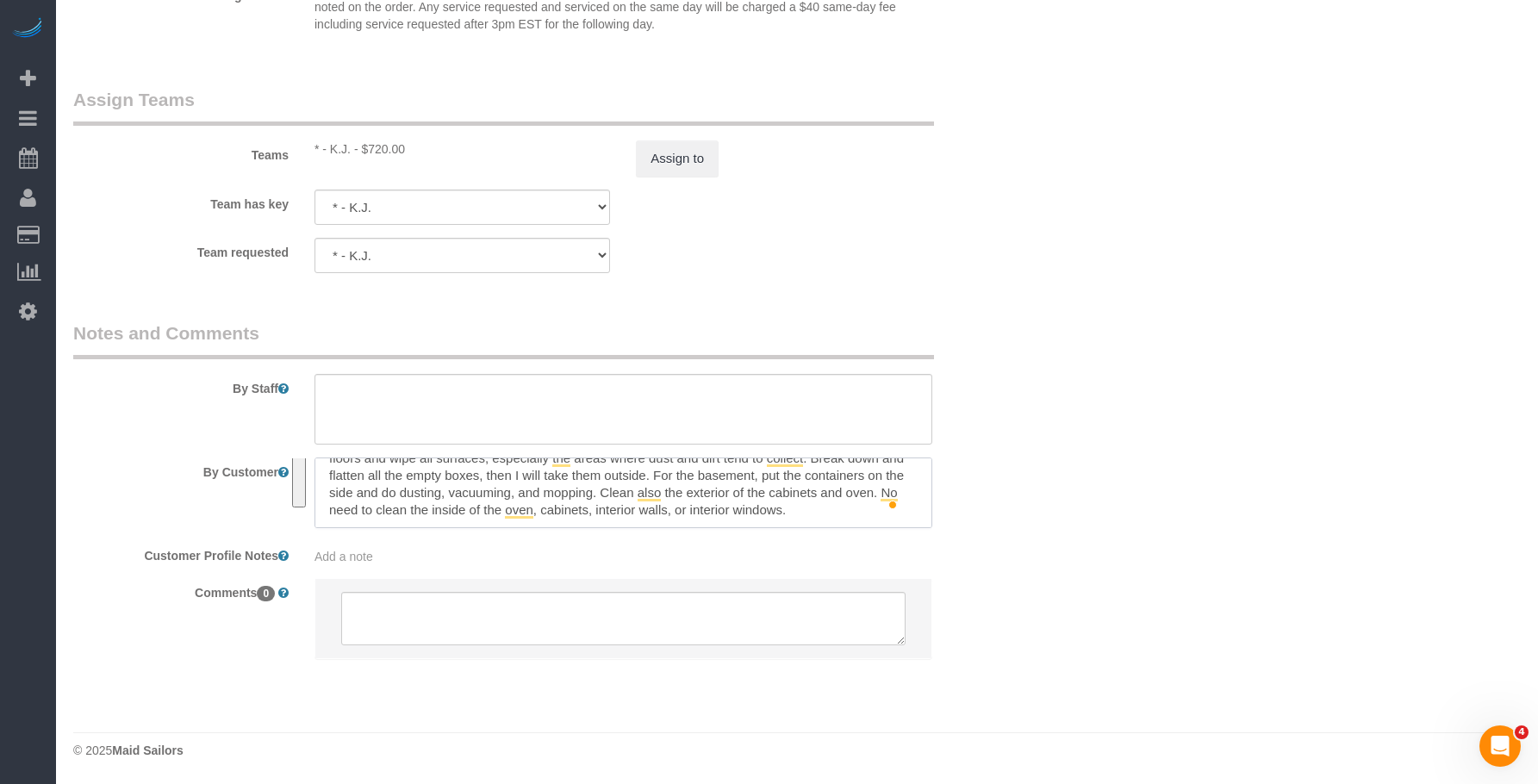
click at [860, 499] on textarea "To enrich screen reader interactions, please activate Accessibility in Grammarl…" at bounding box center [623, 492] width 618 height 71
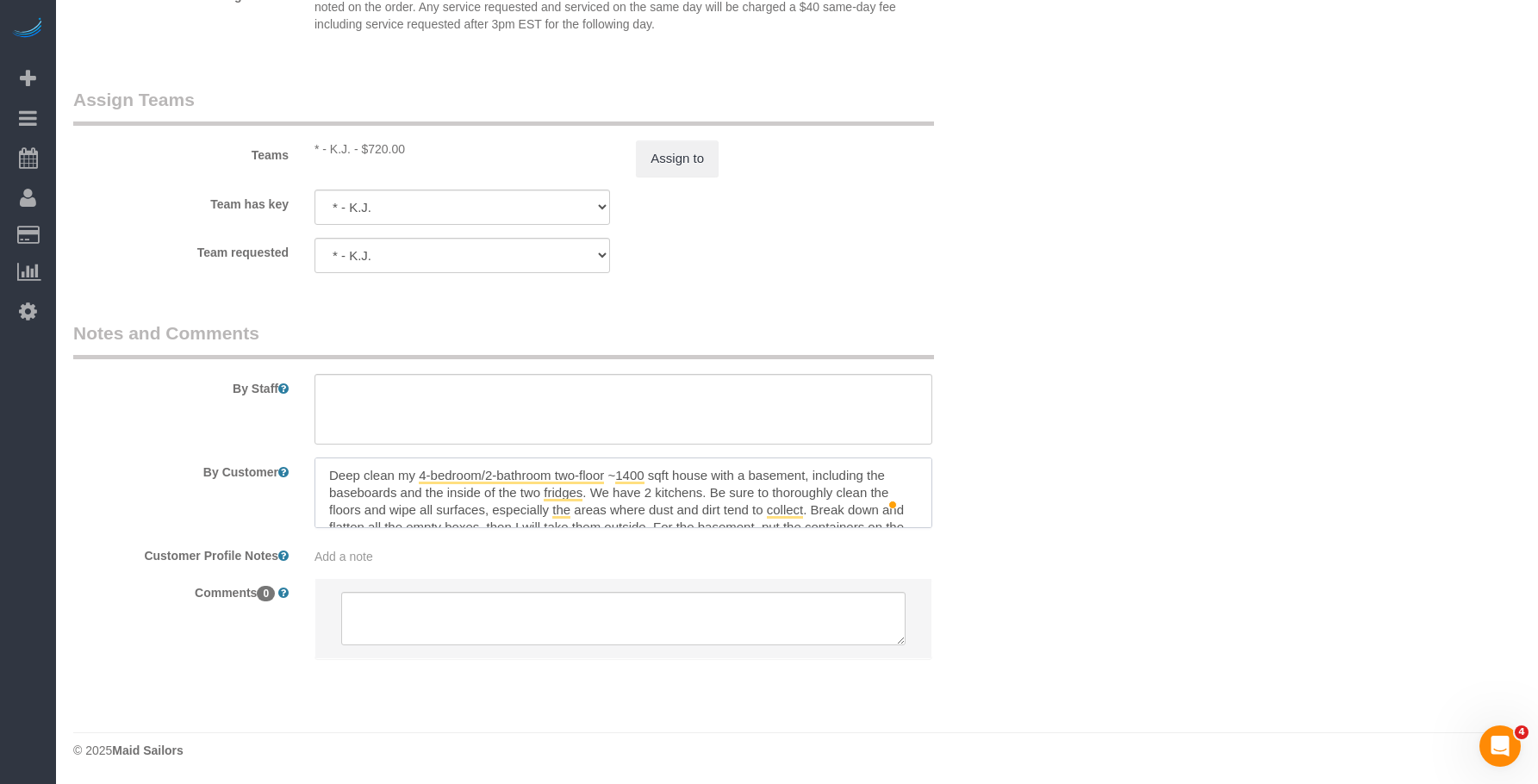
click at [643, 490] on textarea "To enrich screen reader interactions, please activate Accessibility in Grammarl…" at bounding box center [623, 492] width 618 height 71
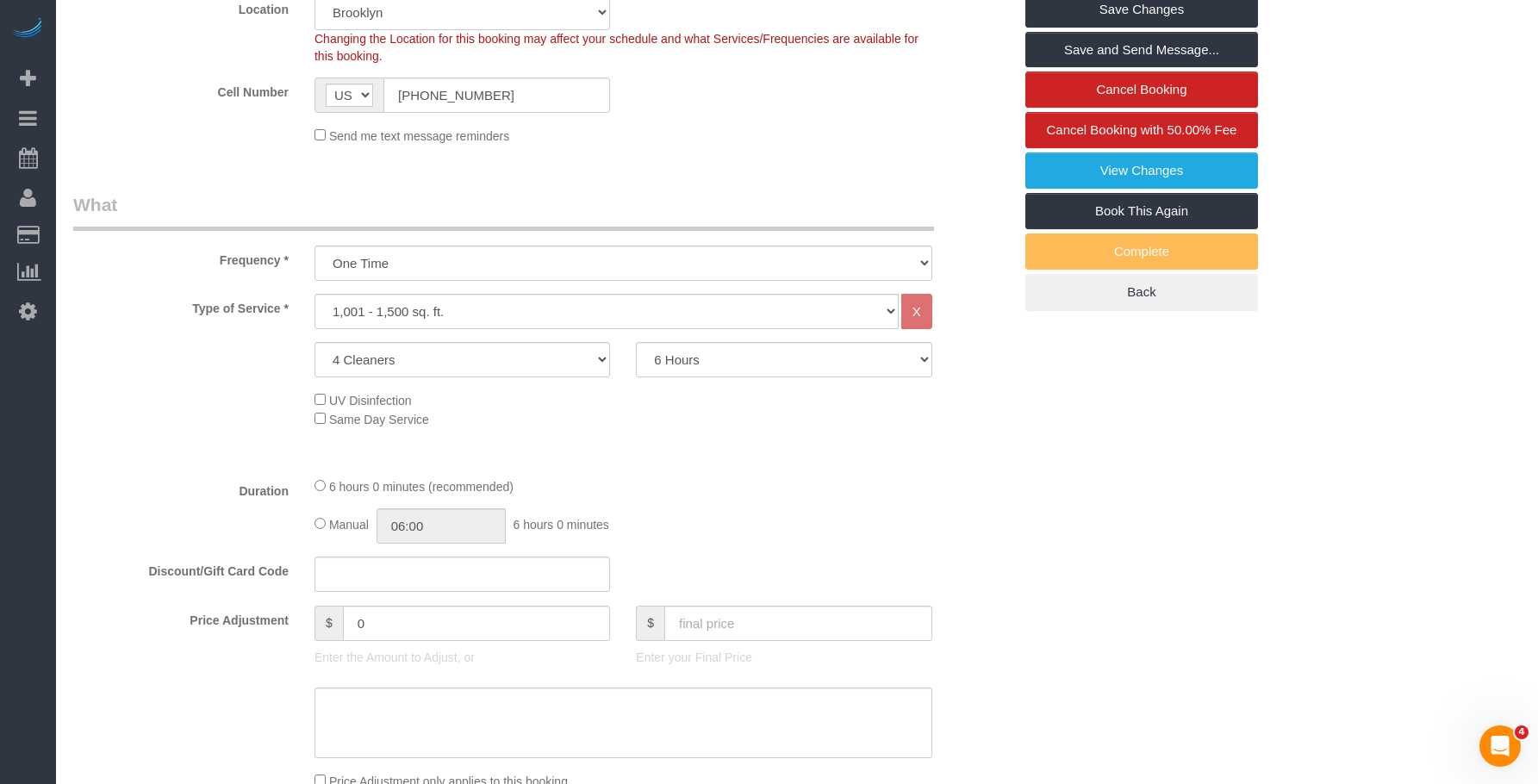
scroll to position [201, 0]
